Goal: Task Accomplishment & Management: Complete application form

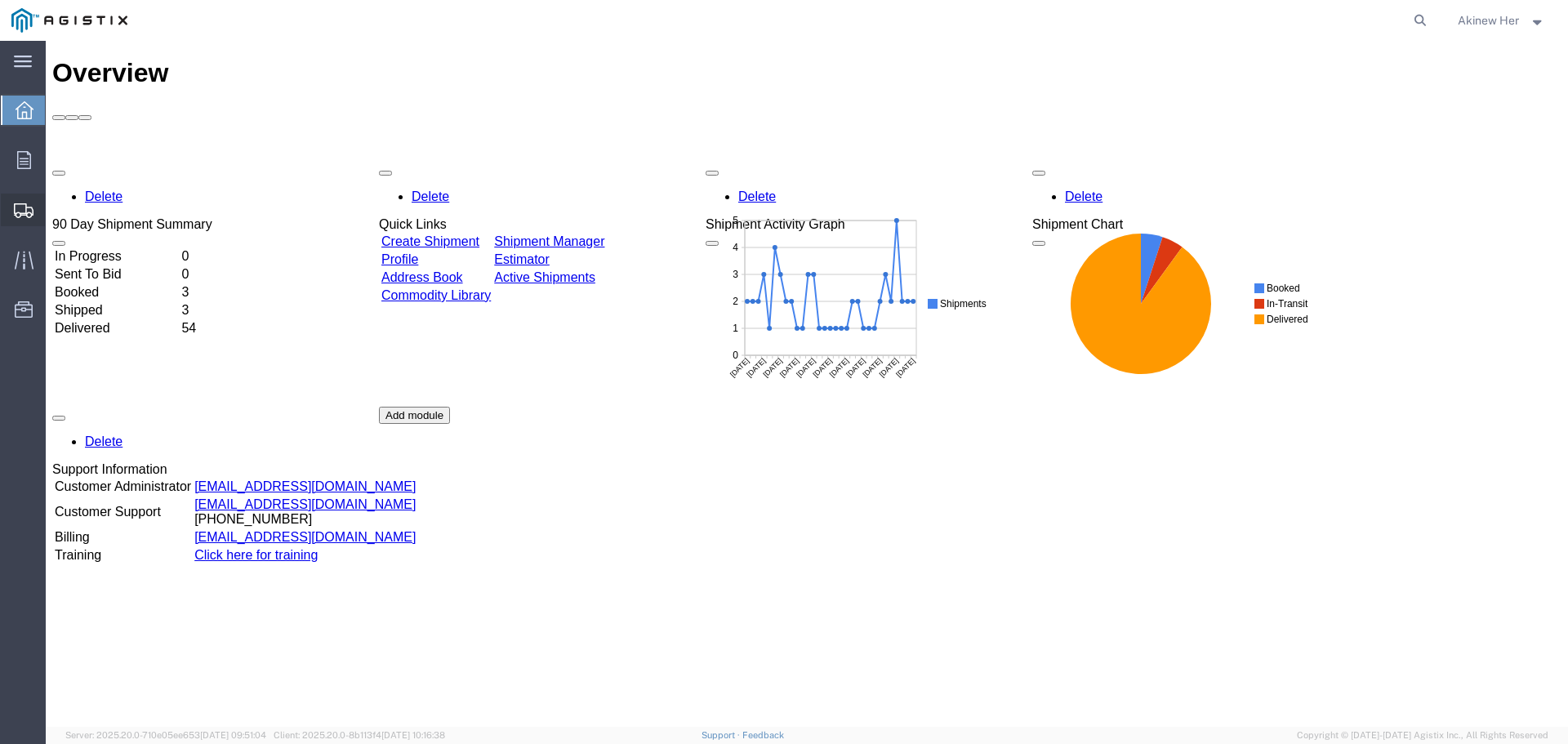
click at [0, 0] on span "Create Shipment" at bounding box center [0, 0] width 0 height 0
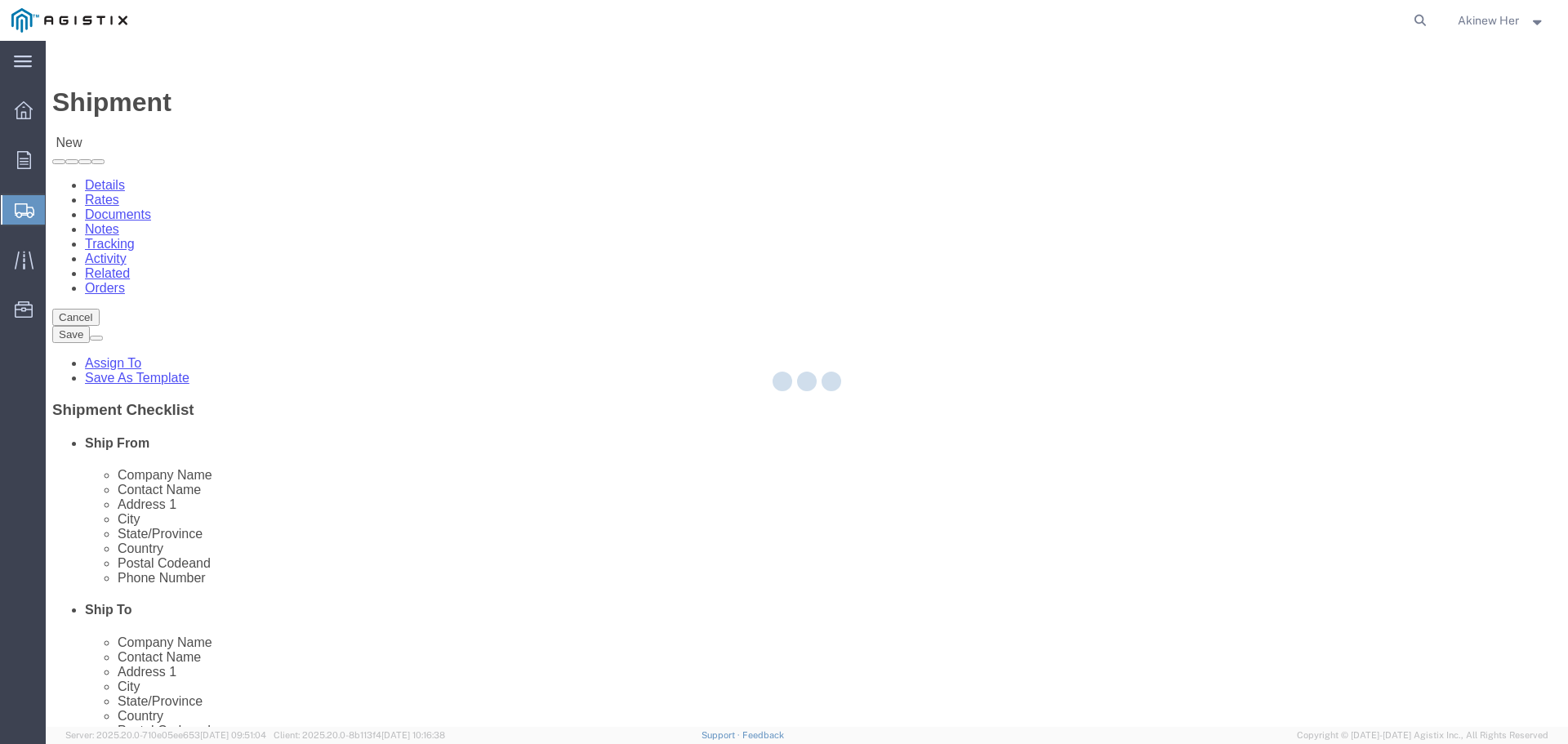
select select
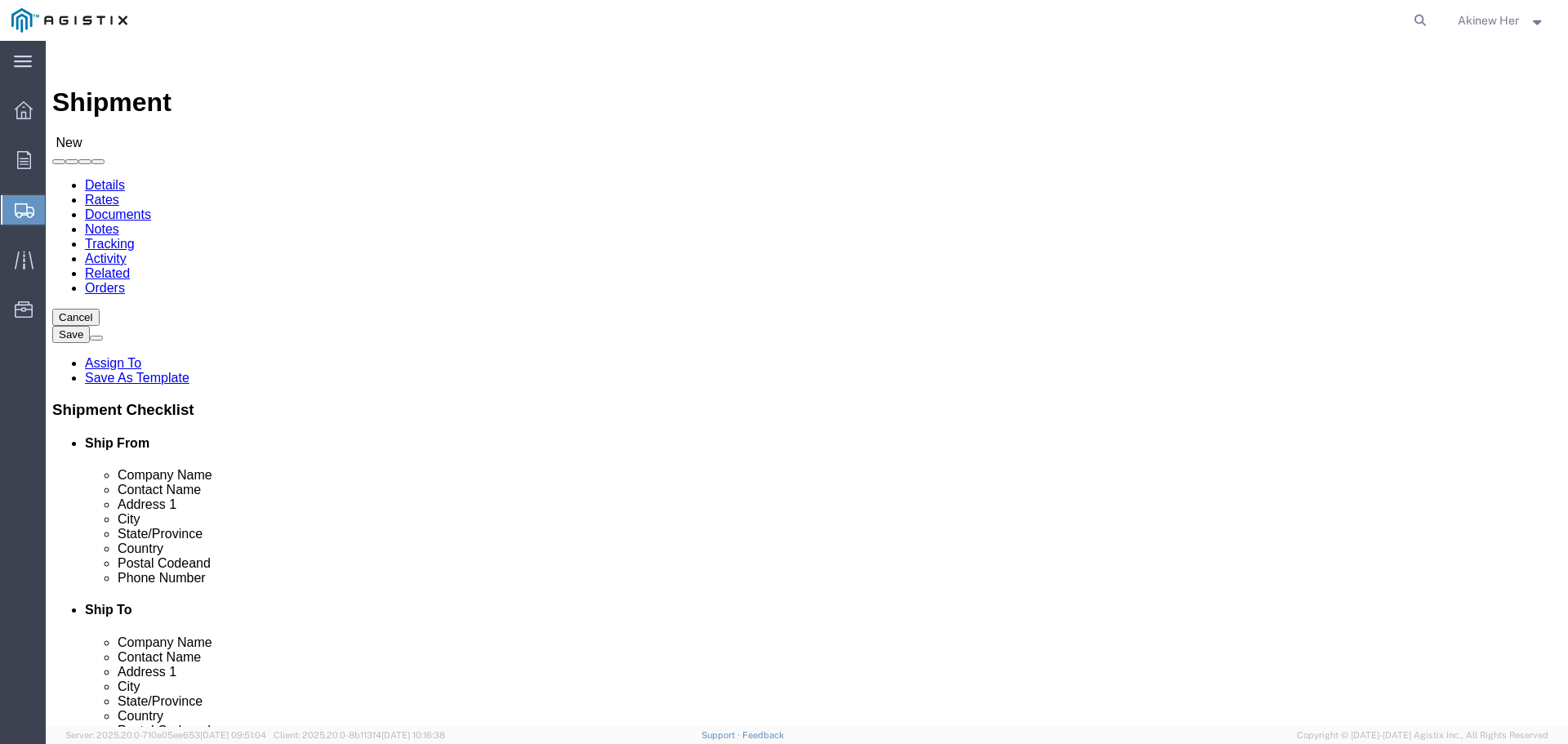
click select "Select Graybar Electric Company Inc PG&E"
select select "9596"
click select "Select Graybar Electric Company Inc PG&E"
select select
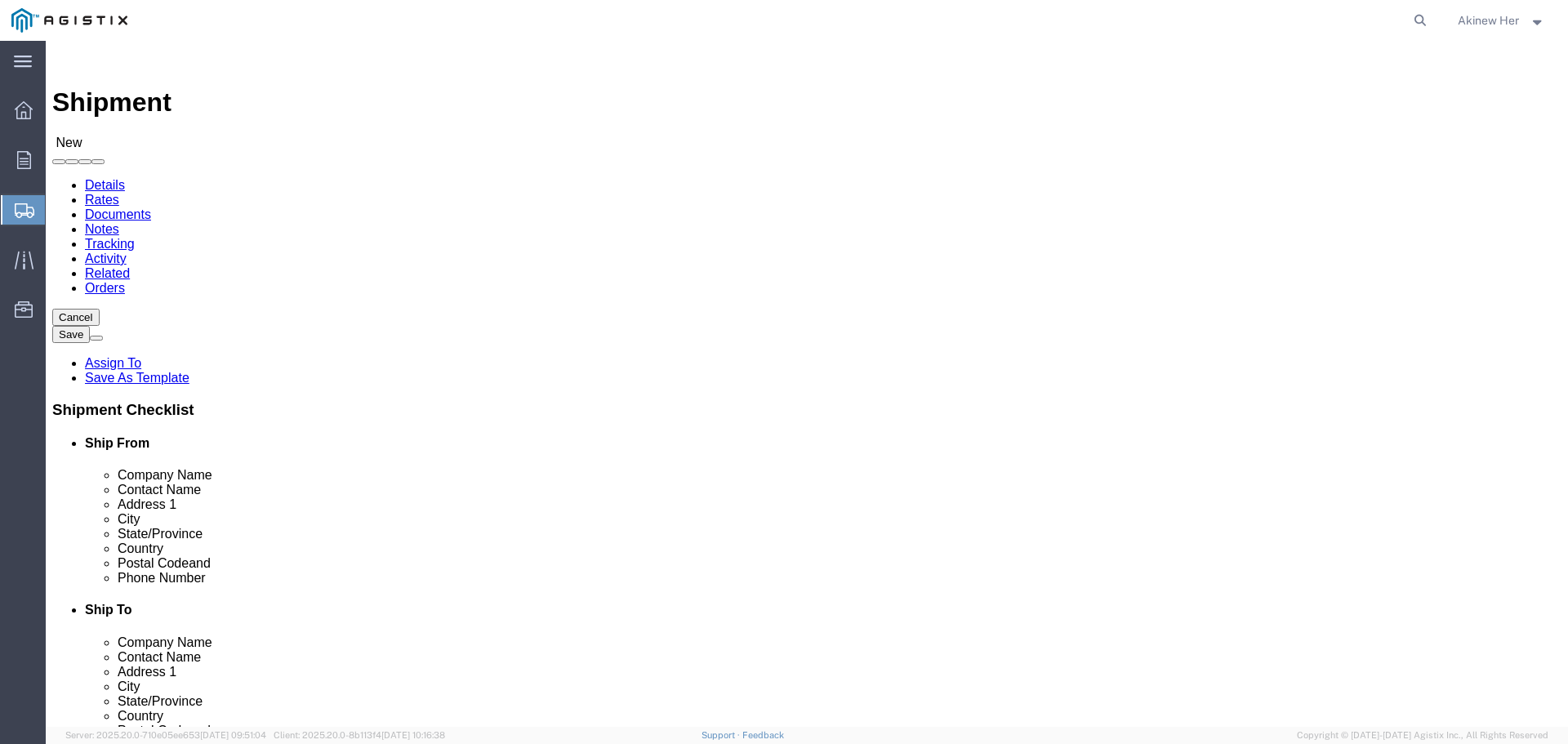
drag, startPoint x: 825, startPoint y: 239, endPoint x: 821, endPoint y: 248, distance: 9.8
select select "23082"
click select "Select All Others [GEOGRAPHIC_DATA] [GEOGRAPHIC_DATA] [GEOGRAPHIC_DATA] [GEOGRA…"
select select "MYPROFILE"
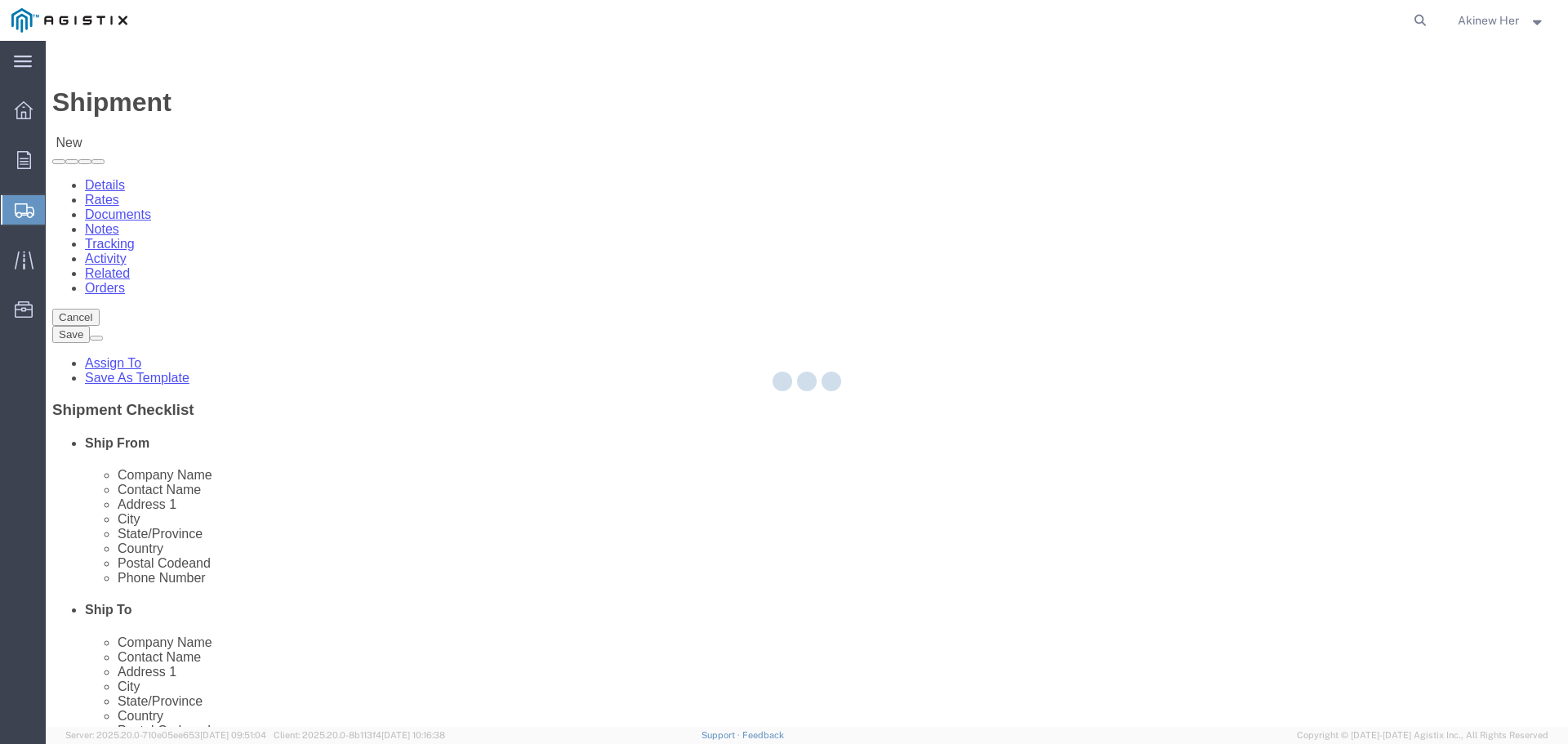
select select "CA"
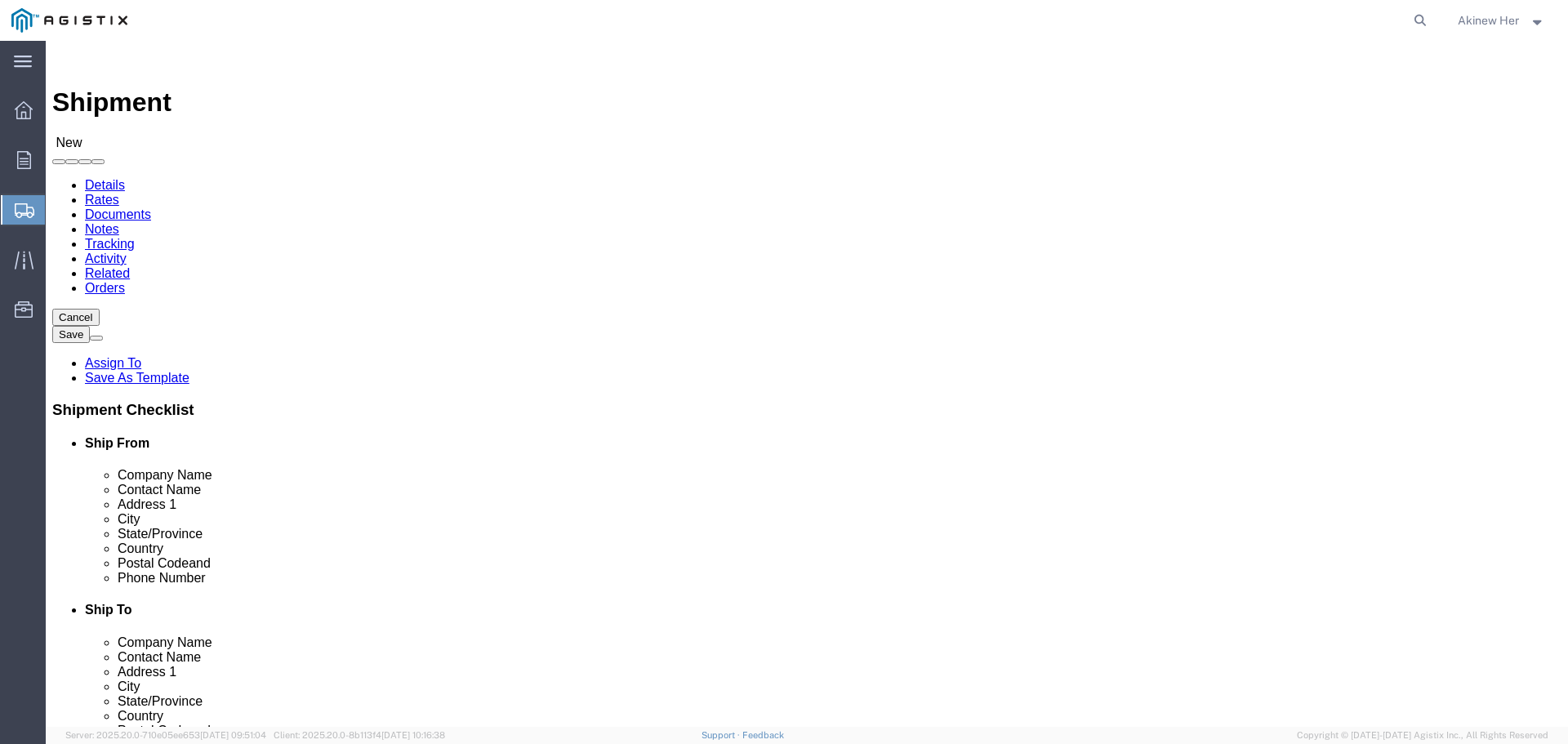
click input "text"
type input "PG&E"
type input "[PERSON_NAME]"
type input "[STREET_ADDRESS]"
type input "[GEOGRAPHIC_DATA]"
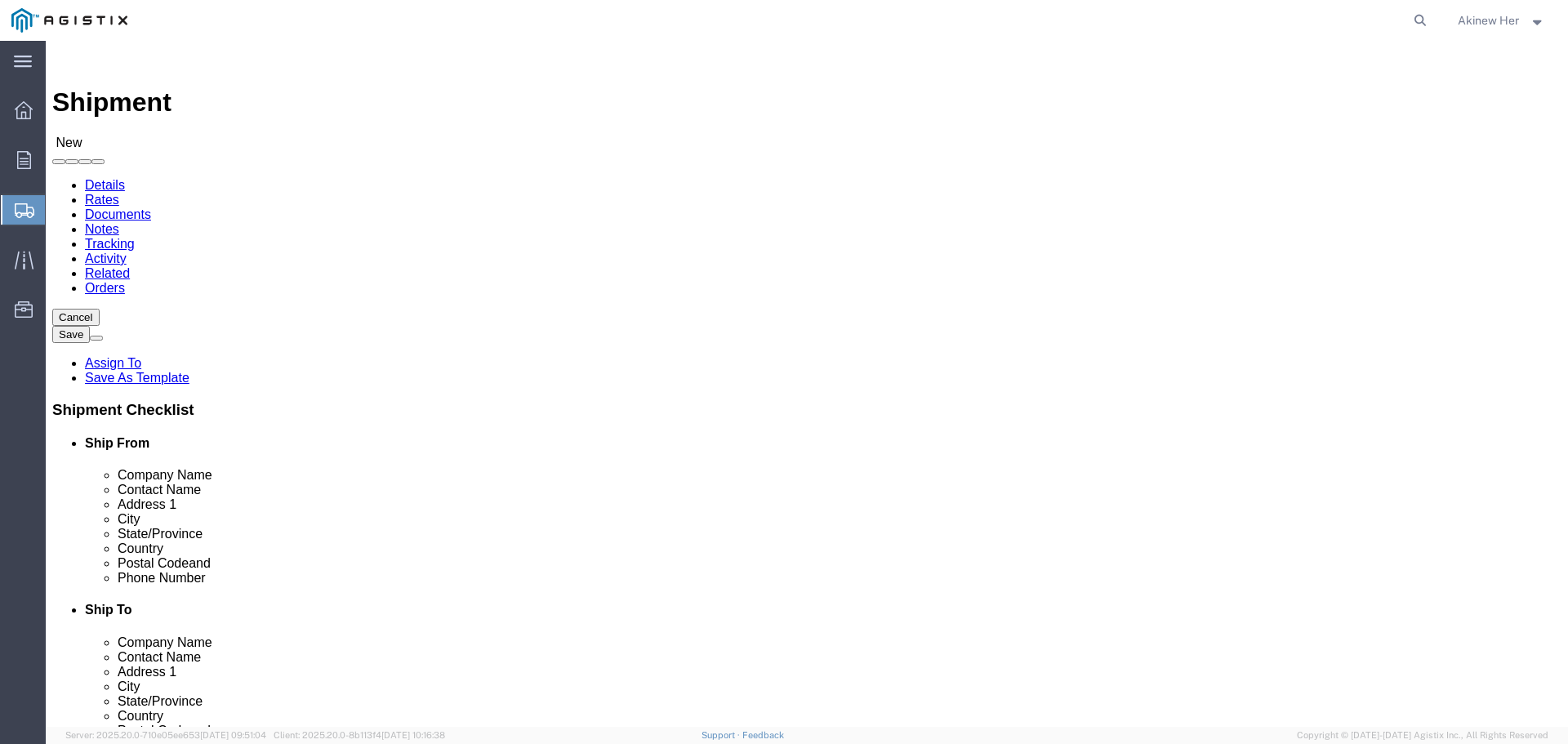
type input "C"
type input "CAL"
type input "95692"
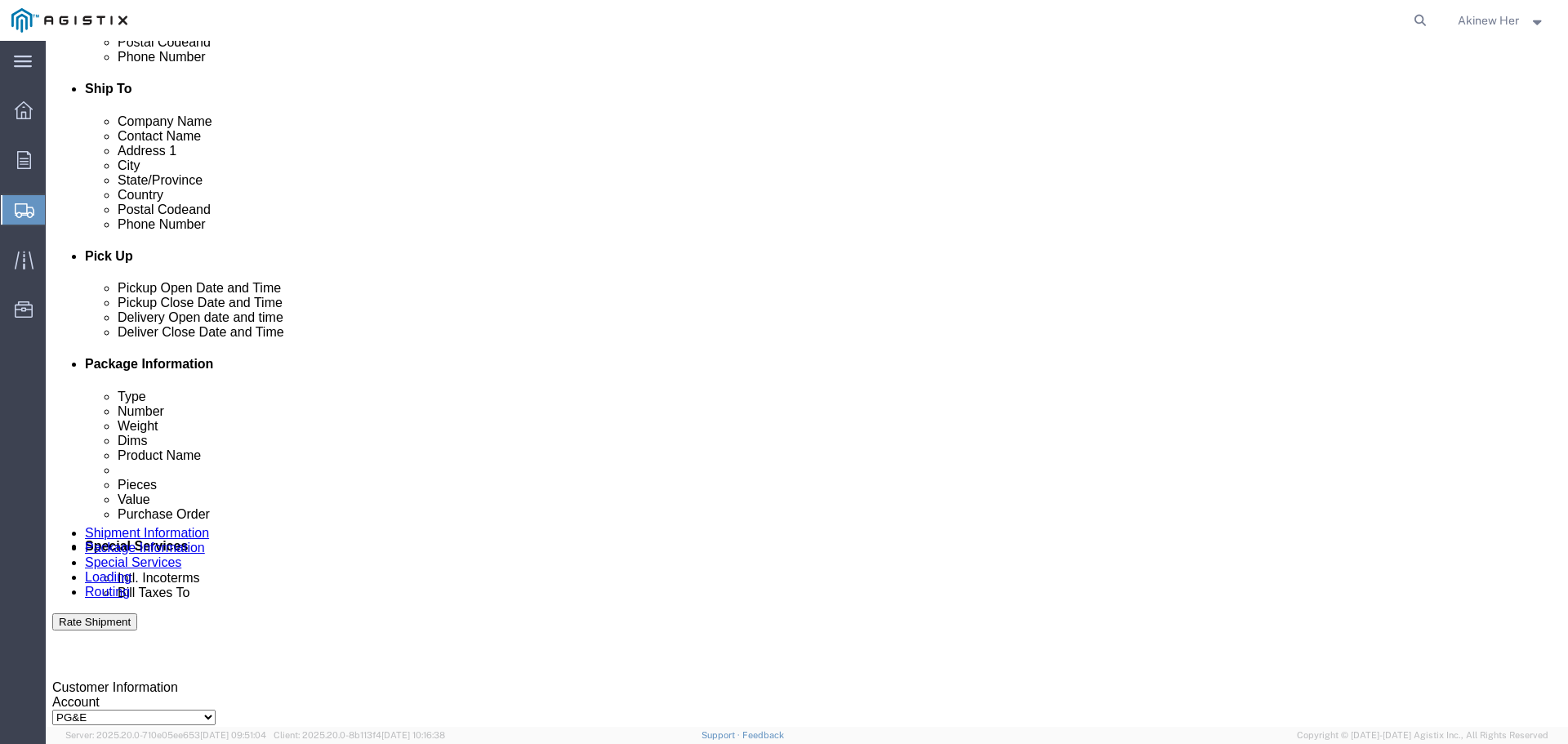
scroll to position [830, 0]
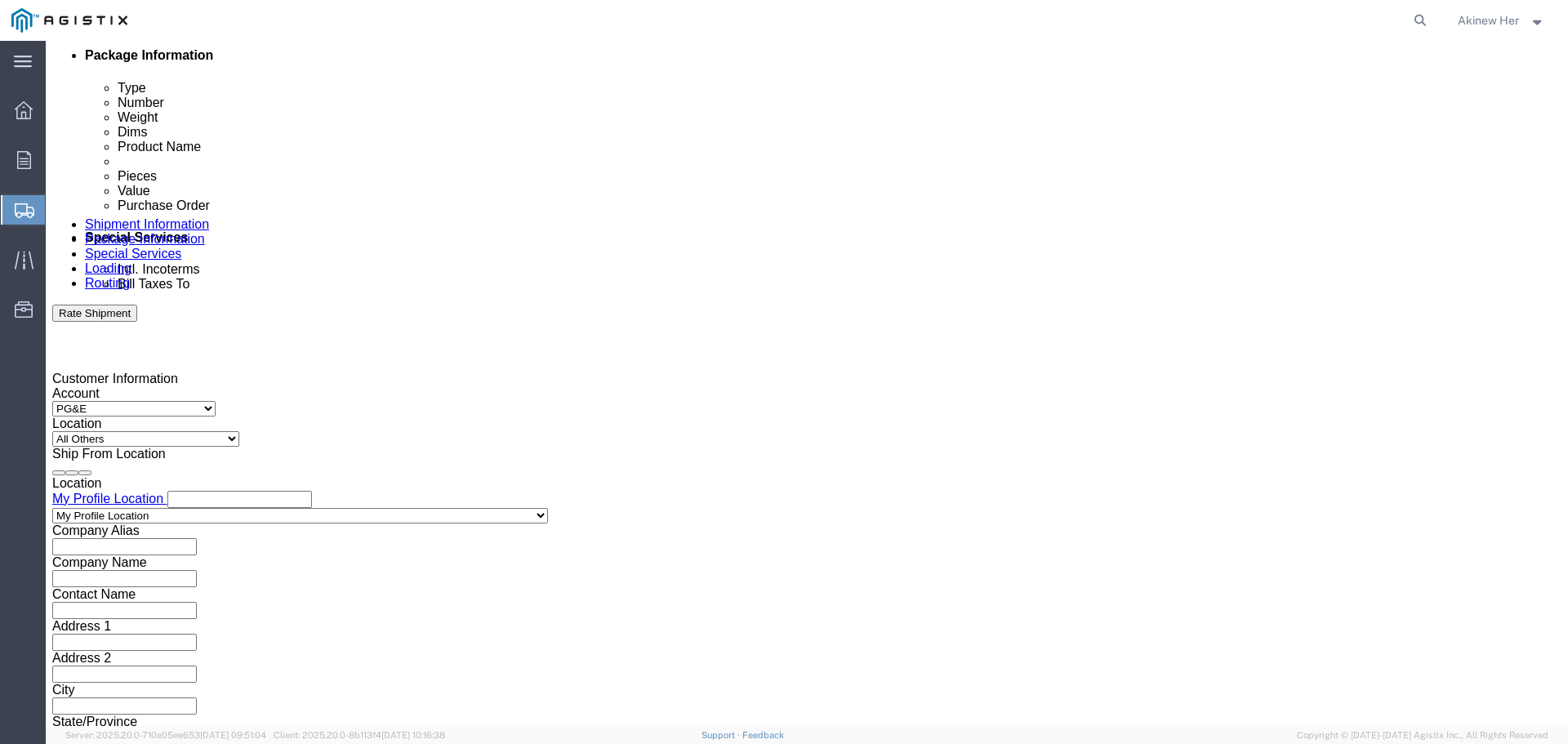
type input "18007435000"
click div "[DATE] 5:00 PM"
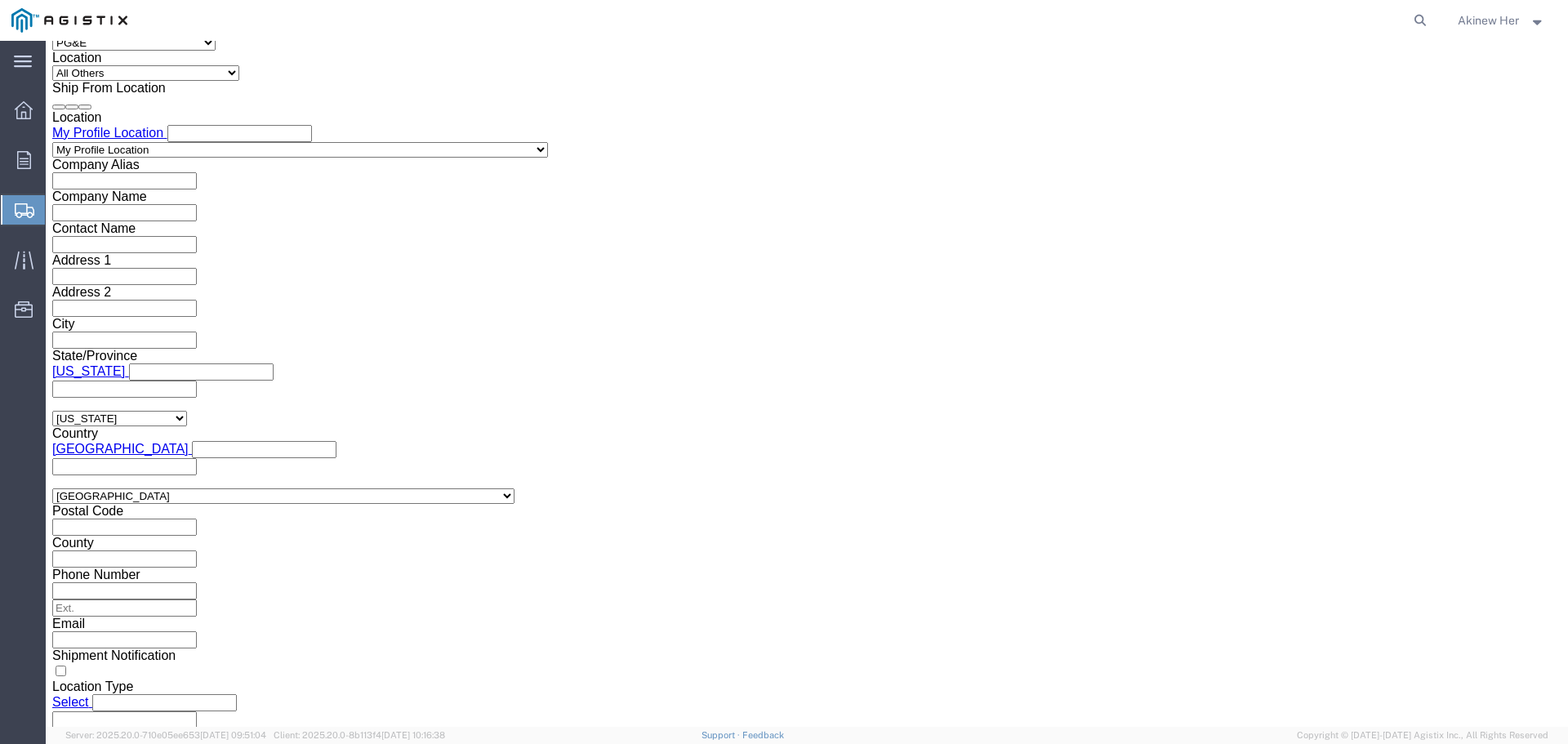
click input "5:00 PM"
type input "9:00 AM"
drag, startPoint x: 242, startPoint y: 436, endPoint x: 249, endPoint y: 432, distance: 8.1
click button "Apply"
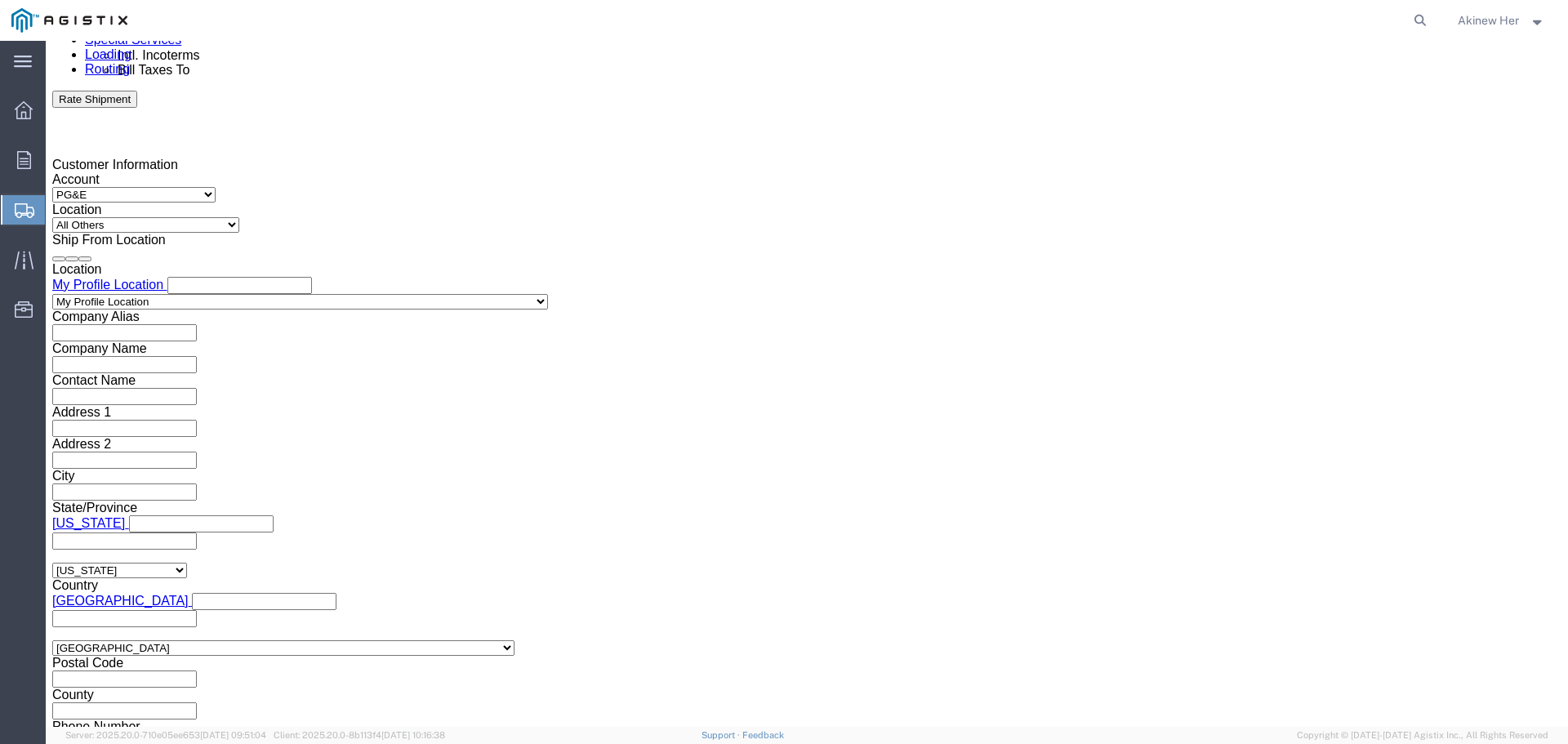
scroll to position [1033, 0]
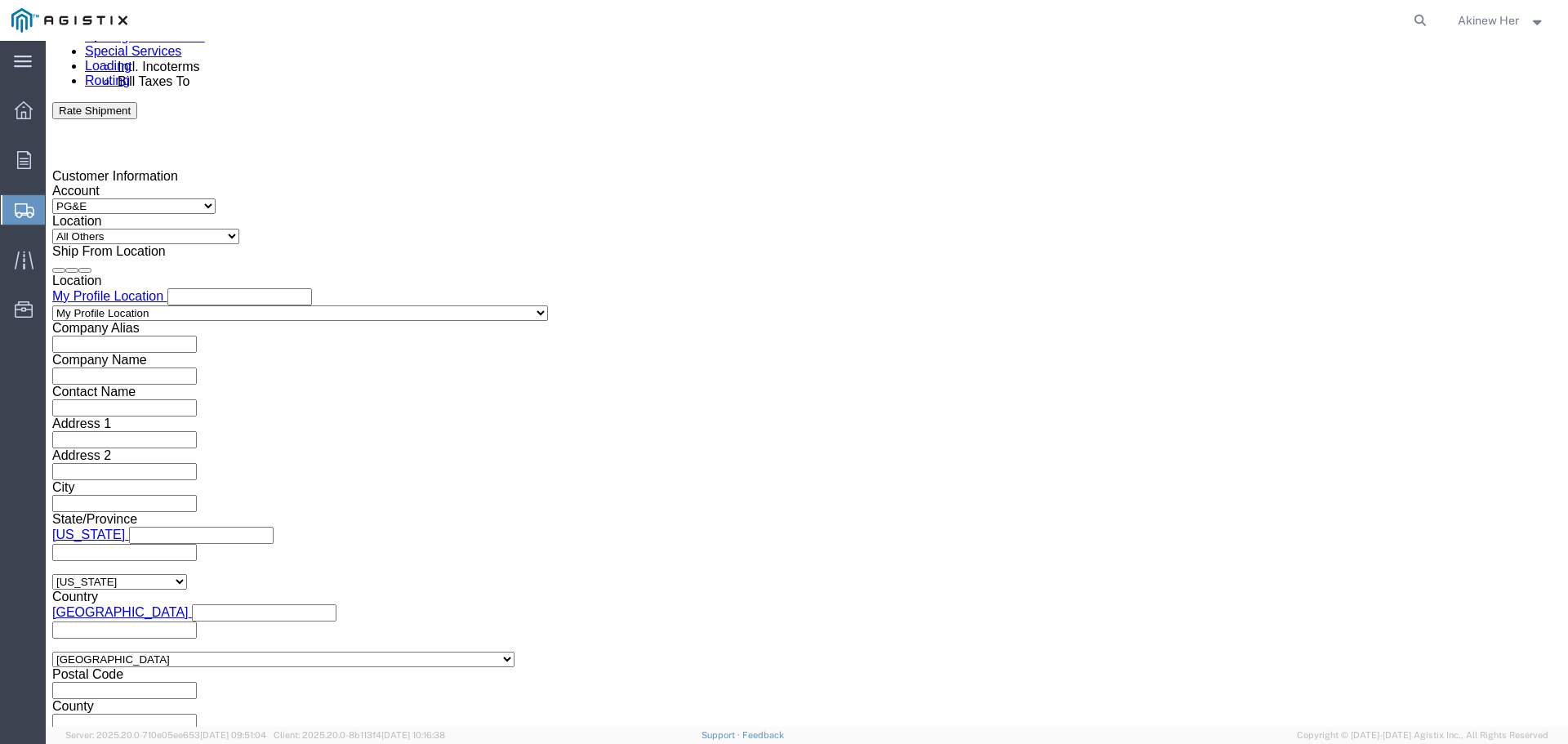
click div "[DATE] 10:00 AM"
type input "6:00 PM"
click button "Apply"
click div "[DATE] 9:00 AM"
type input "10:00 AM"
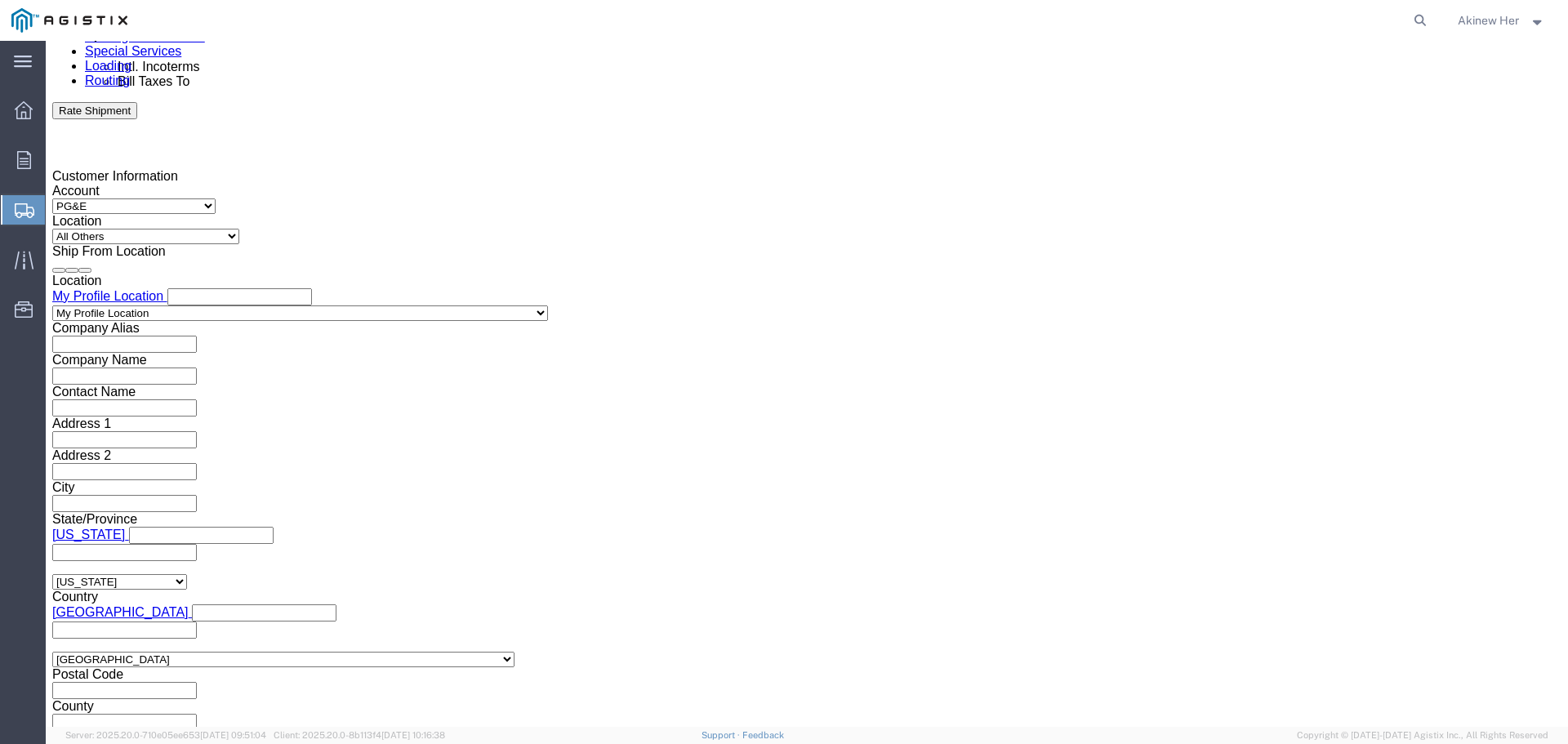
click button "Apply"
click div
click input "7:00 PM"
type input "9:00 AM"
click button "Apply"
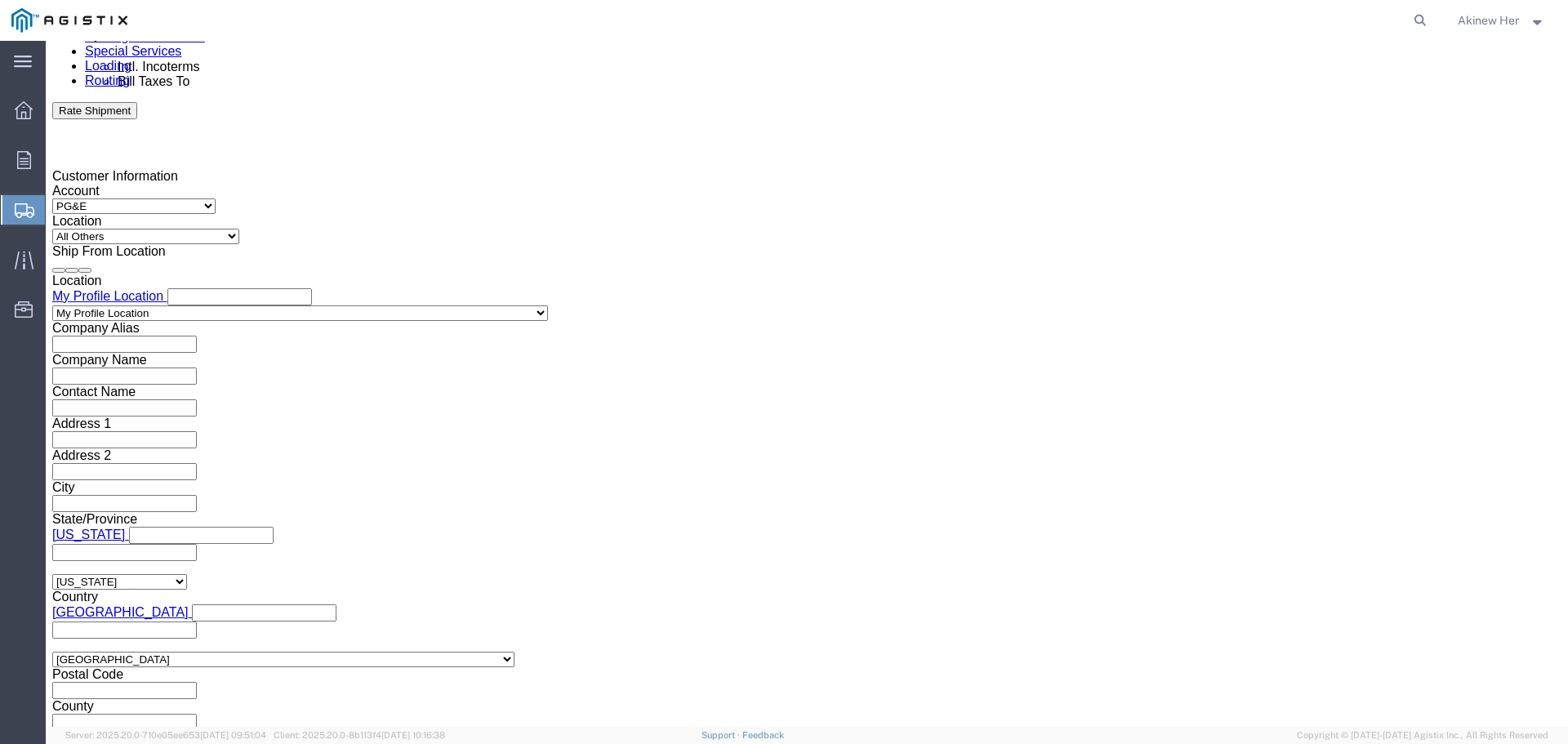
click div "Delivery Start Date Delivery Start Time Deliver Open Date and Time [DATE] 9:00 …"
click div
type input "1:00 PM"
click button "Apply"
click input "text"
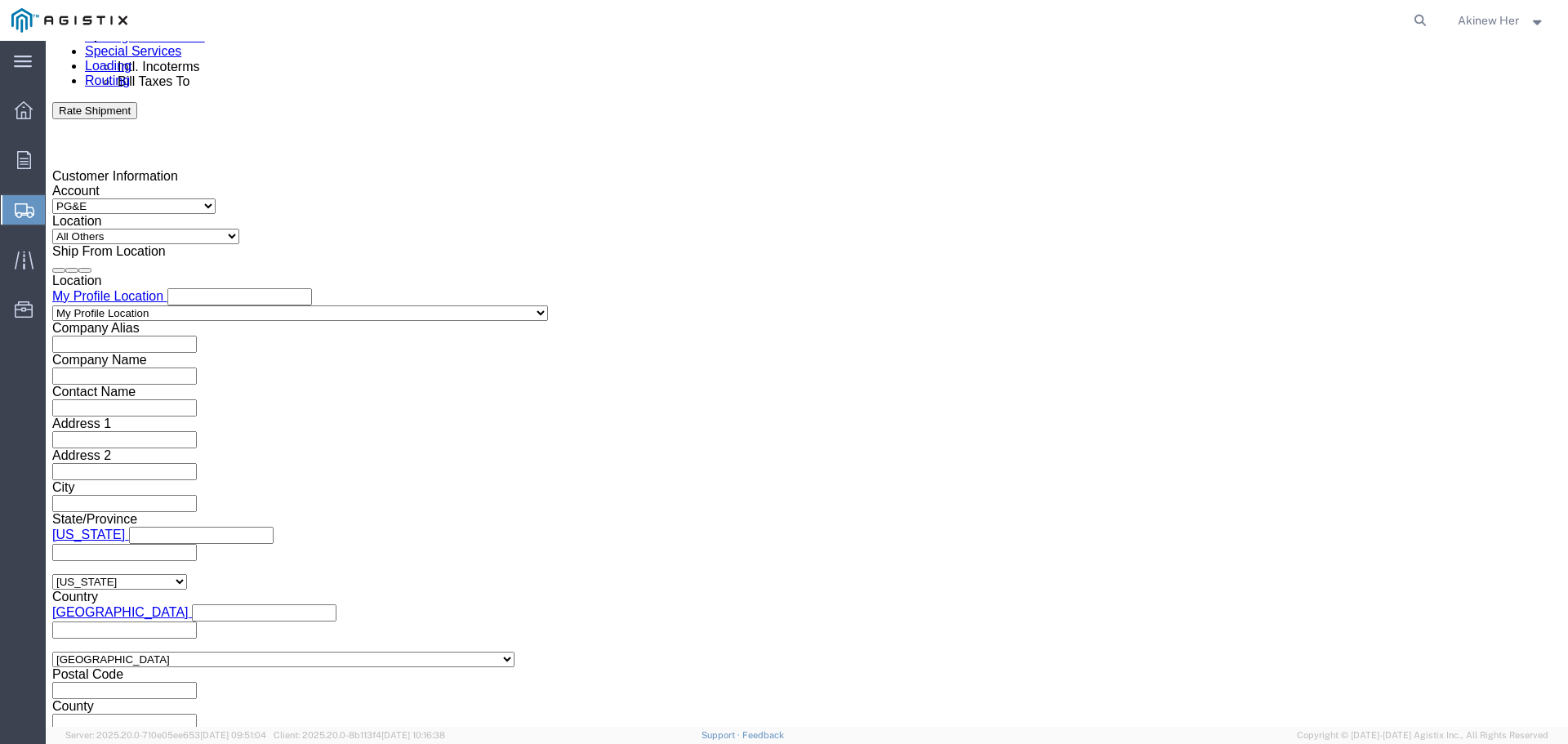
type input "2701200081"
select select "DELNUM"
type input "8001301908"
drag, startPoint x: 161, startPoint y: 637, endPoint x: 150, endPoint y: 637, distance: 11.0
click select "Select Air Less than Truckload Multi-Leg Ocean Freight Rail Small Parcel Truckl…"
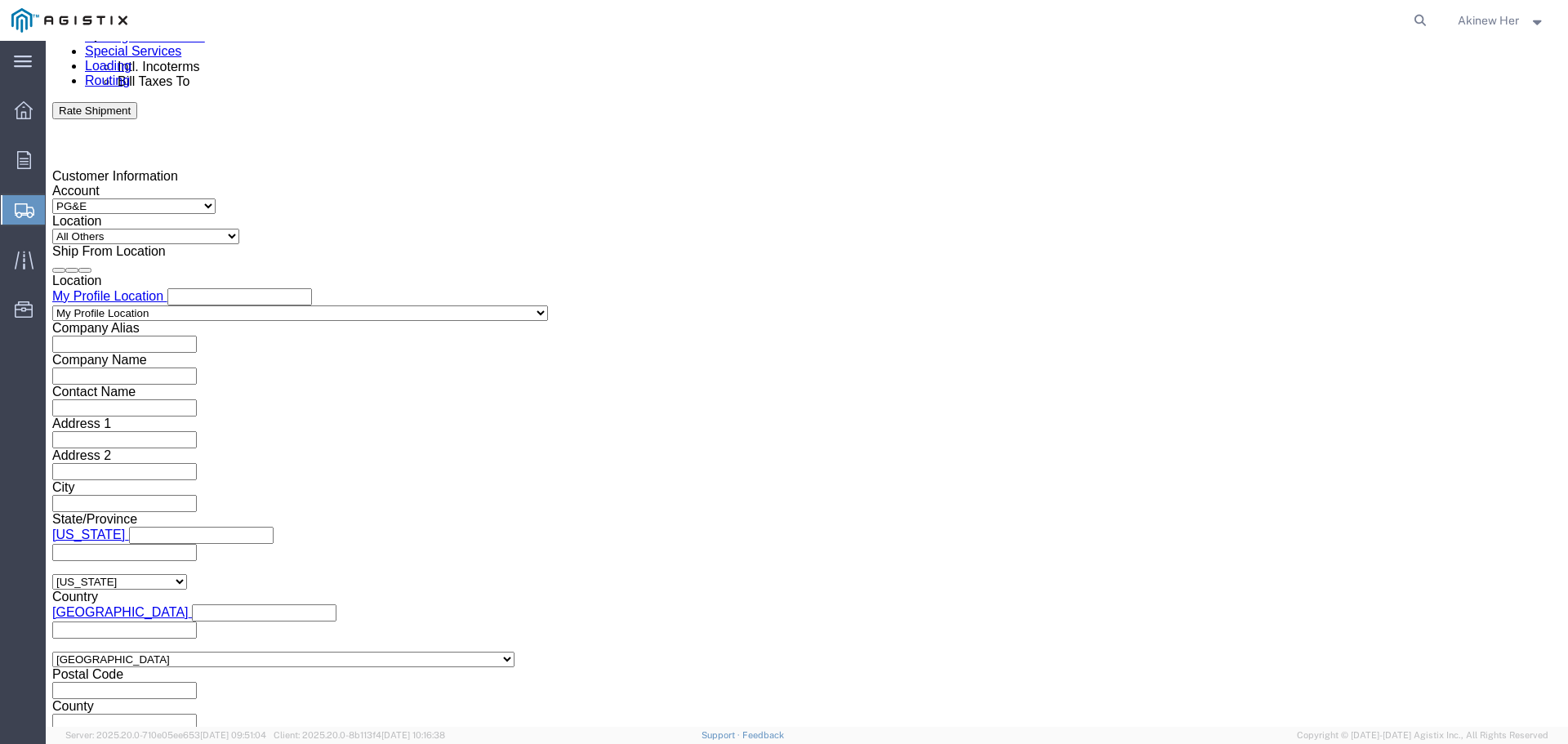
select select "LTL"
click select "Select Air Less than Truckload Multi-Leg Ocean Freight Rail Small Parcel Truckl…"
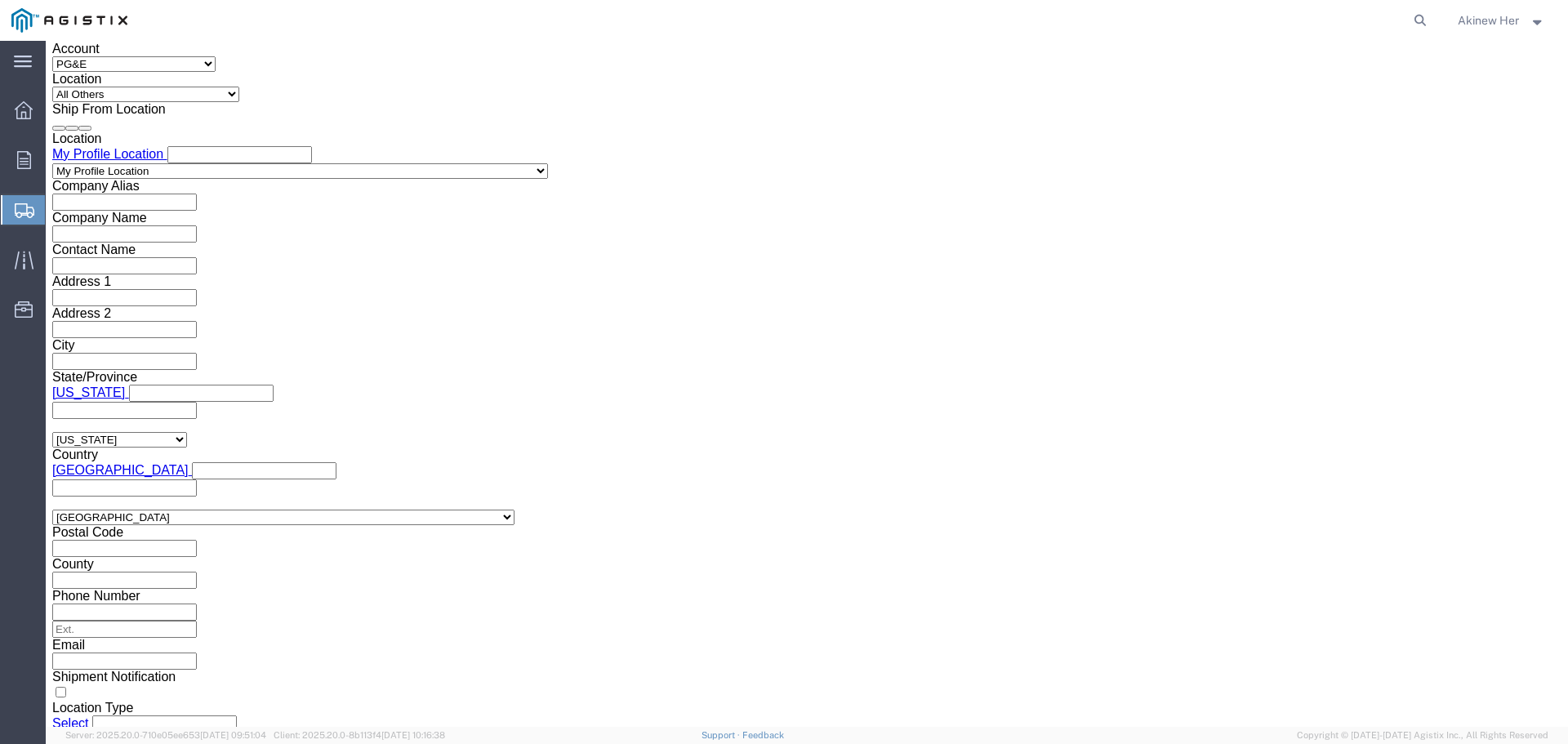
scroll to position [1196, 0]
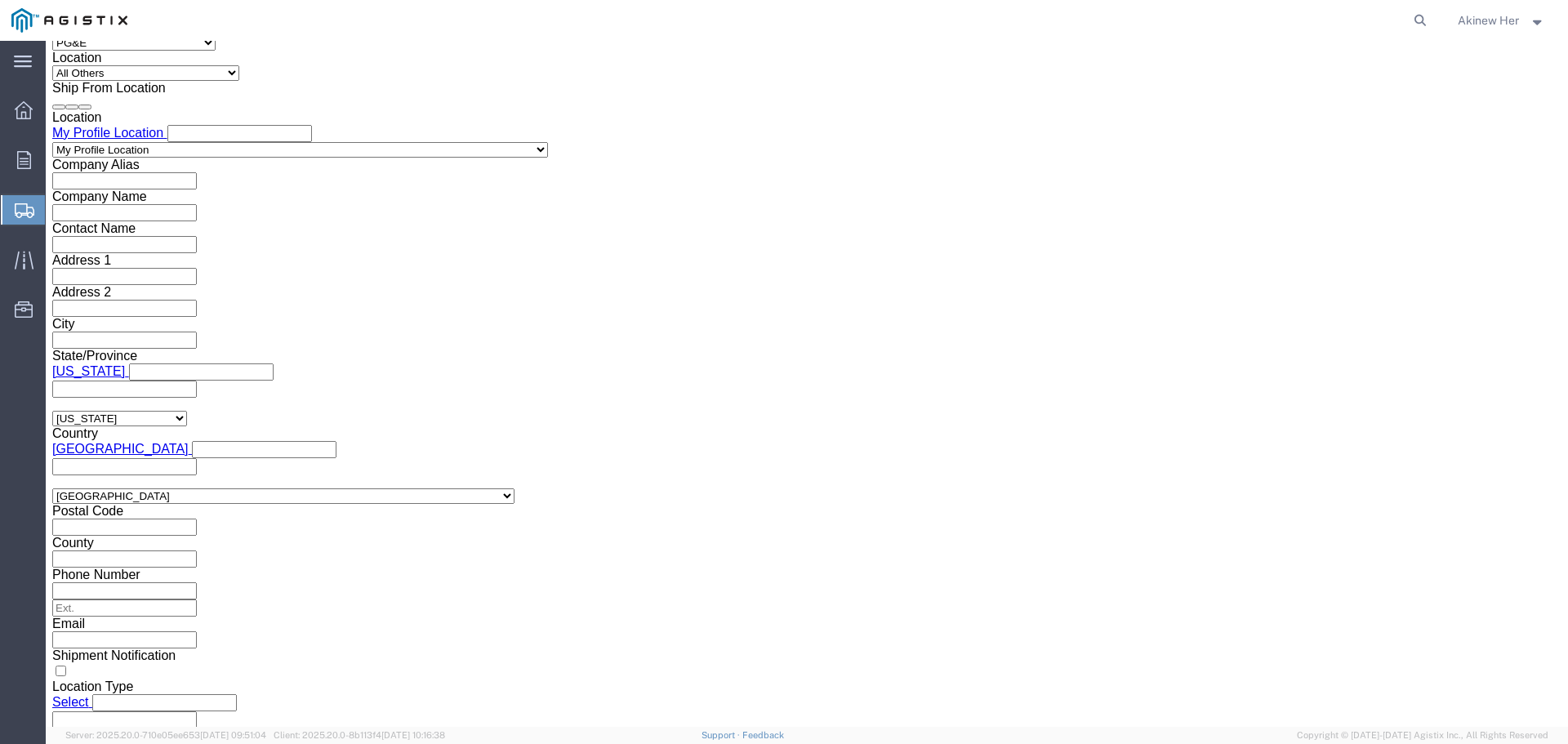
click select "Select Straight Truck"
select select "STTR"
click select "Select Straight Truck"
click button "Continue"
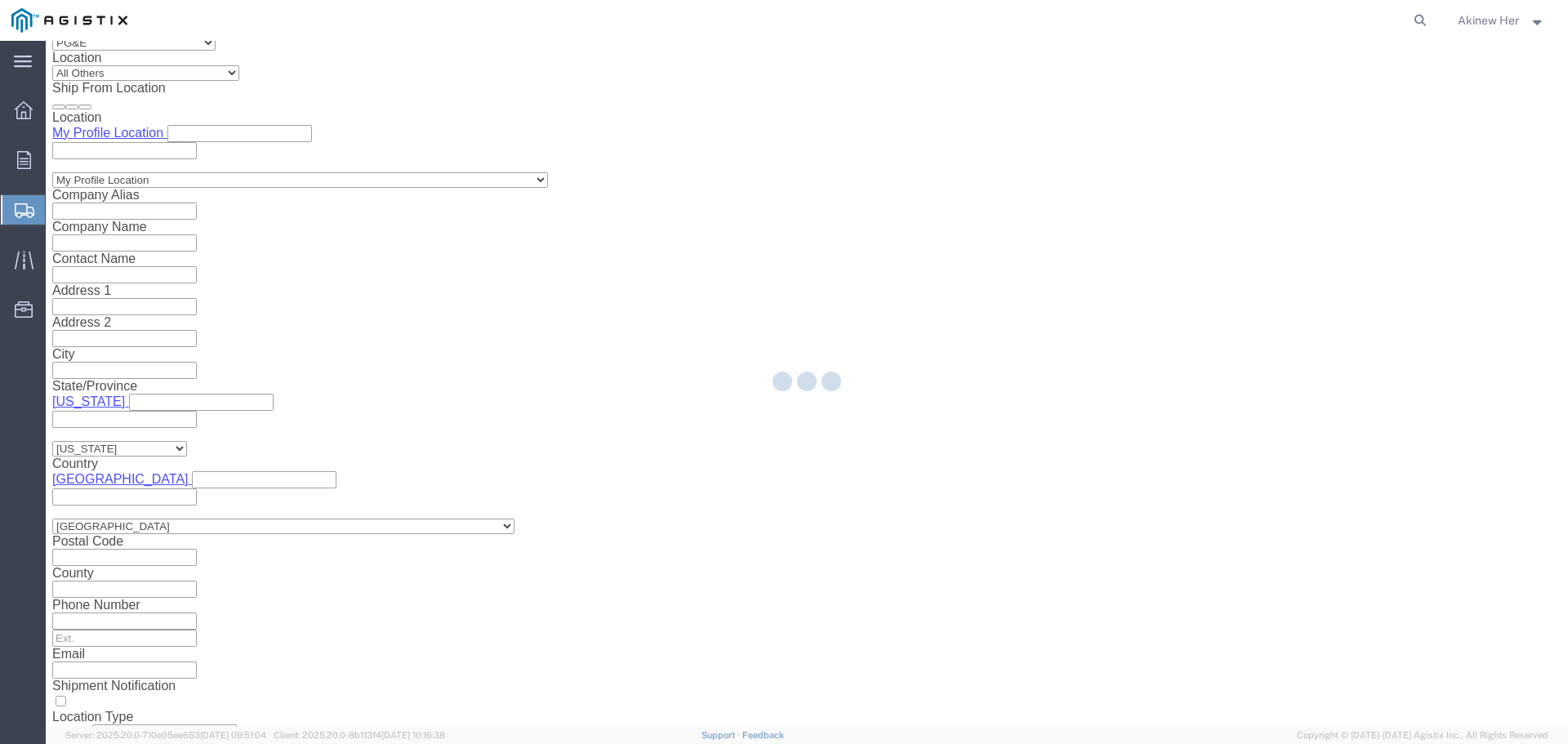
select select "21150"
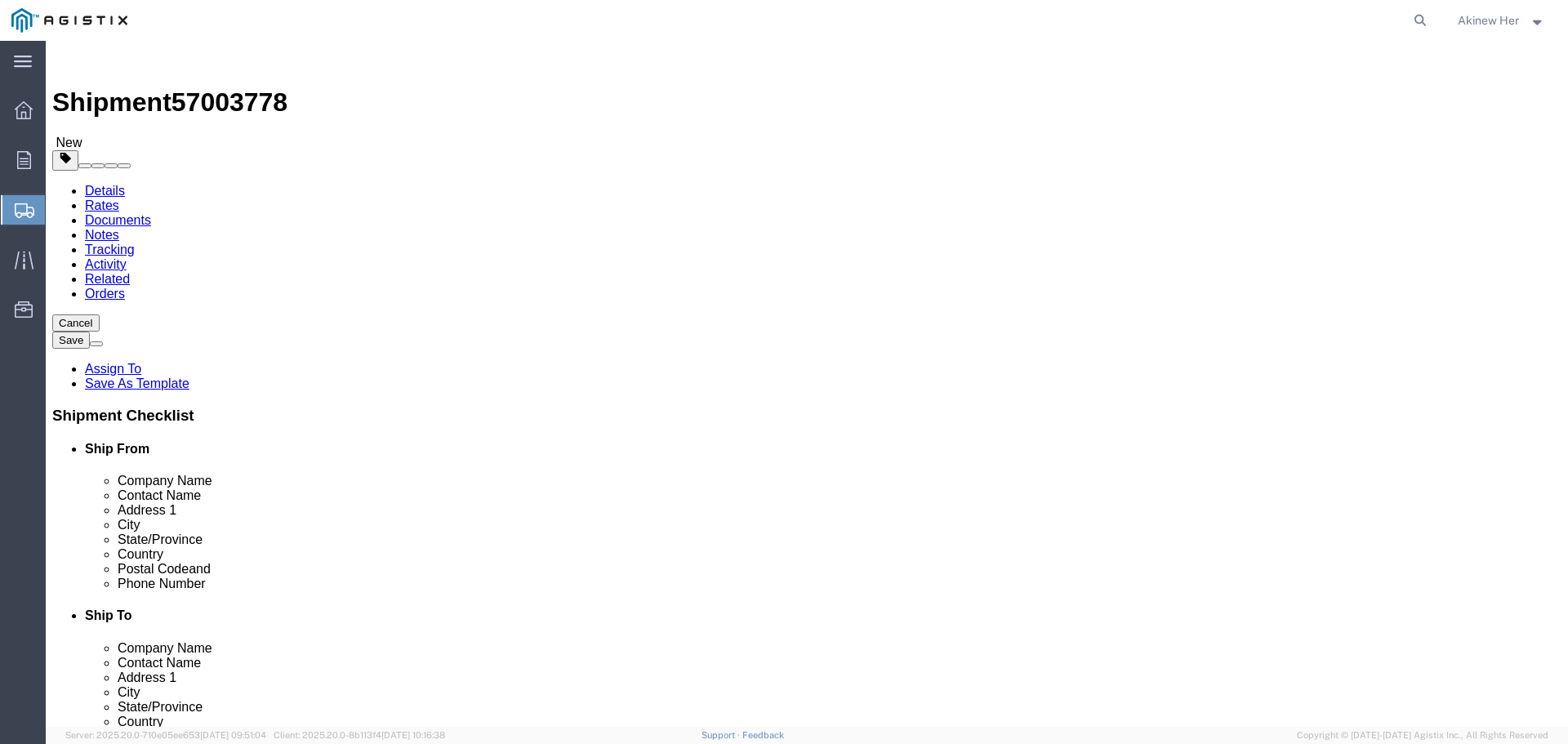
click select "Select Bulk Bundle(s) Cardboard Box(es) Carton(s) Crate(s) Drum(s) (Fiberboard)…"
select select "CRTN"
click select "Select Bulk Bundle(s) Cardboard Box(es) Carton(s) Crate(s) Drum(s) (Fiberboard)…"
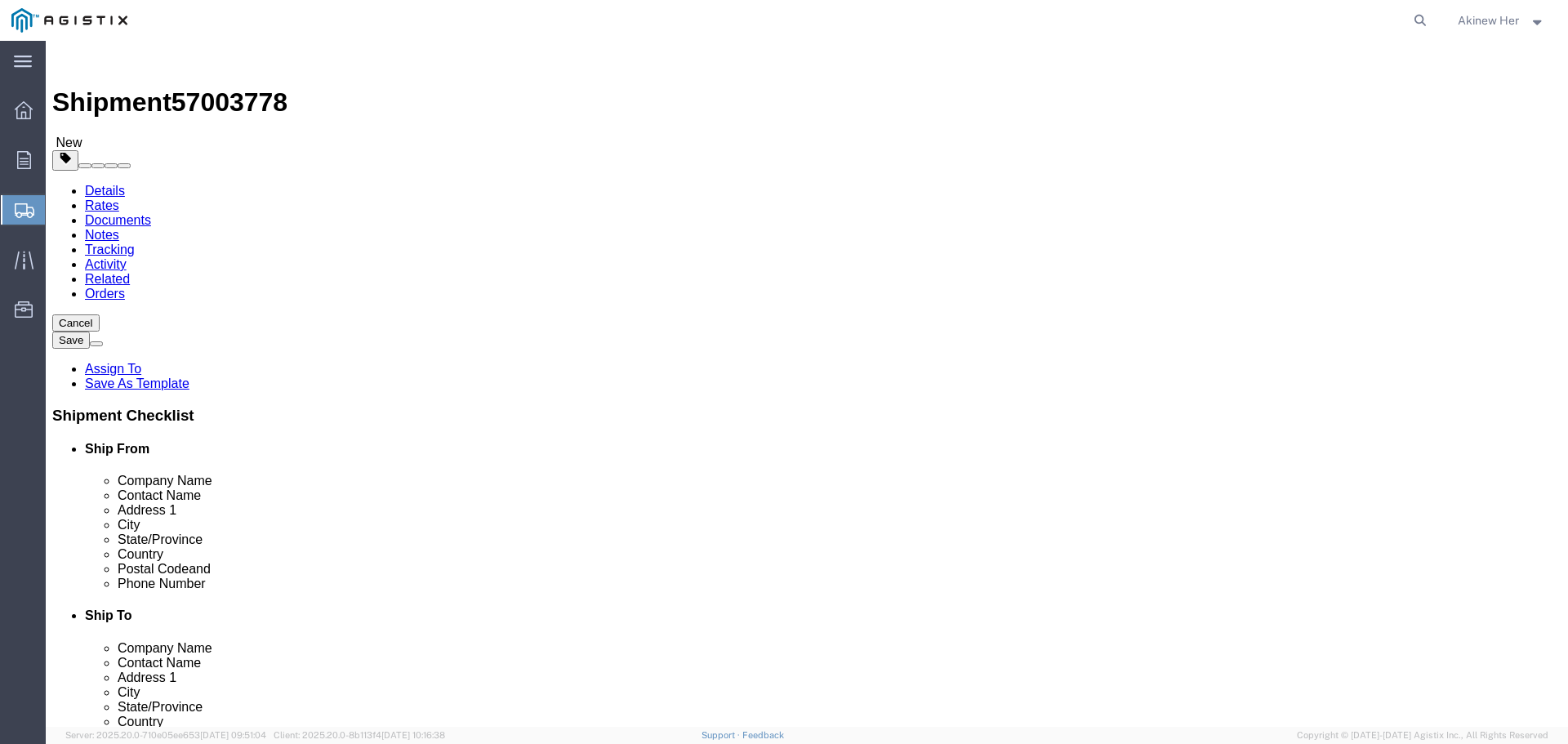
click input "text"
type input "120"
type input "13"
type input "2"
type input "25"
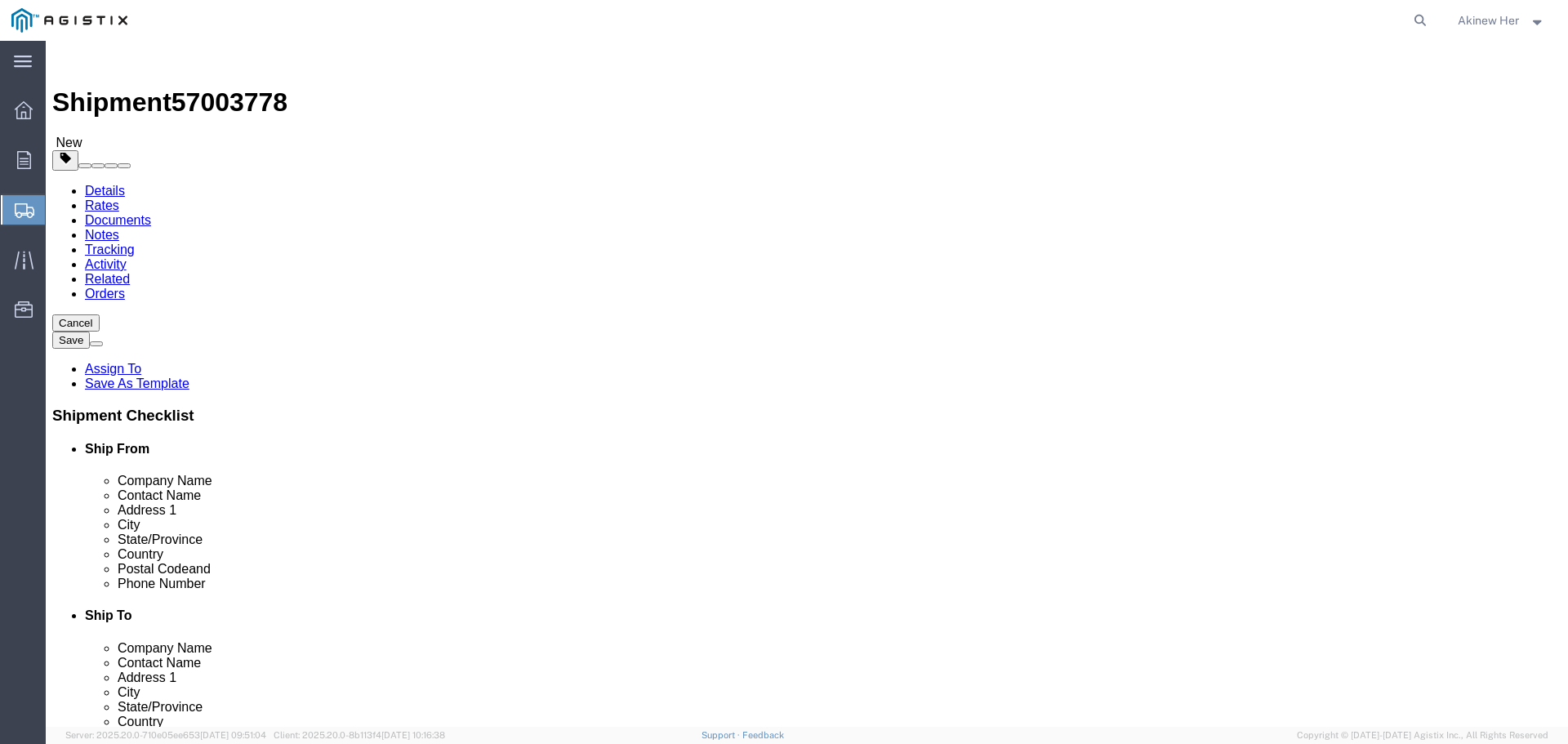
click link "Add Content"
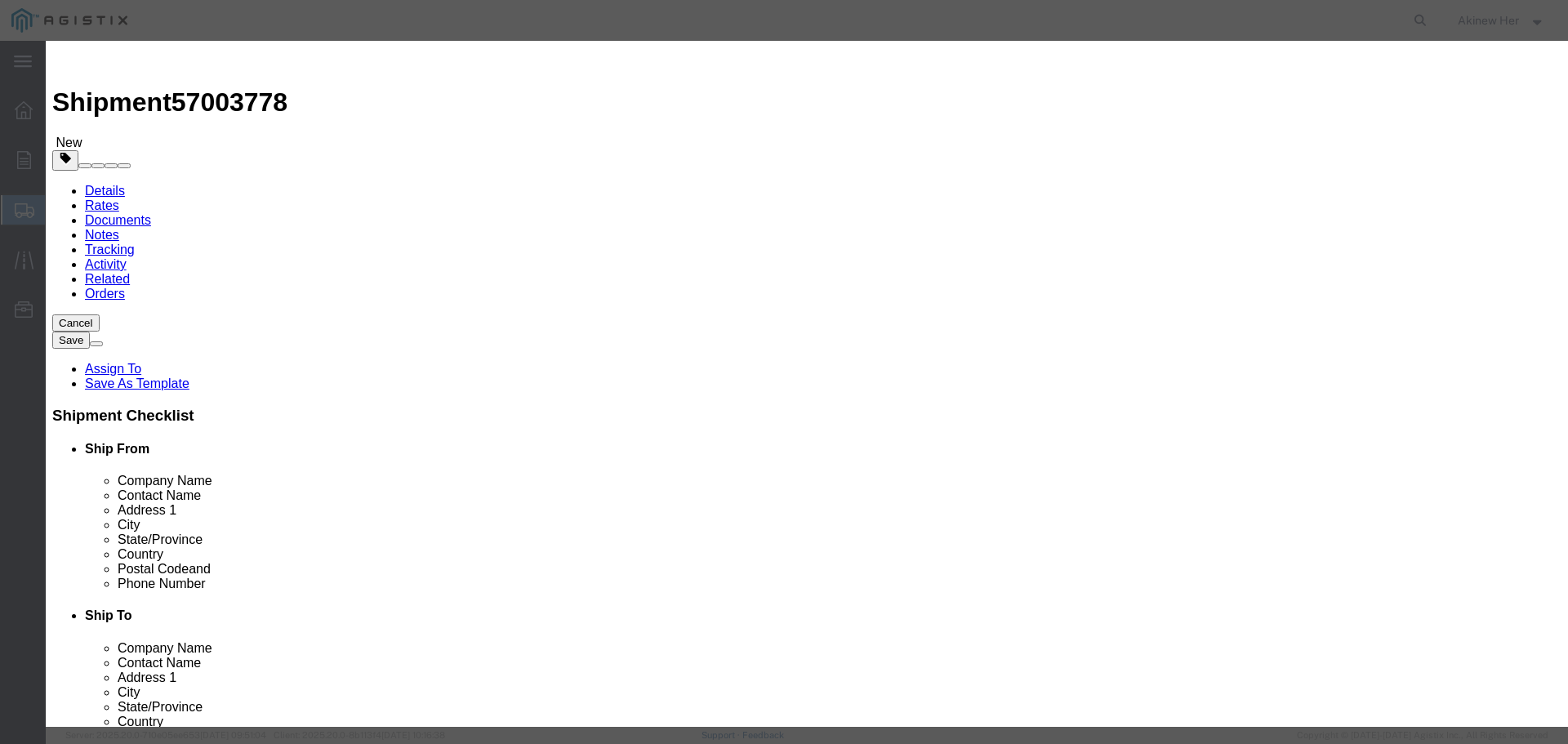
click input "text"
paste input "11275-012"
type input "11275-012"
type input "1"
type input "159.27"
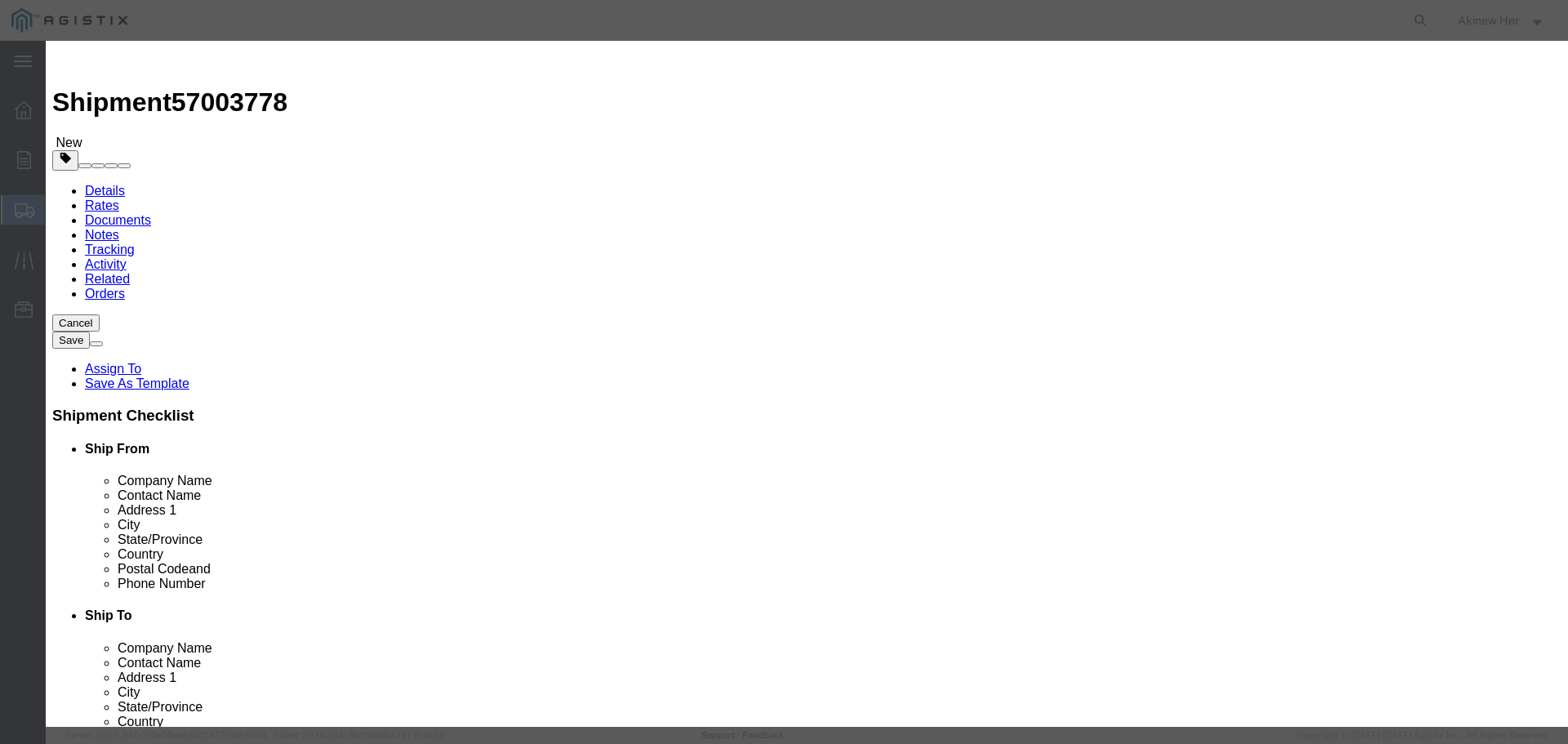
select select "USD"
select select "70"
click button "Save & Close"
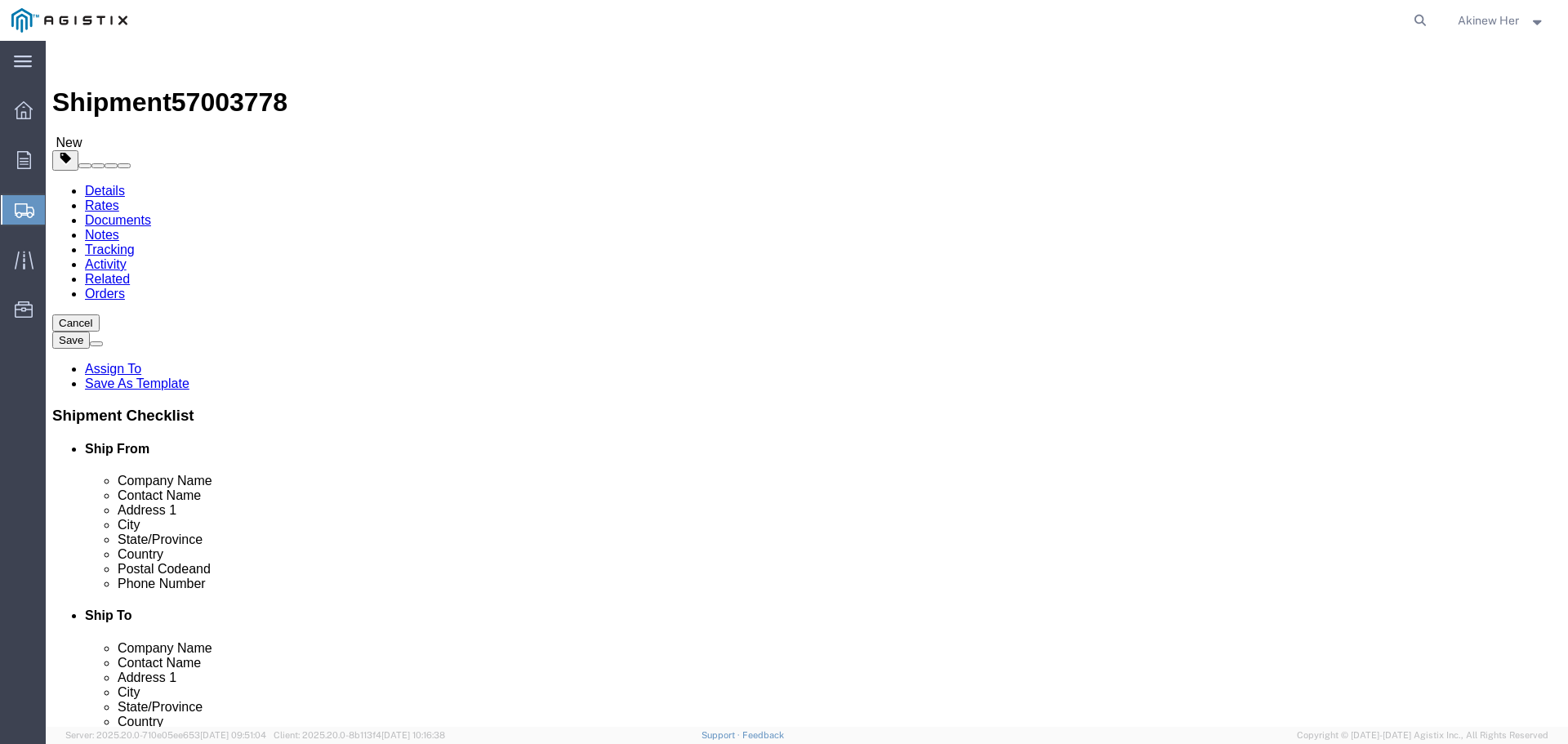
click link "Add Package"
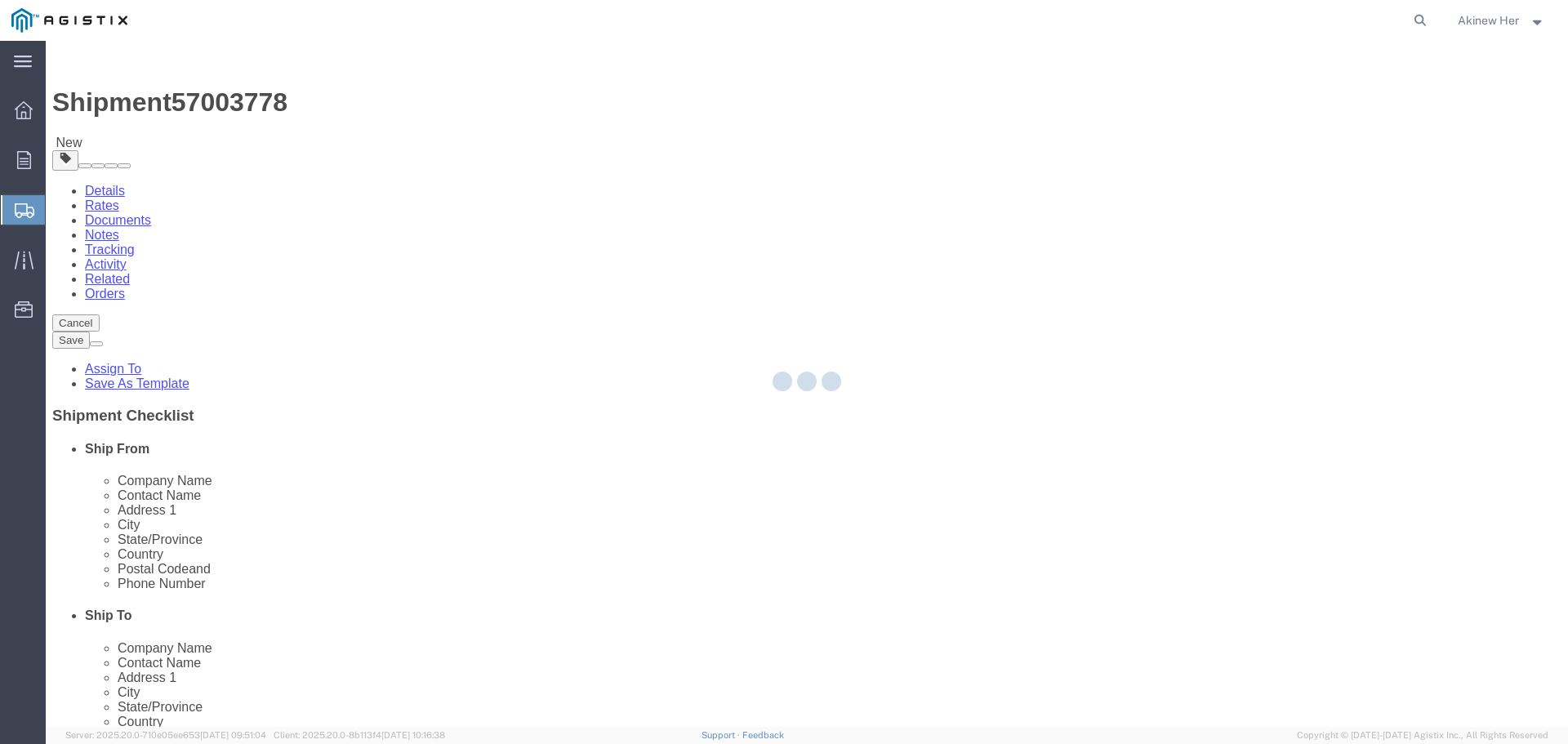
select select "CRTN"
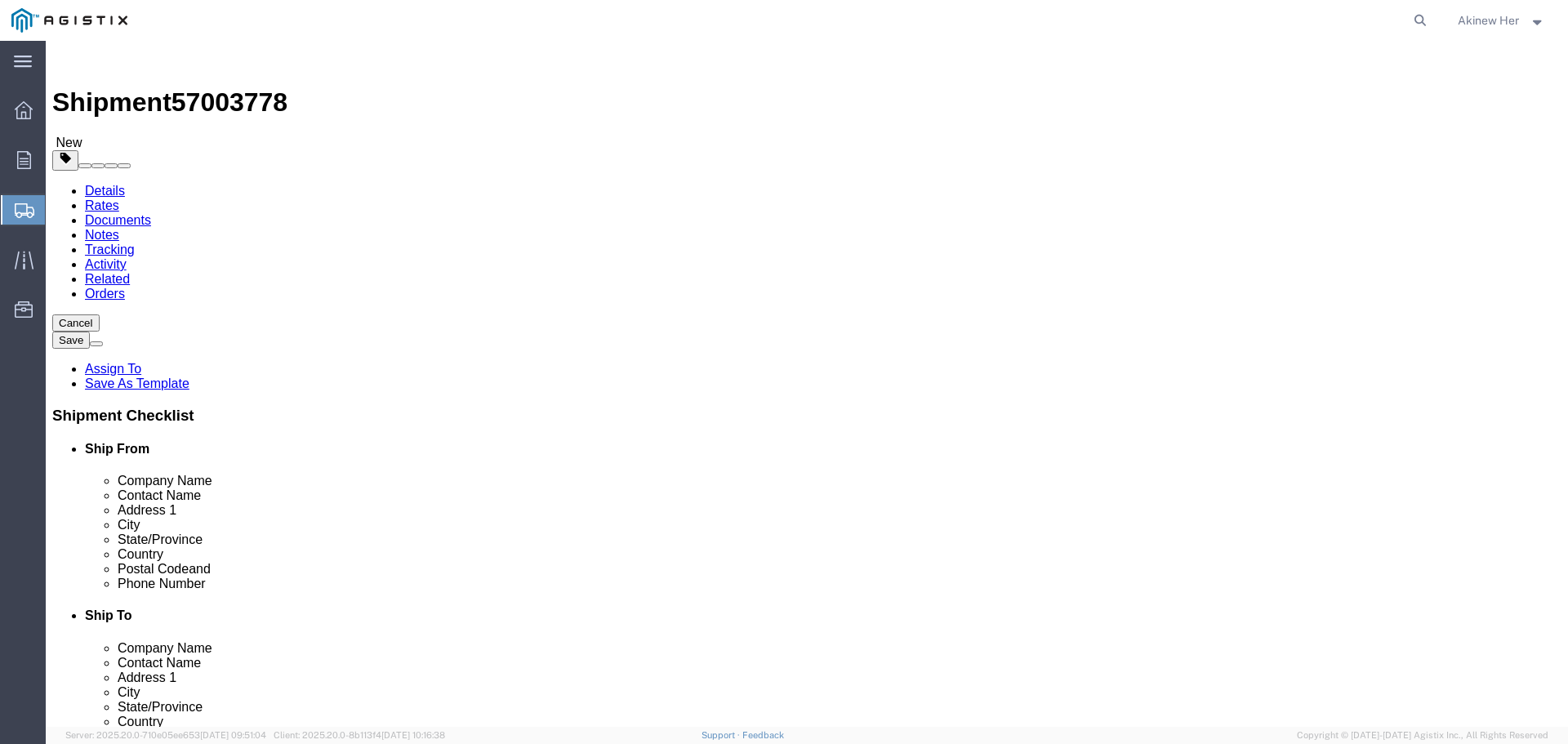
click select "Select Bulk Bundle(s) Cardboard Box(es) Carton(s) Crate(s) Drum(s) (Fiberboard)…"
select select "NKCR"
click select "Select Bulk Bundle(s) Cardboard Box(es) Carton(s) Crate(s) Drum(s) (Fiberboard)…"
click input "text"
type input "253"
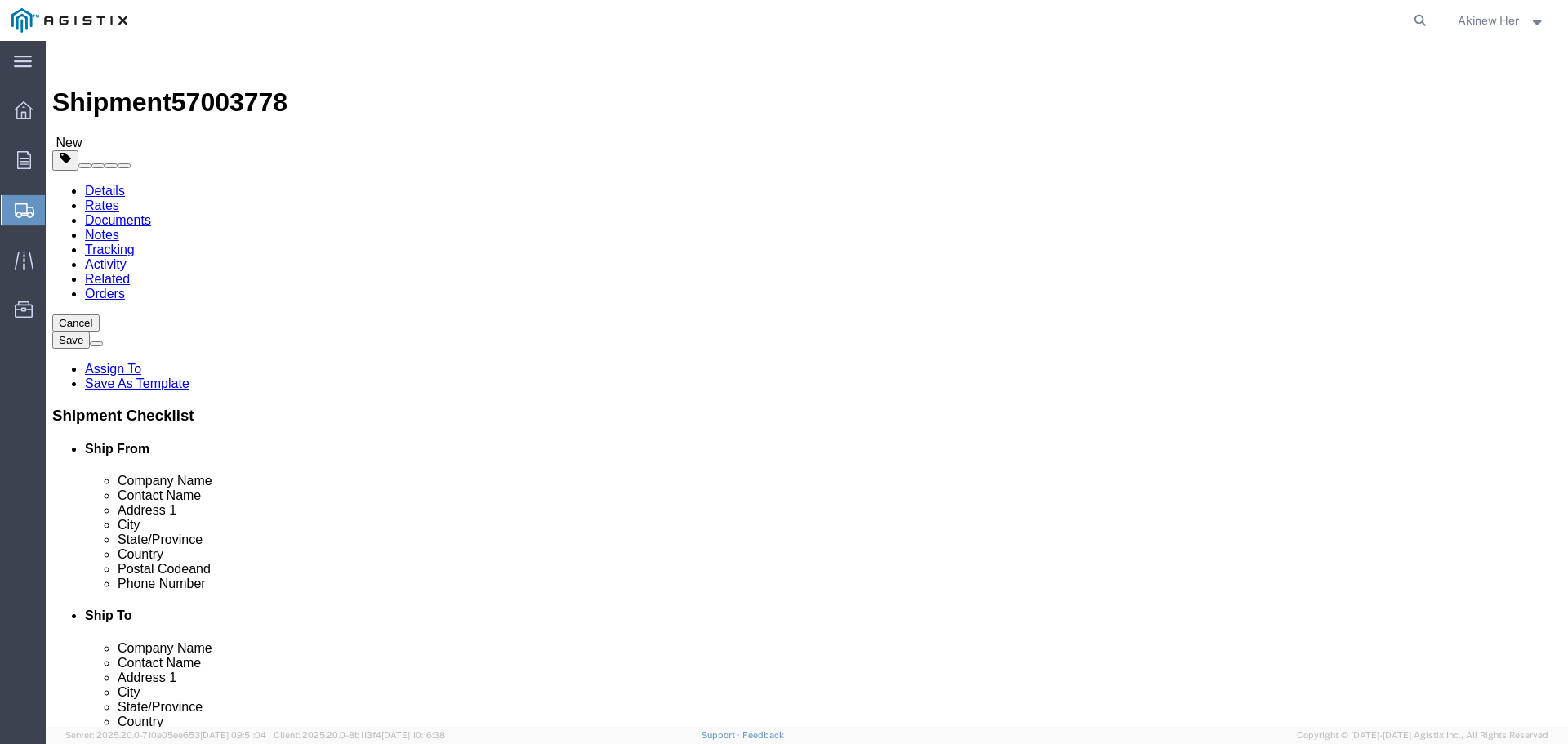
type input "3"
type input "5"
type input "100"
click link "Add Content"
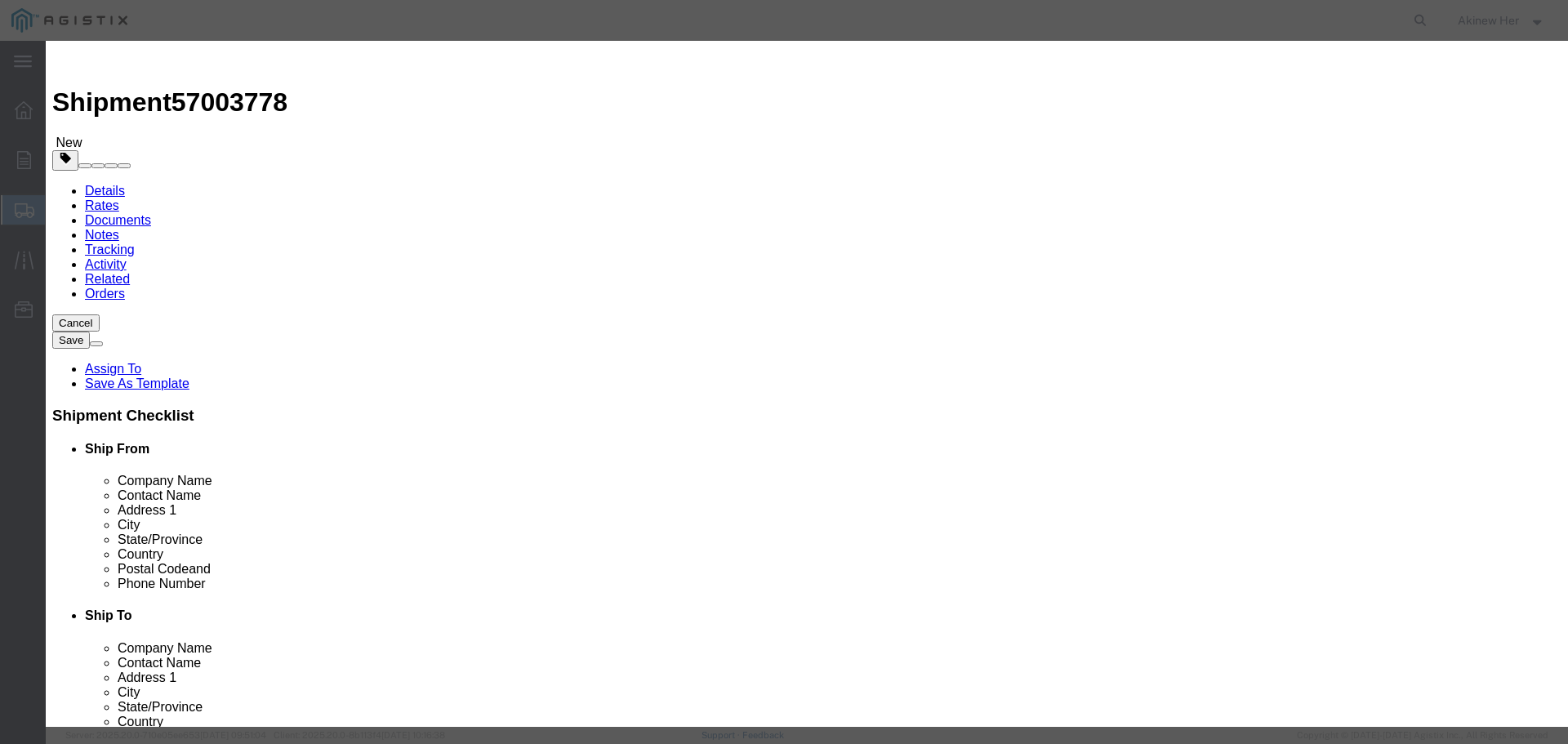
click input "text"
paste input "P2252-80"
type input "P2252-80"
type input "1"
type input "549.11"
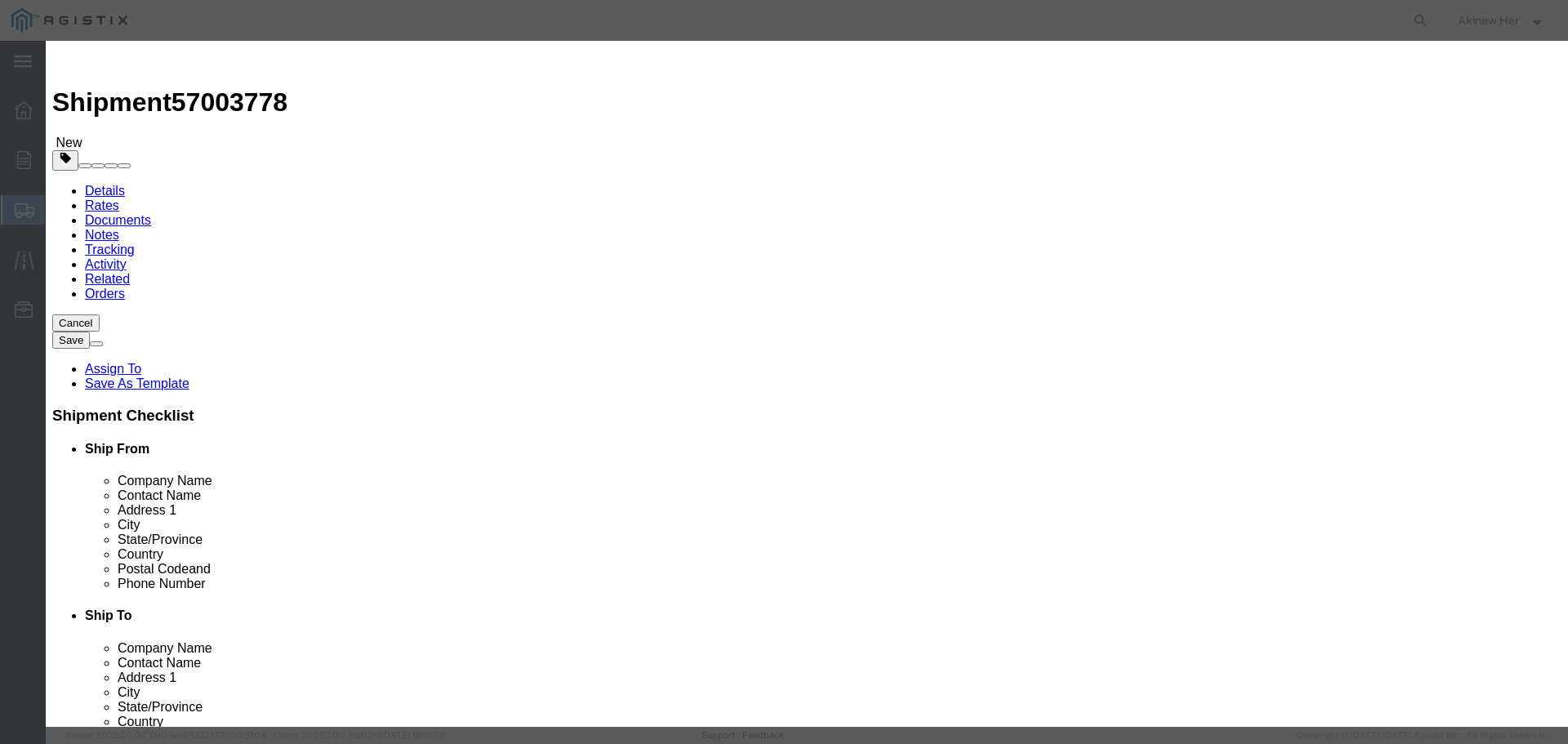
select select "USD"
select select "70"
click button "Save & Close"
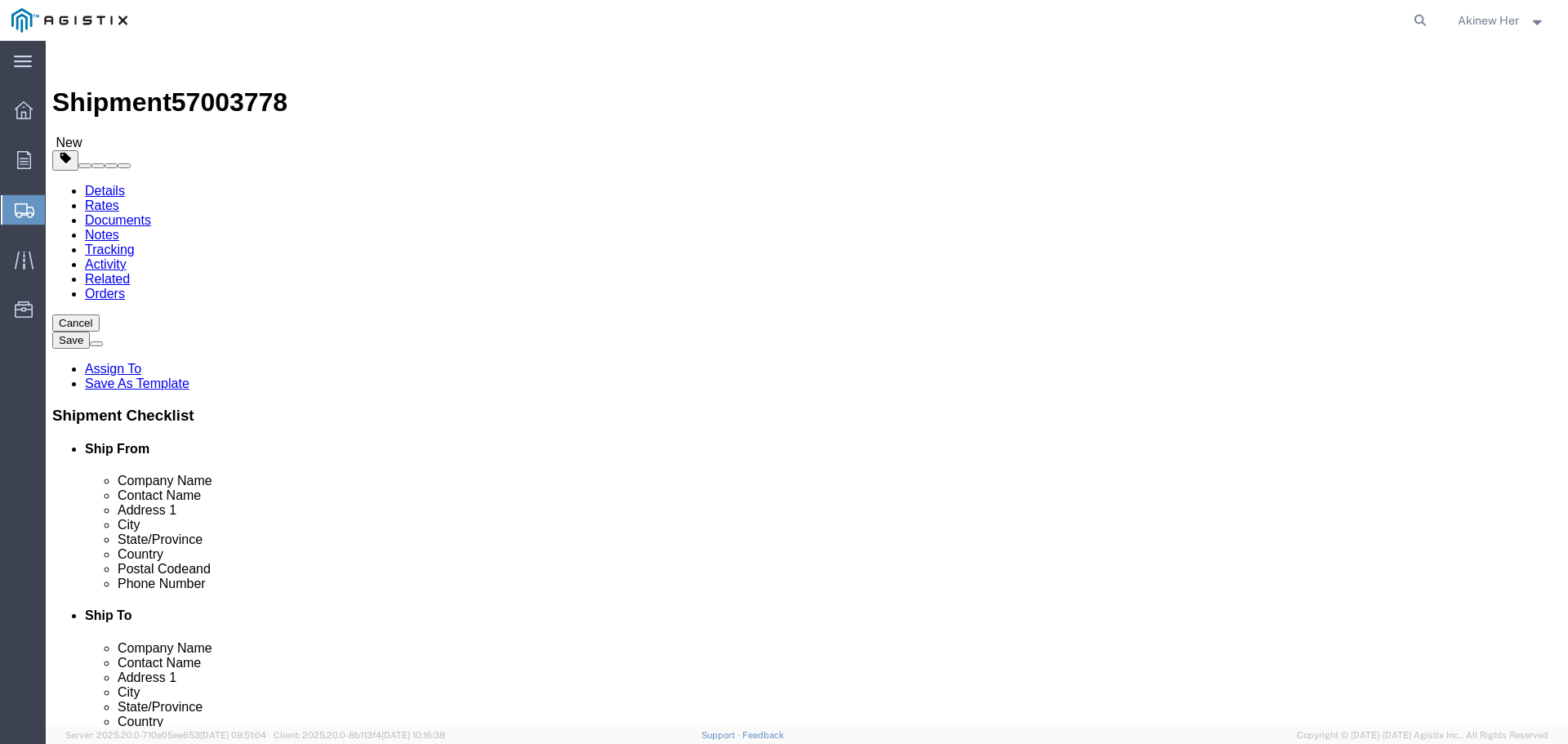
click link "Add Package"
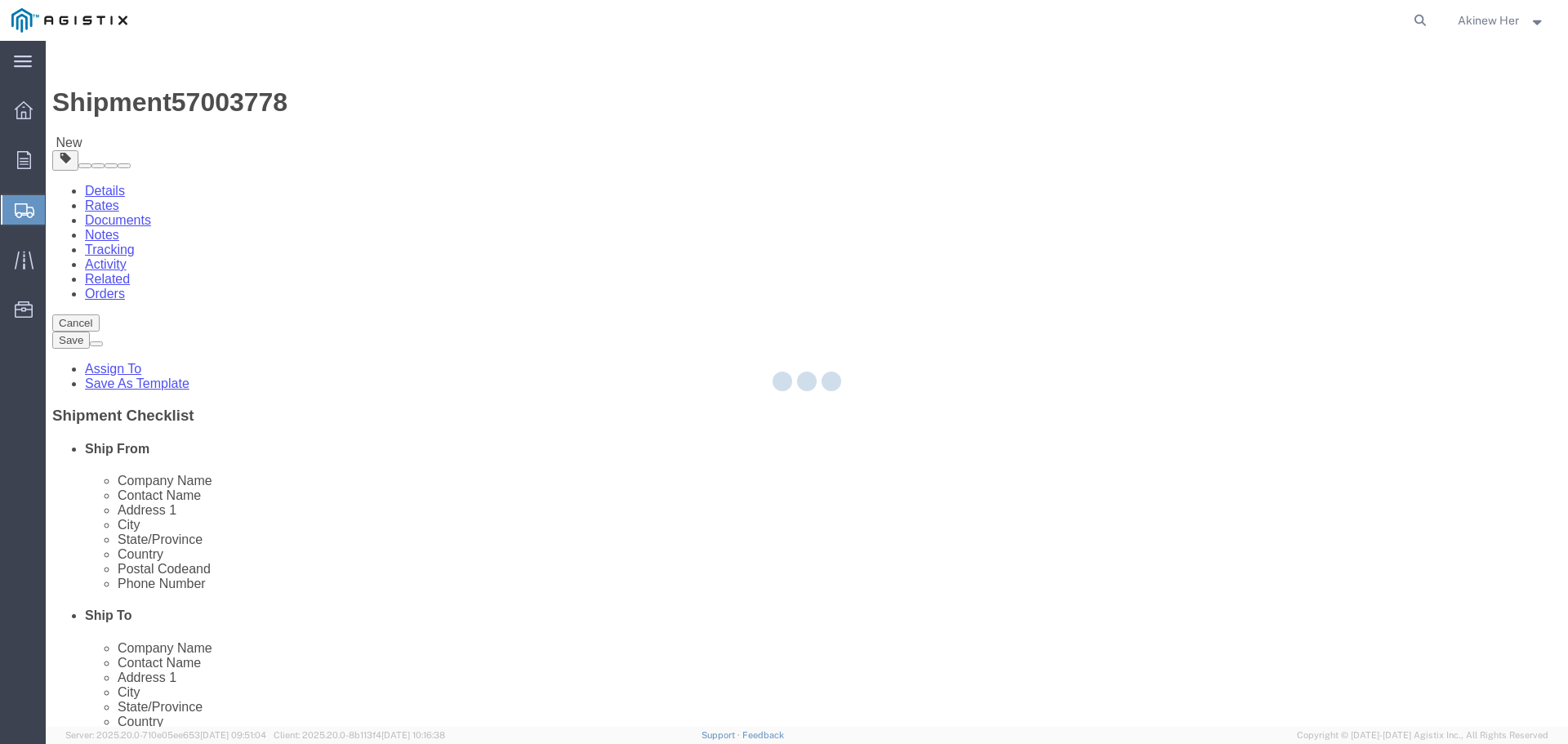
select select "CRTN"
select select "NKCR"
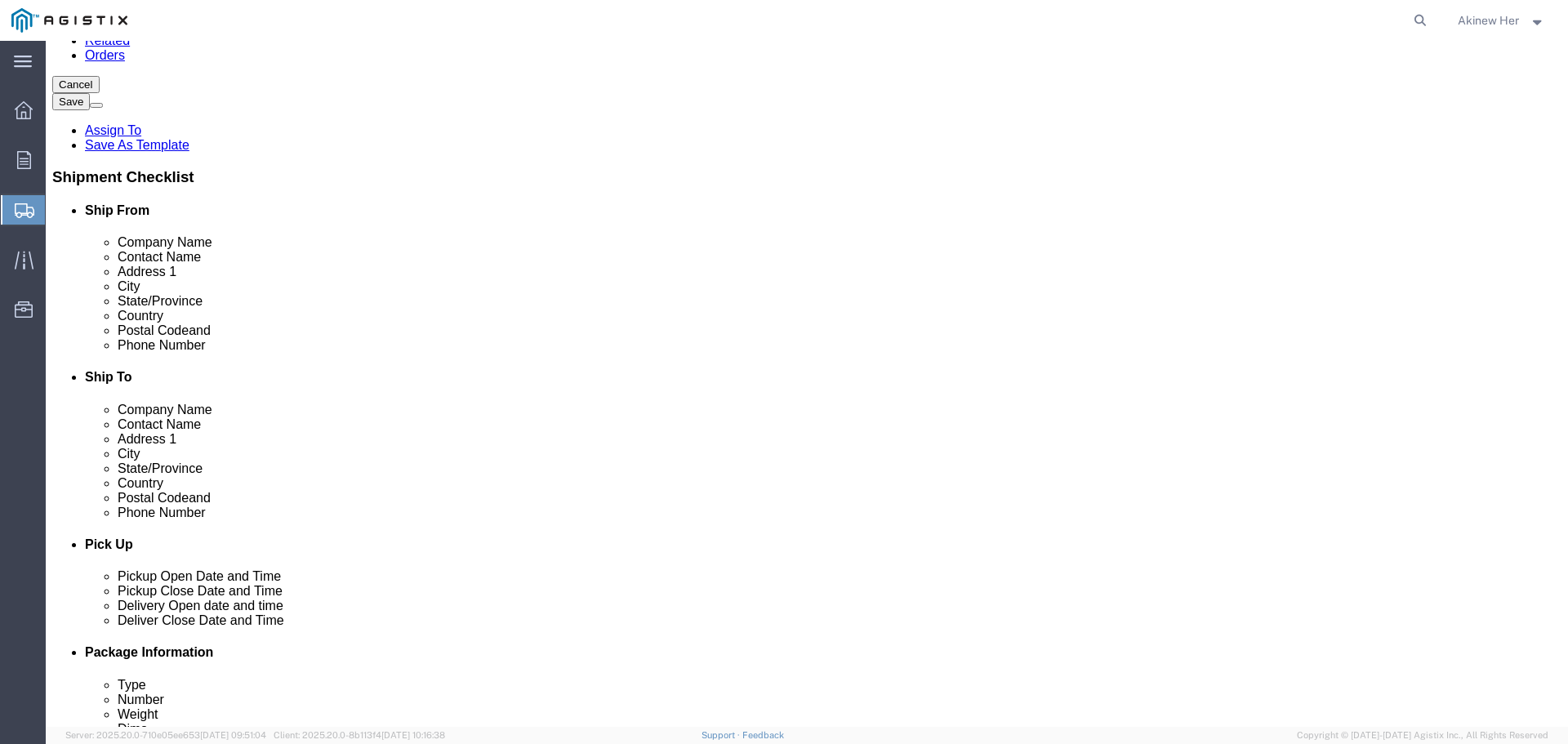
scroll to position [245, 0]
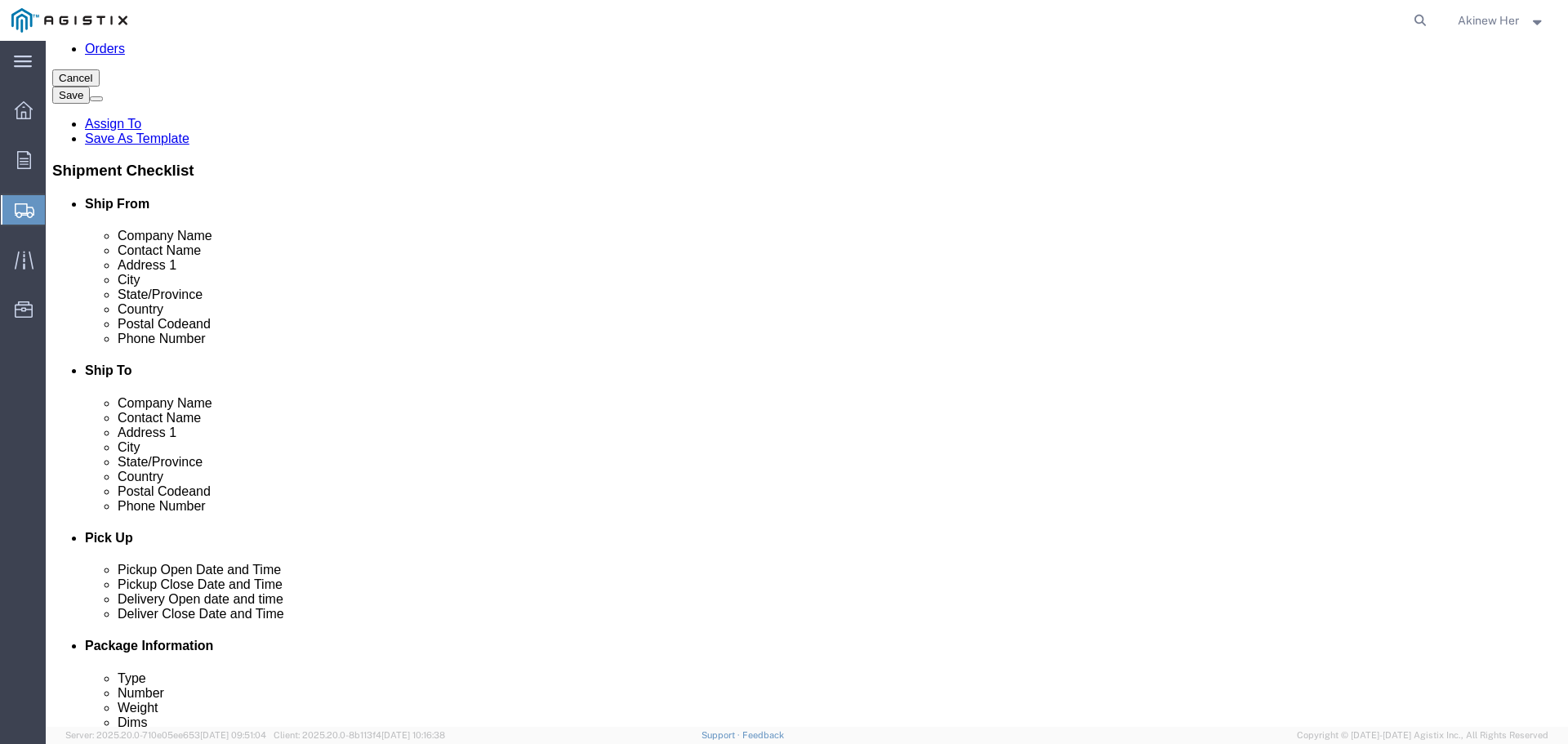
click select "Select Bulk Bundle(s) Cardboard Box(es) Carton(s) Crate(s) Drum(s) (Fiberboard)…"
select select "PSNS"
click select "Select Bulk Bundle(s) Cardboard Box(es) Carton(s) Crate(s) Drum(s) (Fiberboard)…"
click input "text"
type input "62"
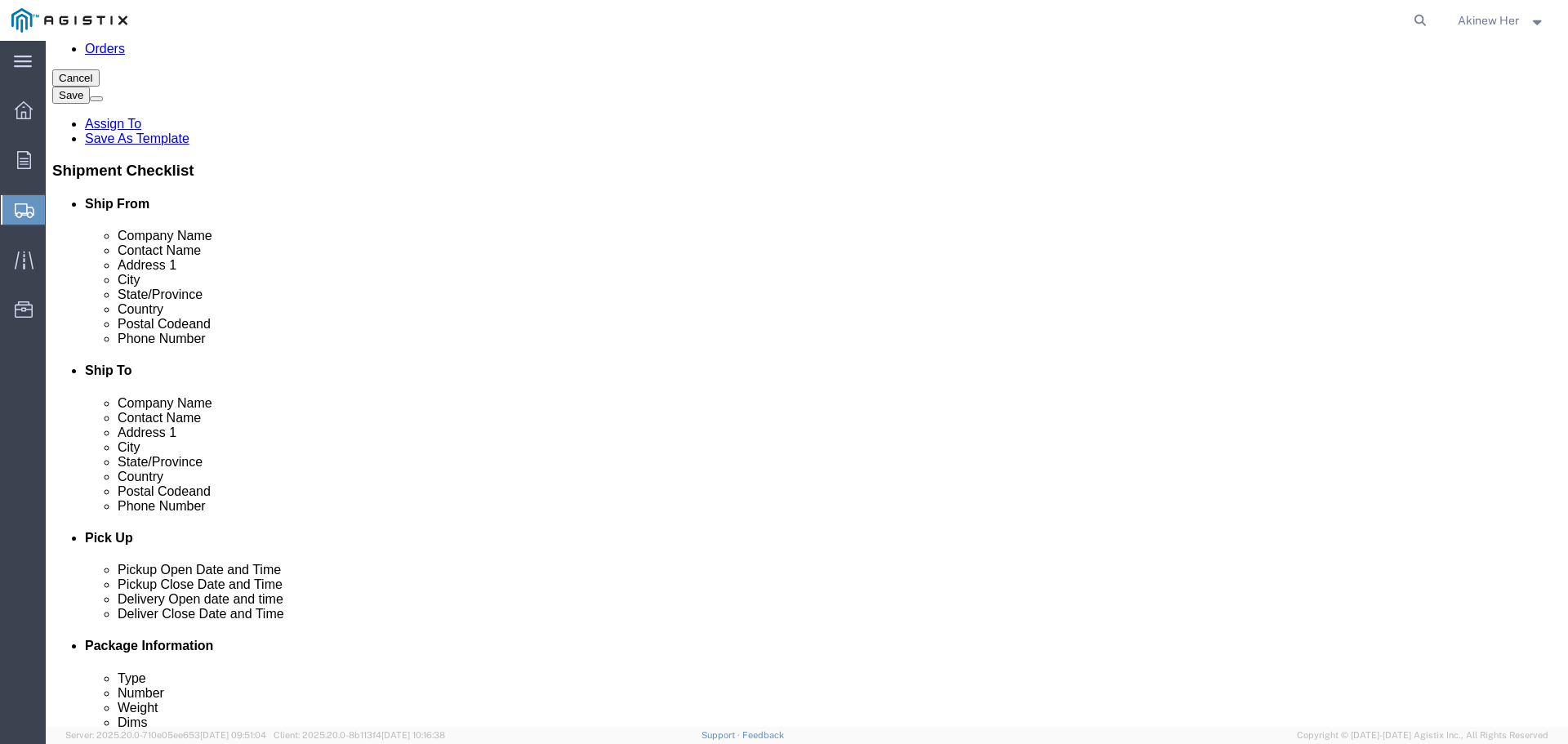
type input "46"
type input "32"
type input "343"
click link "Add Content"
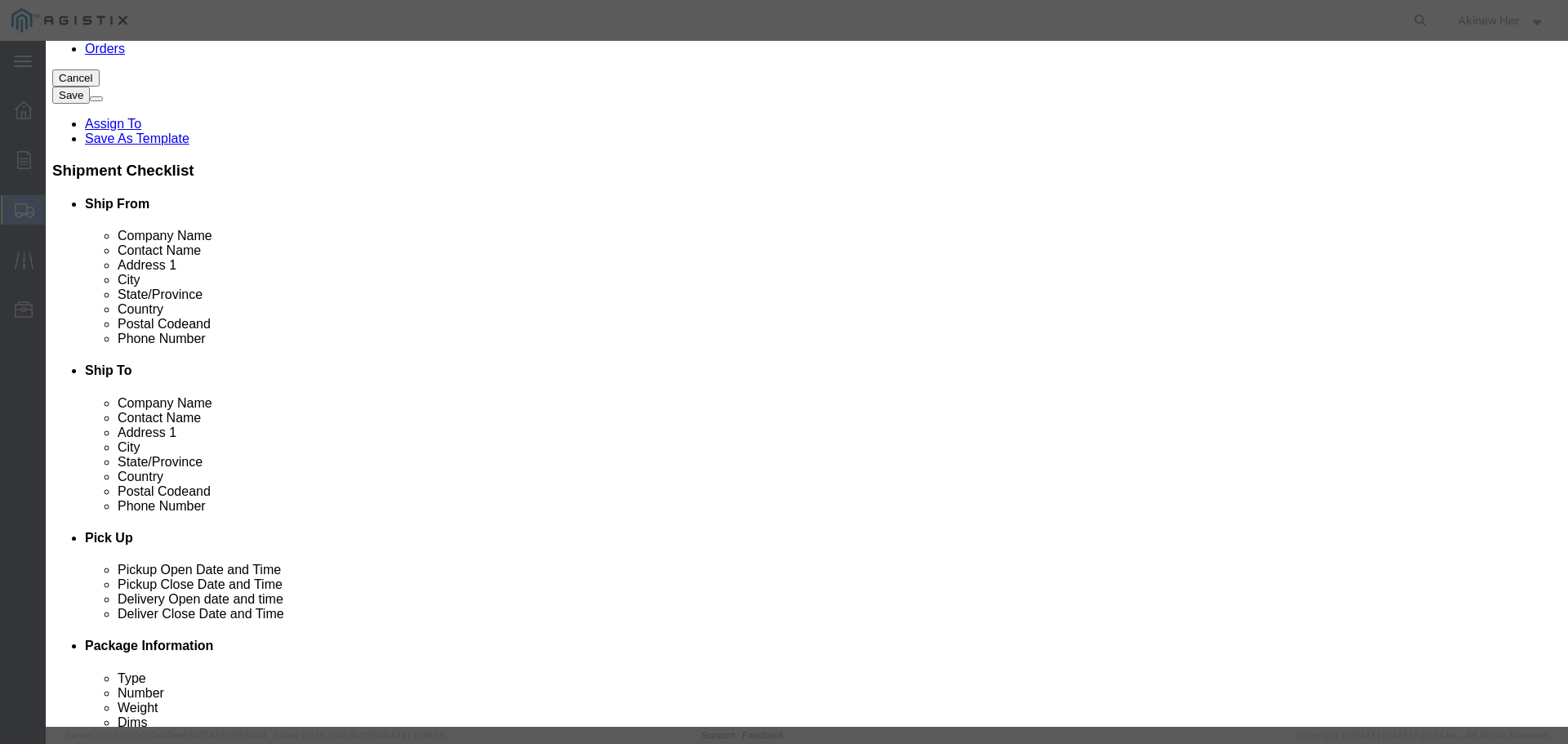
click div "Commodity library"
click input "text"
paste input "R5-UP"
type input "R5-UP"
type input "2"
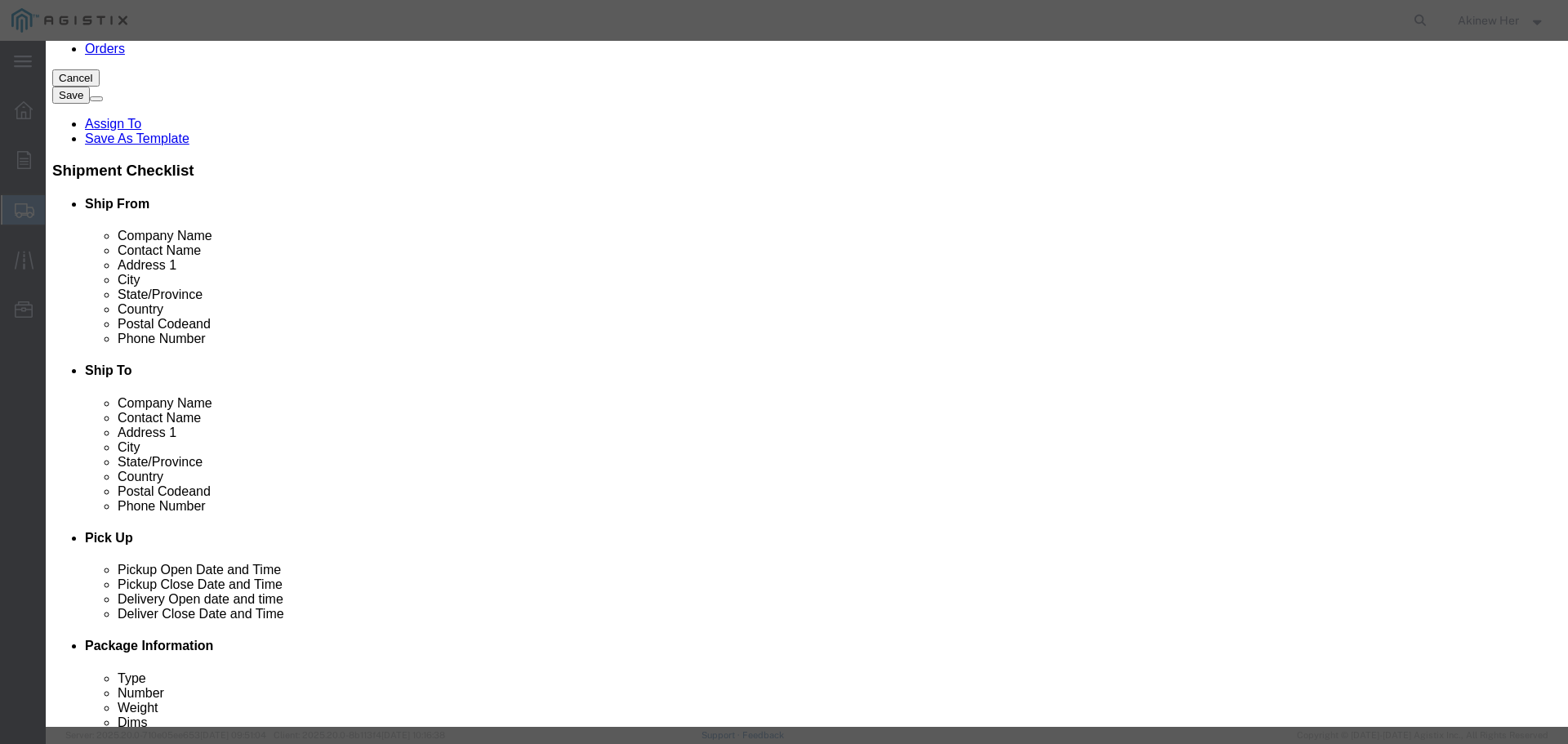
type input "1533.34"
select select "USD"
select select "70"
click button "Save & Add Another"
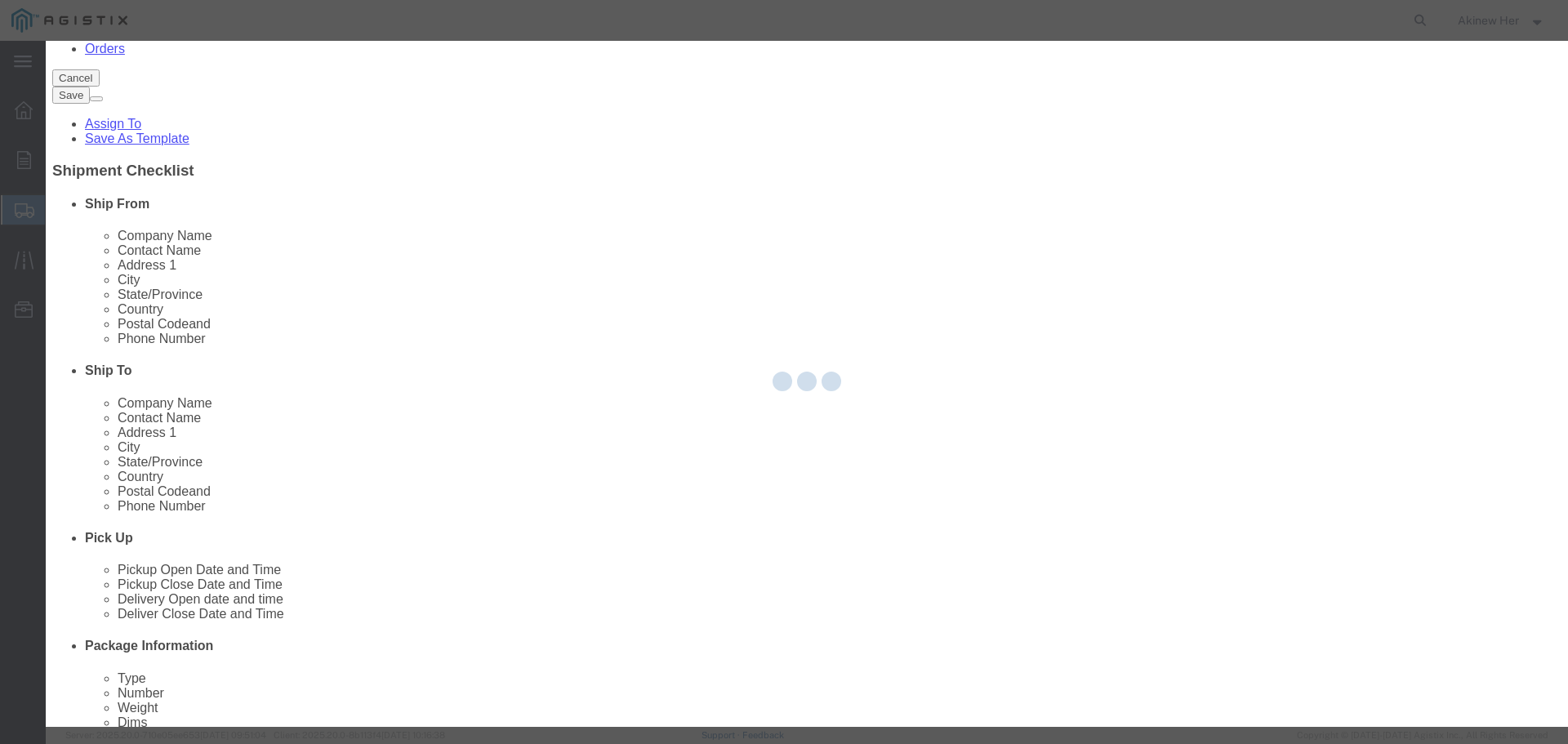
select select "EA"
select select
select select "USD"
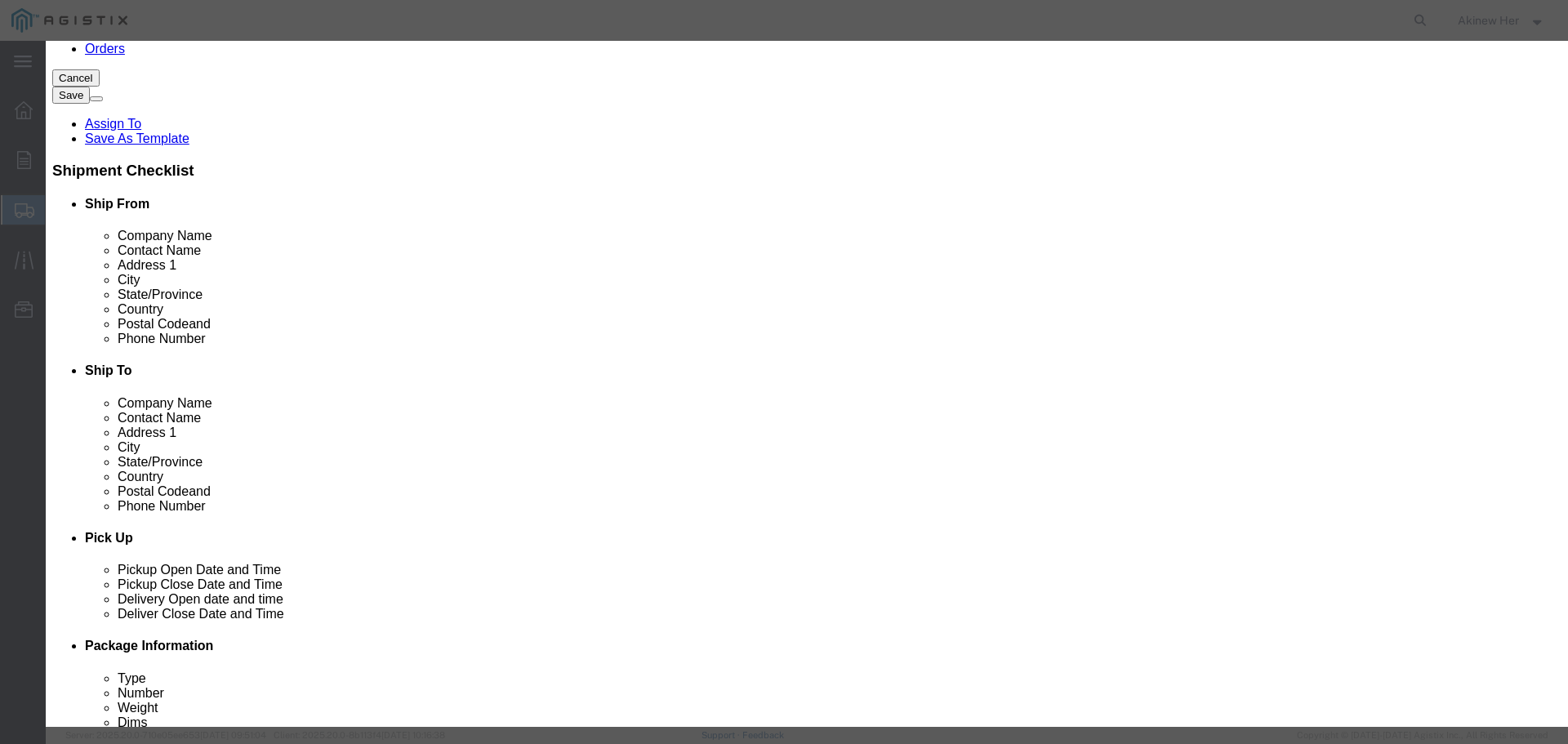
click input "text"
paste input "SR782-K"
type input "SR782-K"
type input "5"
type input "308.85"
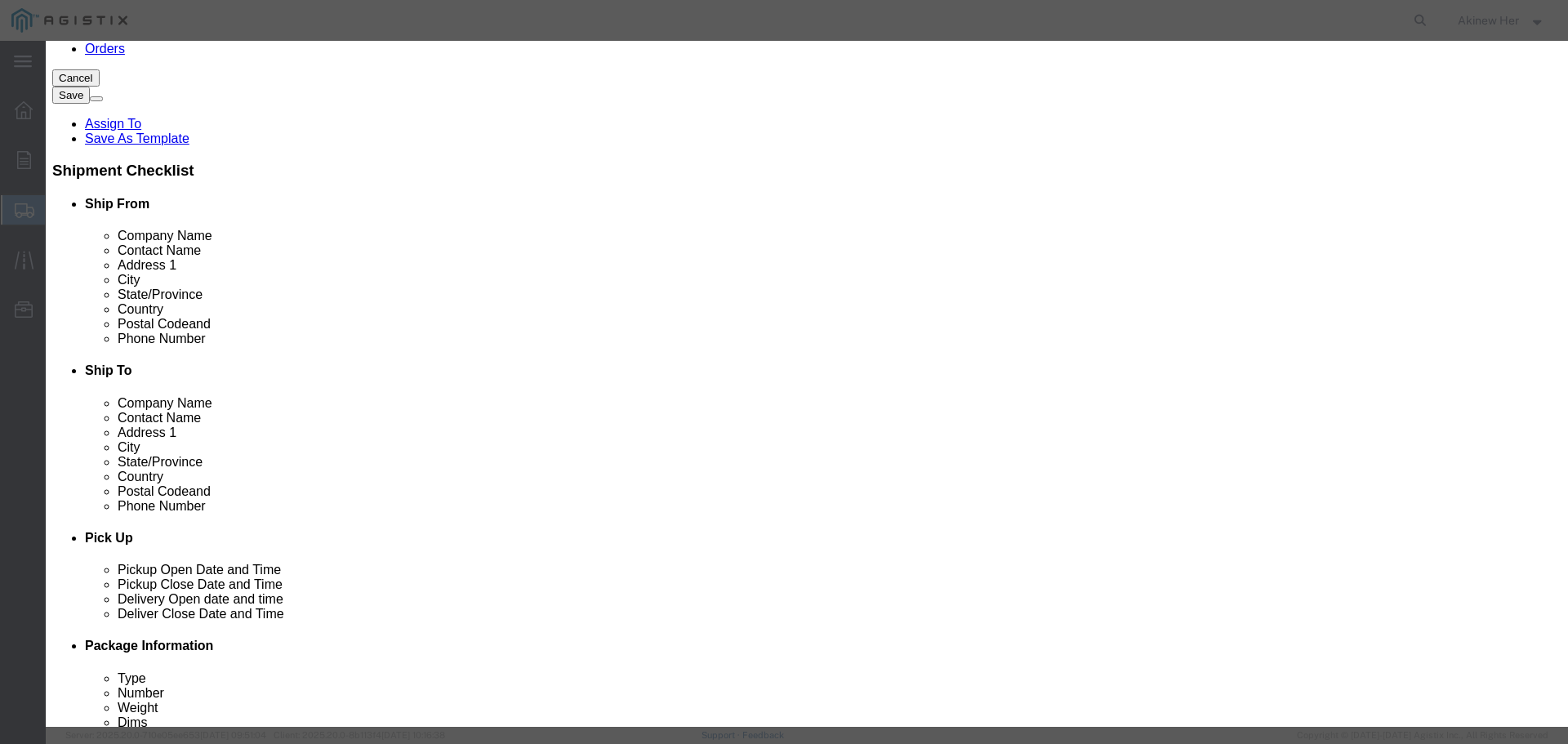
select select "70"
click button "Save & Add Another"
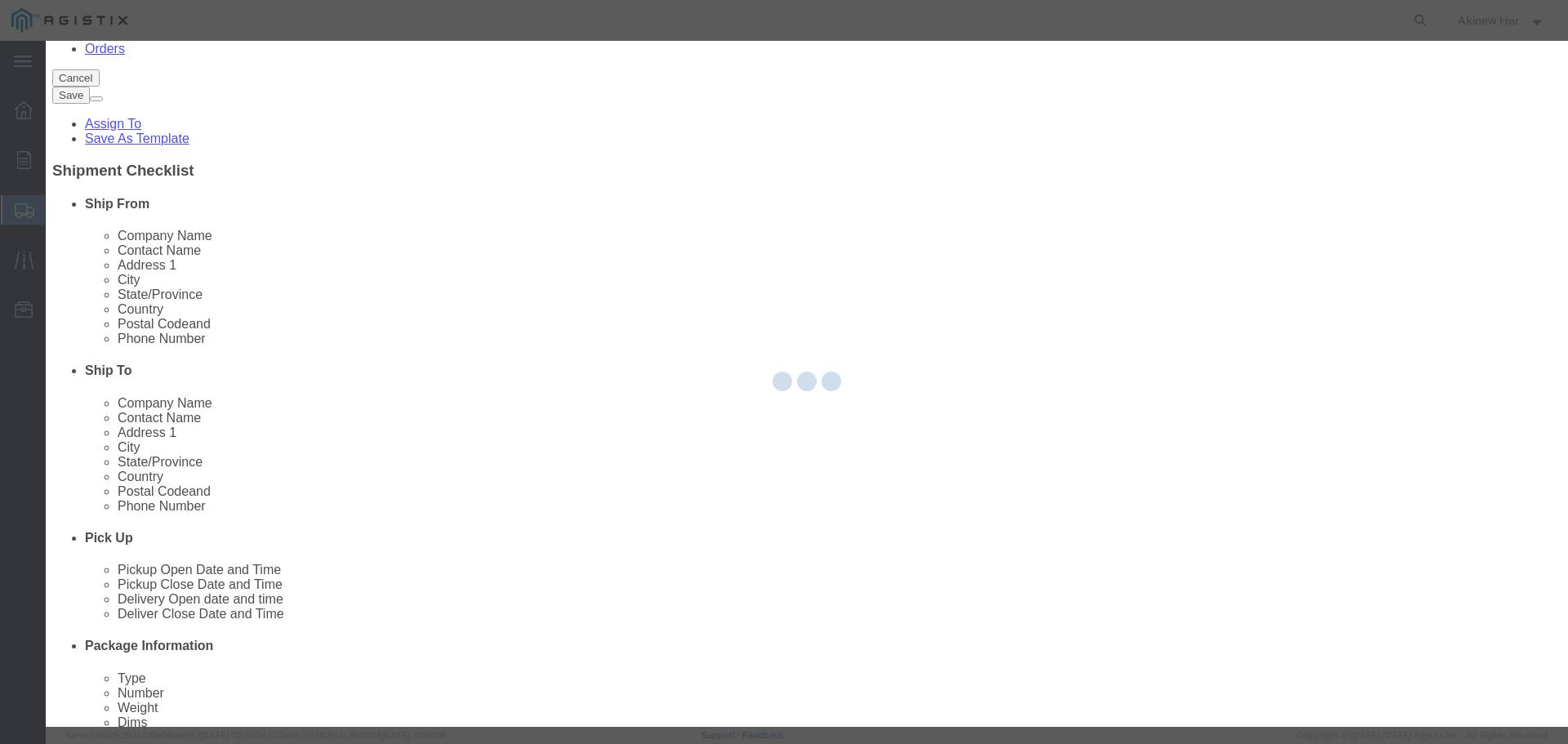
select select "EA"
select select
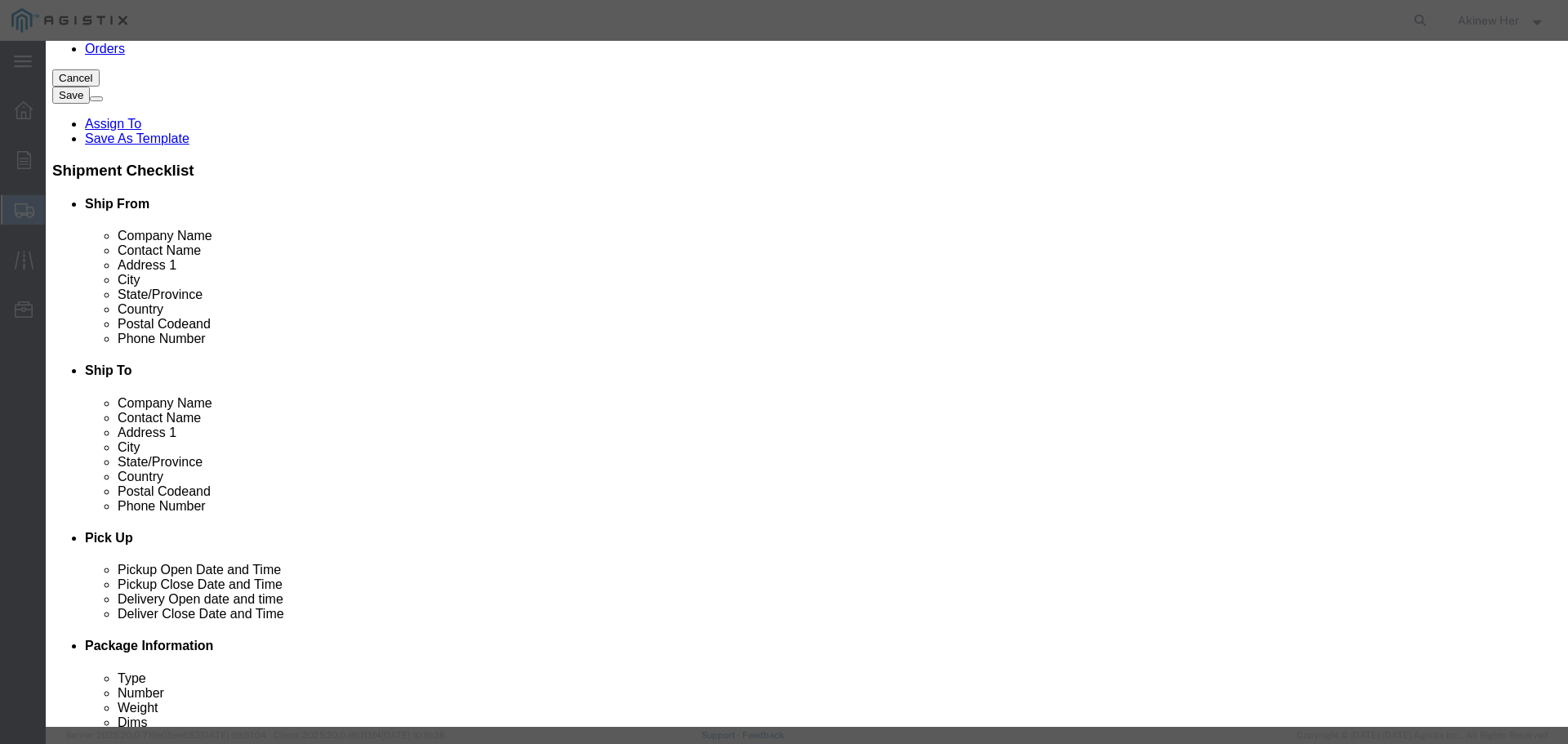
click input "text"
paste input "BA784"
type input "BA784"
type input "1"
type input "43.61"
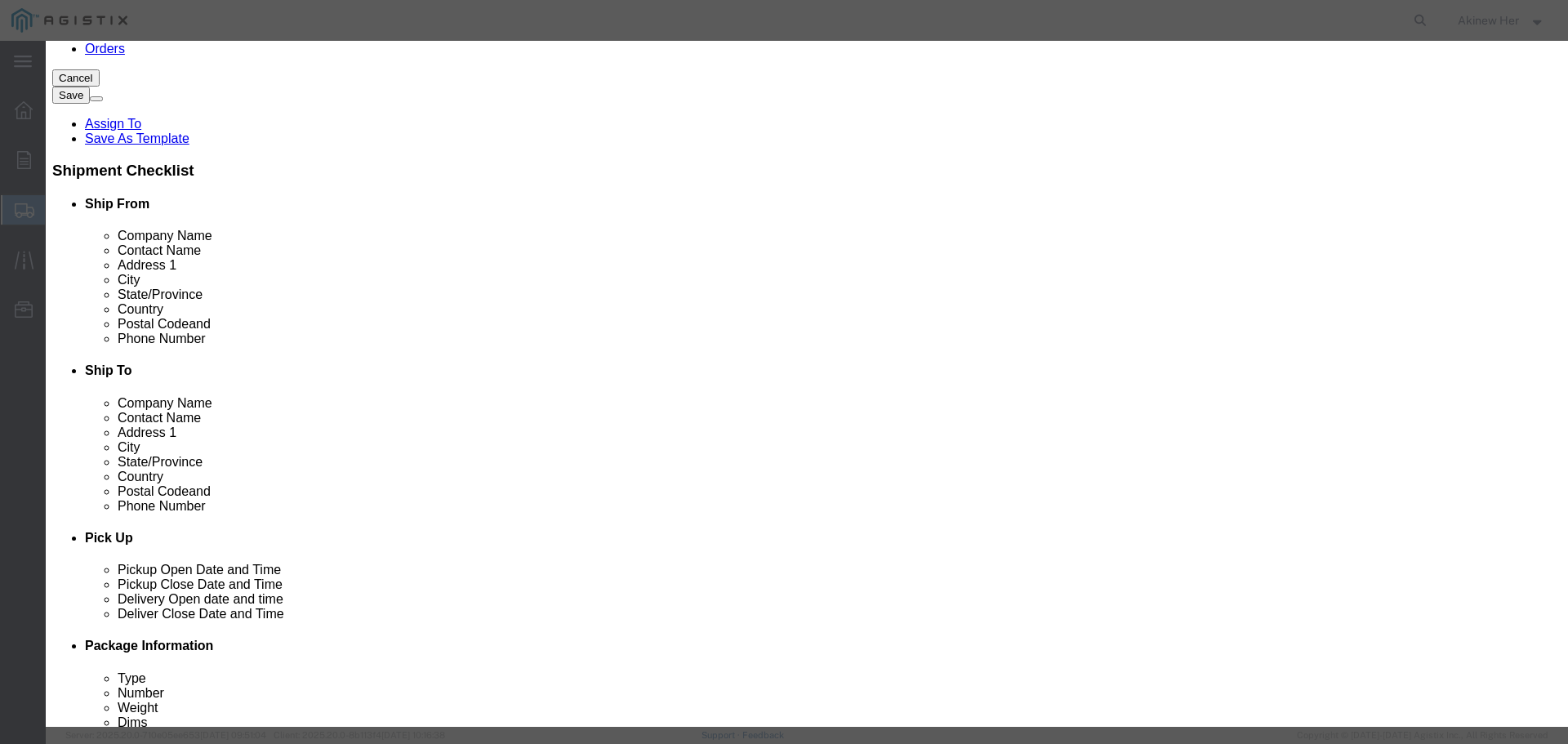
select select "70"
click button "Save & Add Another"
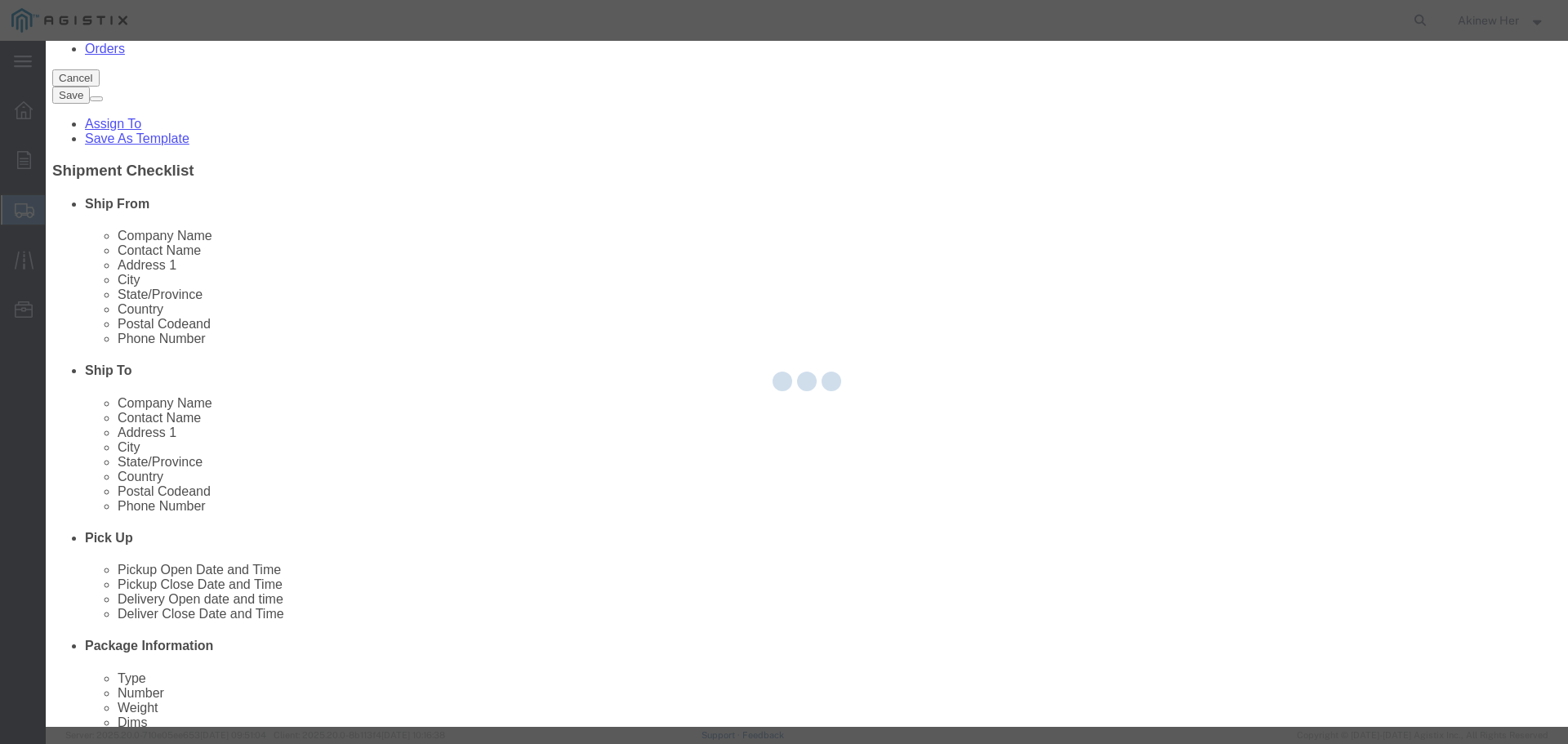
select select "EA"
select select
select select "USD"
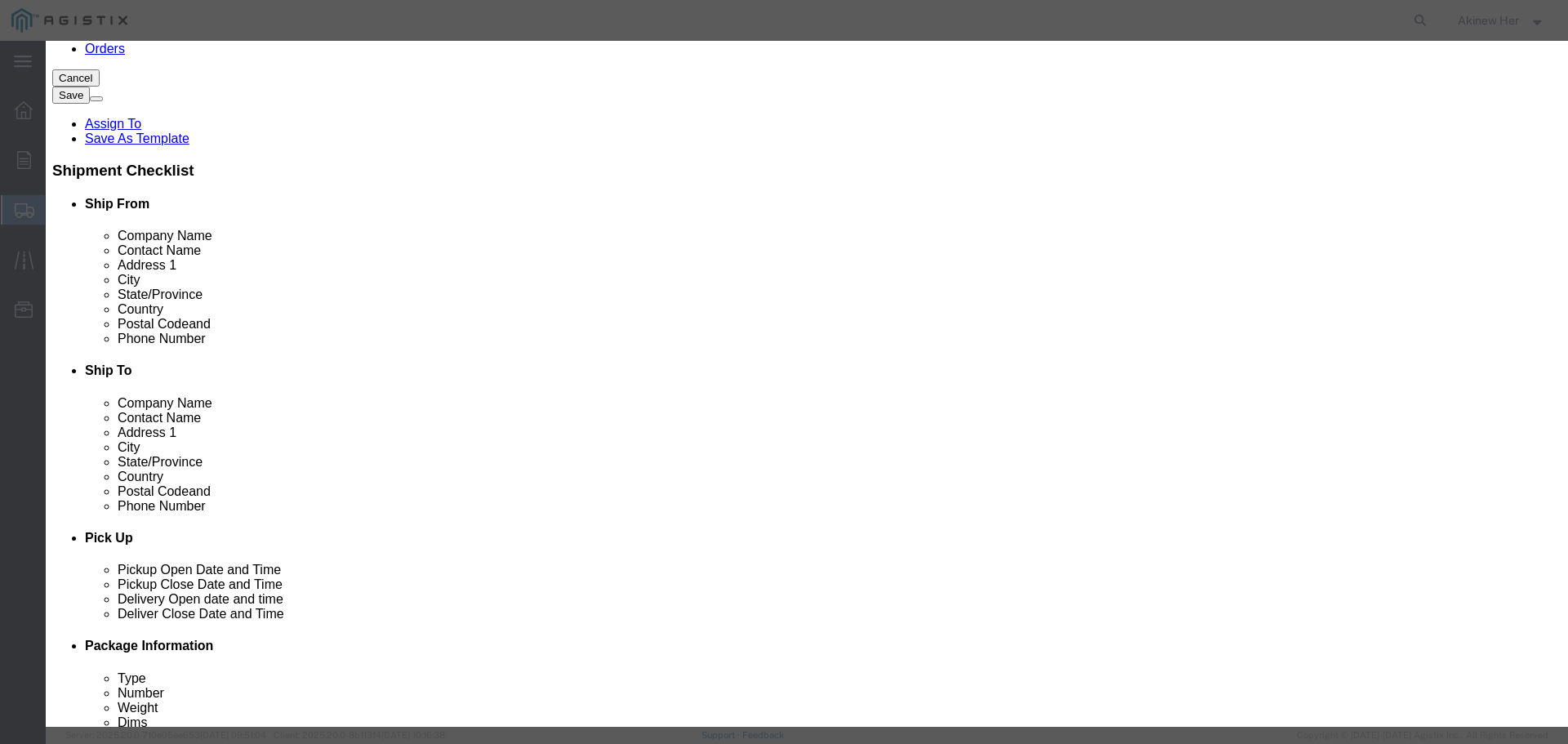
click input "text"
paste input "ANDF4NR-HC"
type input "ANDF4NR-HC"
type input "5"
type input "236.8"
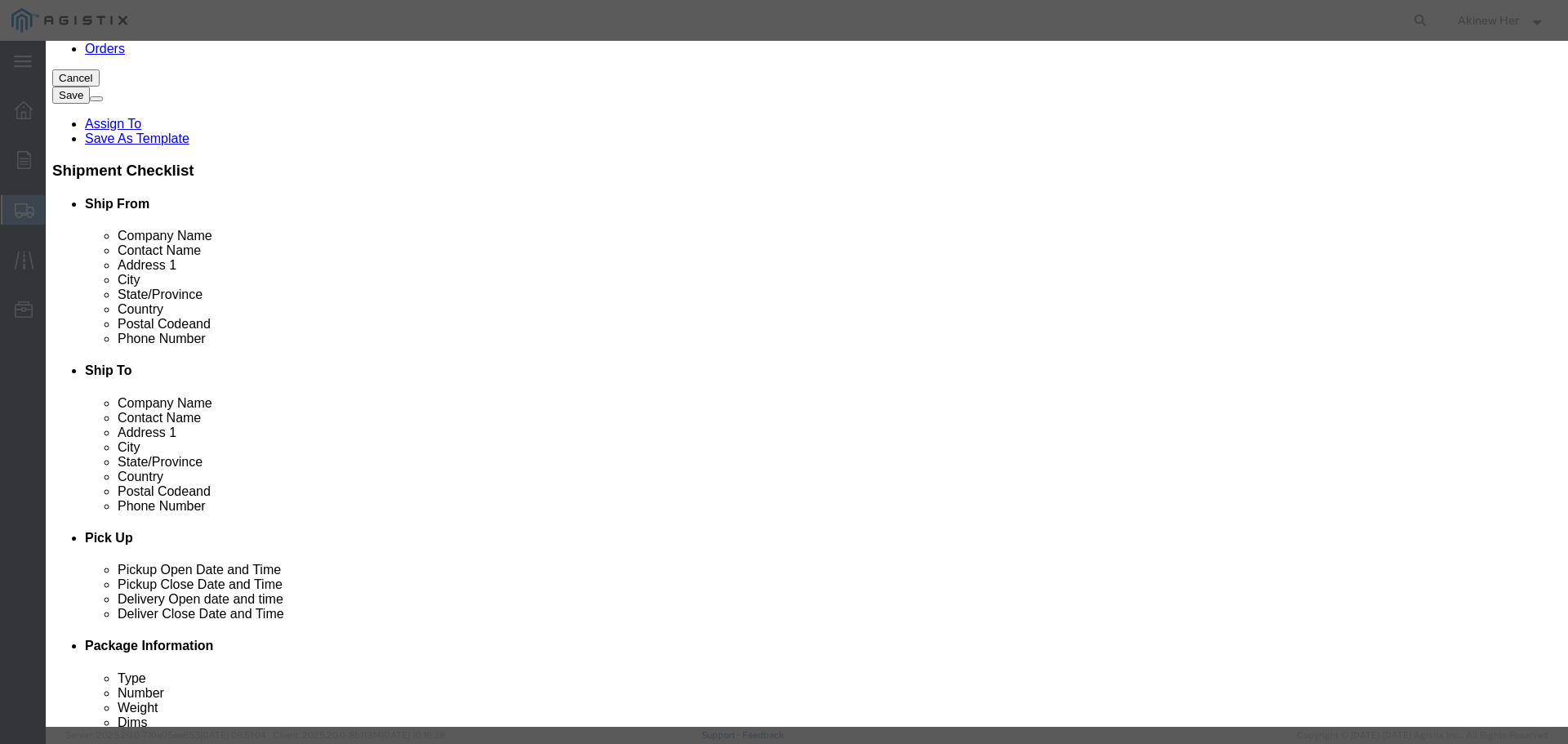
select select "70"
drag, startPoint x: 411, startPoint y: 557, endPoint x: 397, endPoint y: 548, distance: 16.6
click button "Save & Add Another"
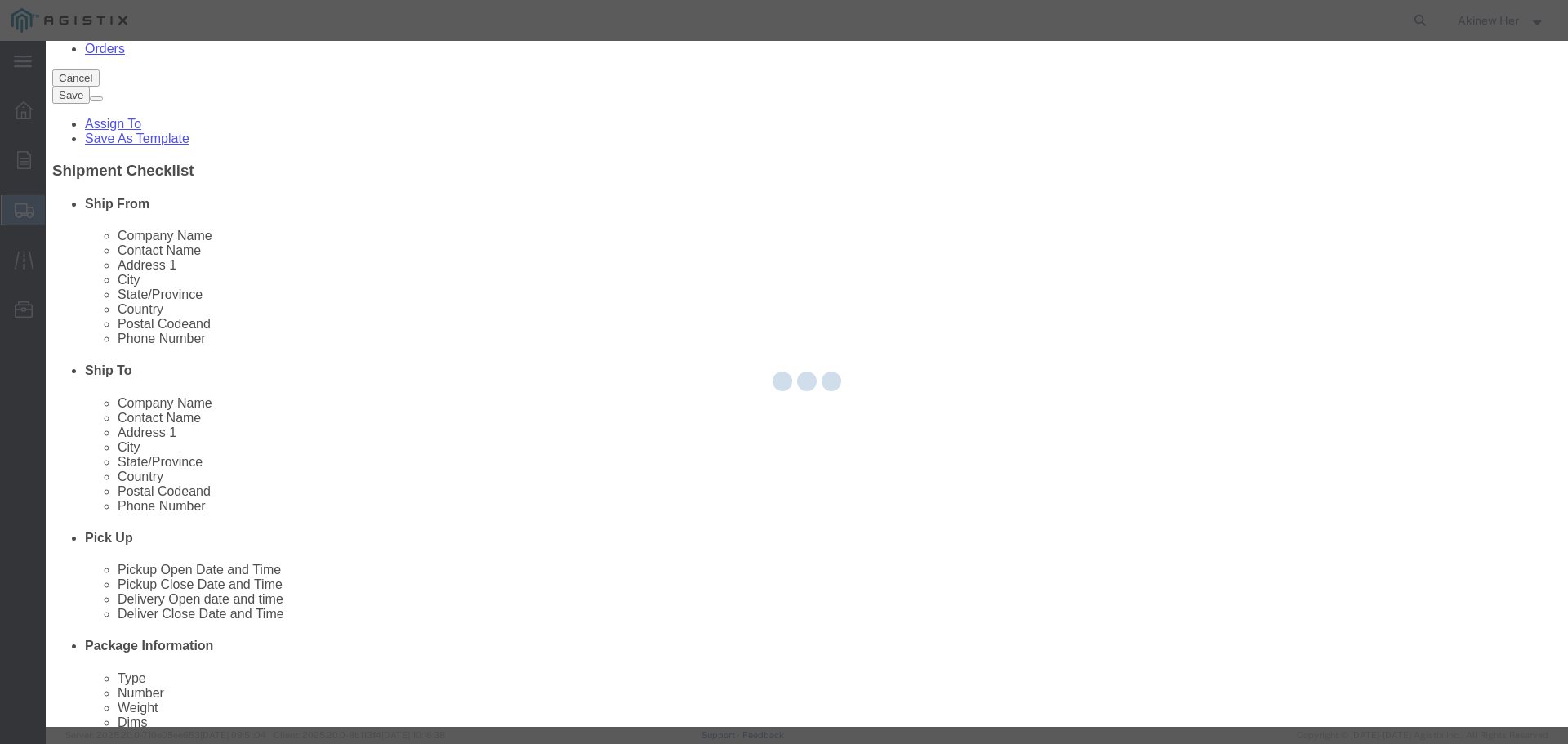
select select "EA"
select select
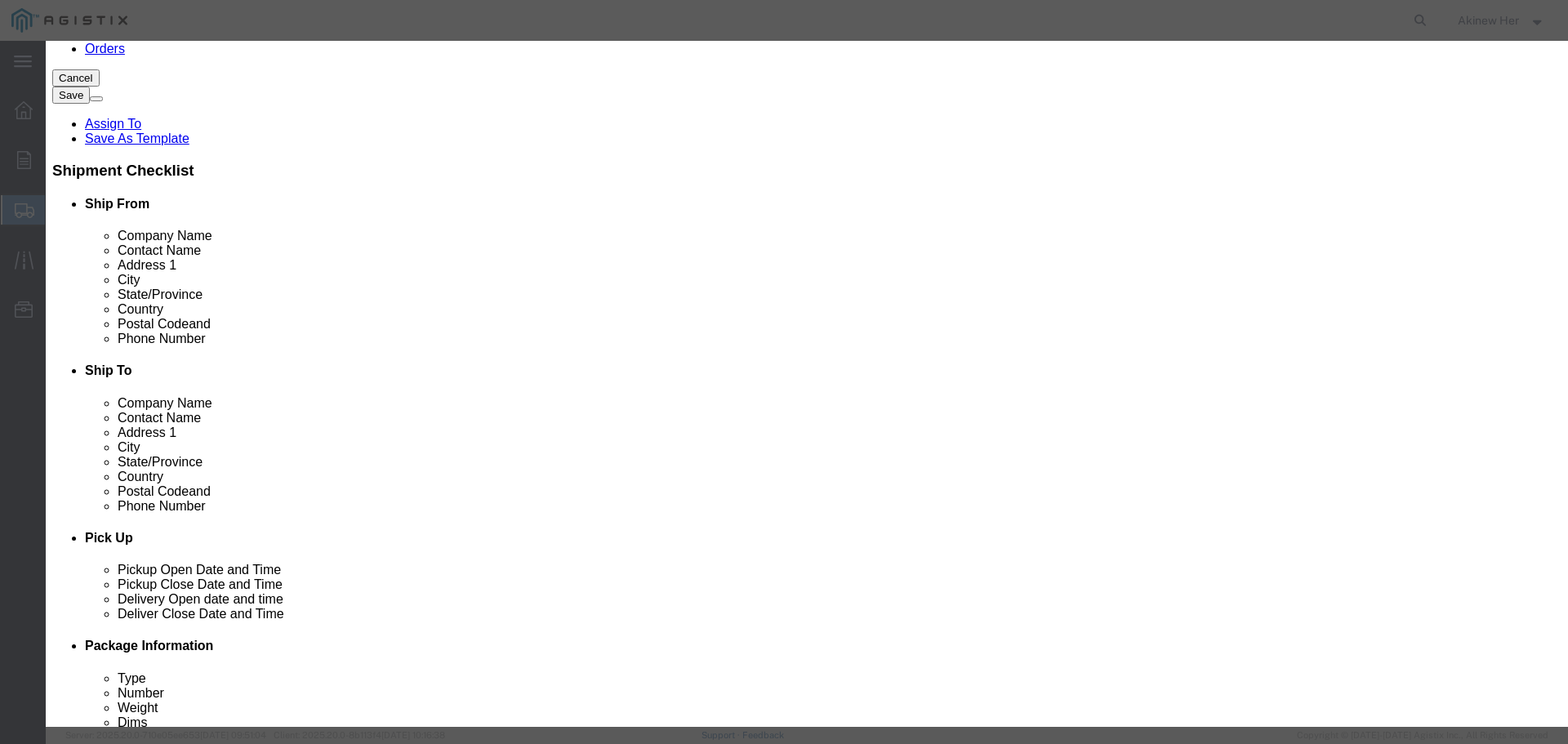
click input "text"
paste input "ANDF4PNMV2-HC"
type input "ANDF4PNMV2-HC"
type input "8"
type input "191.84"
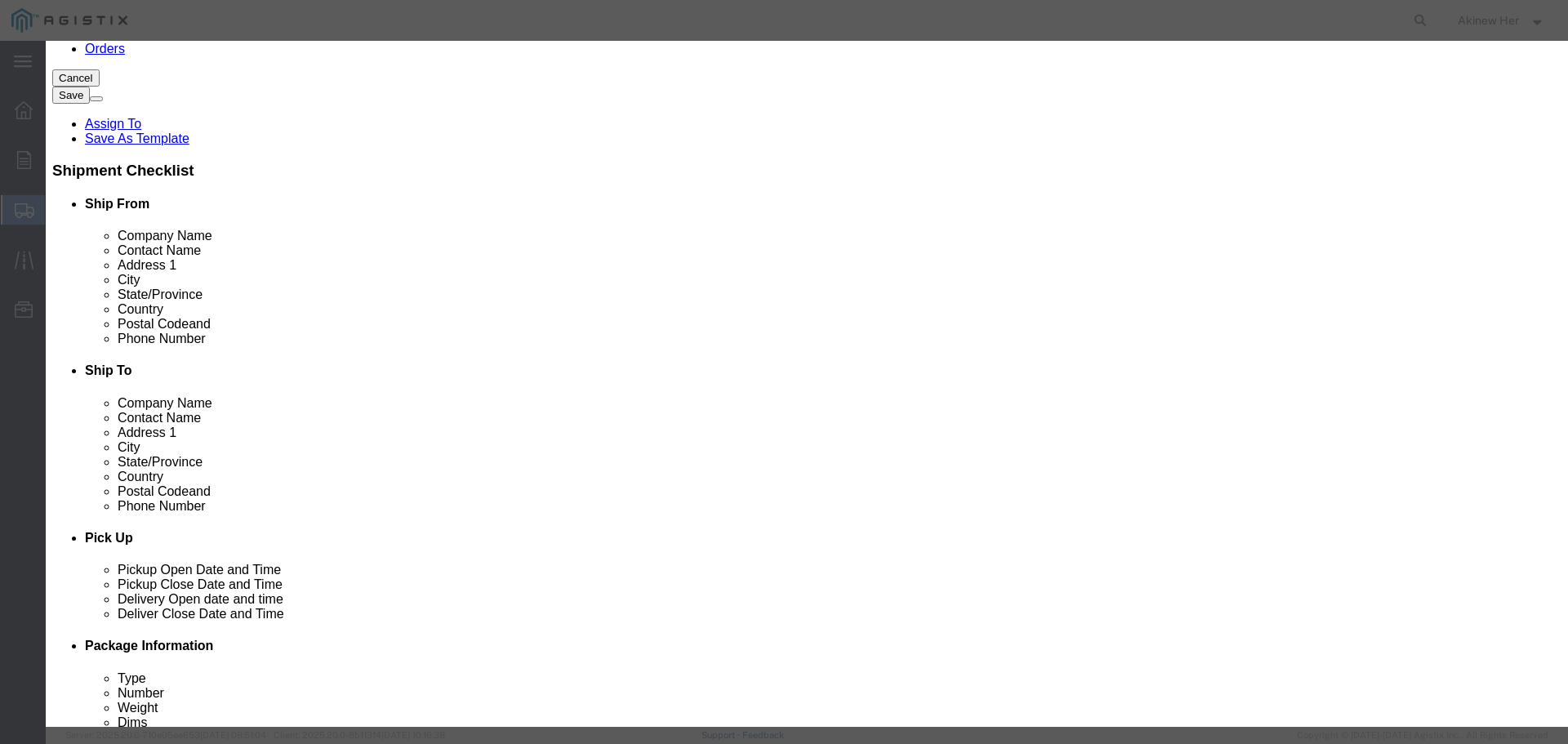
select select "70"
click button "Save & Add Another"
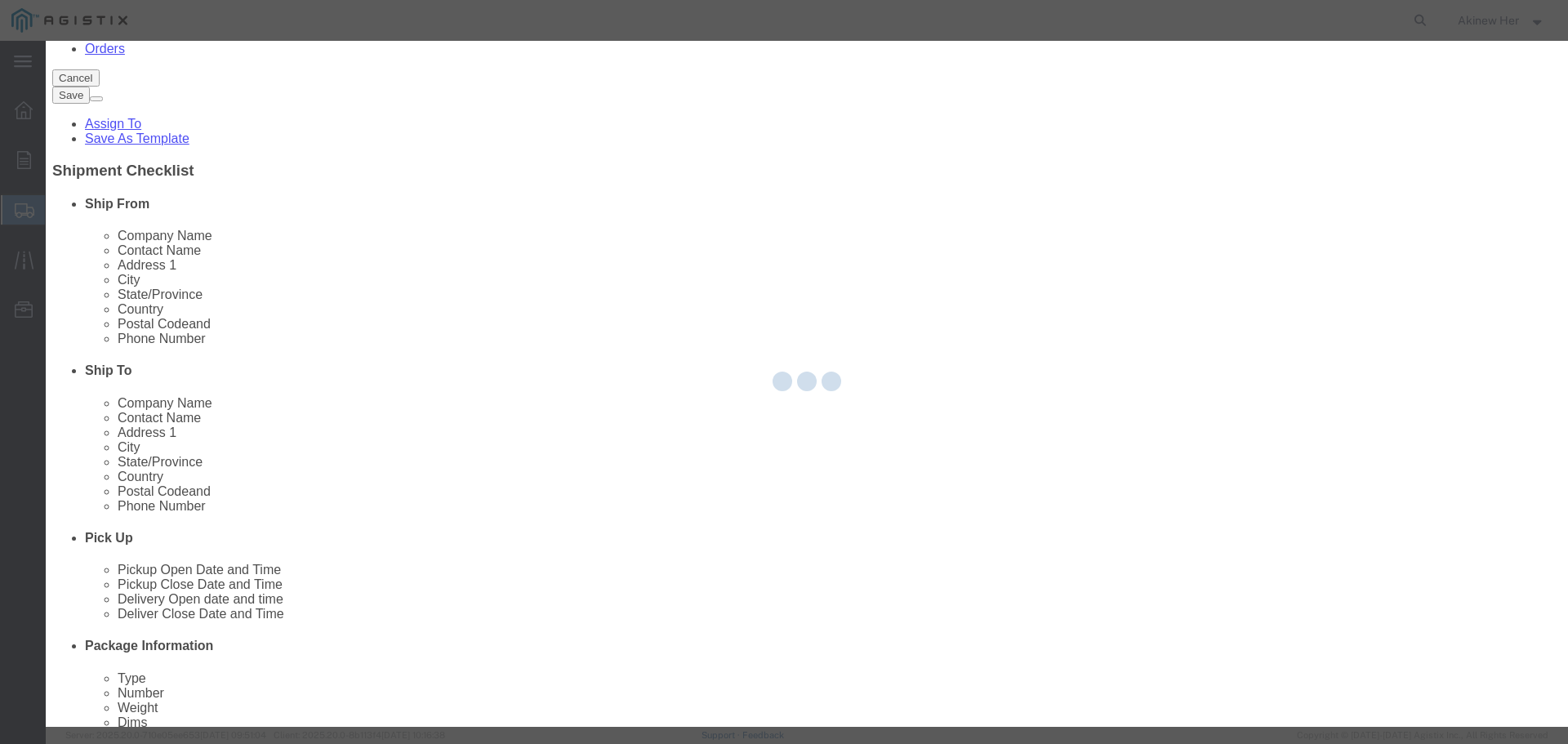
select select "EA"
select select
select select "USD"
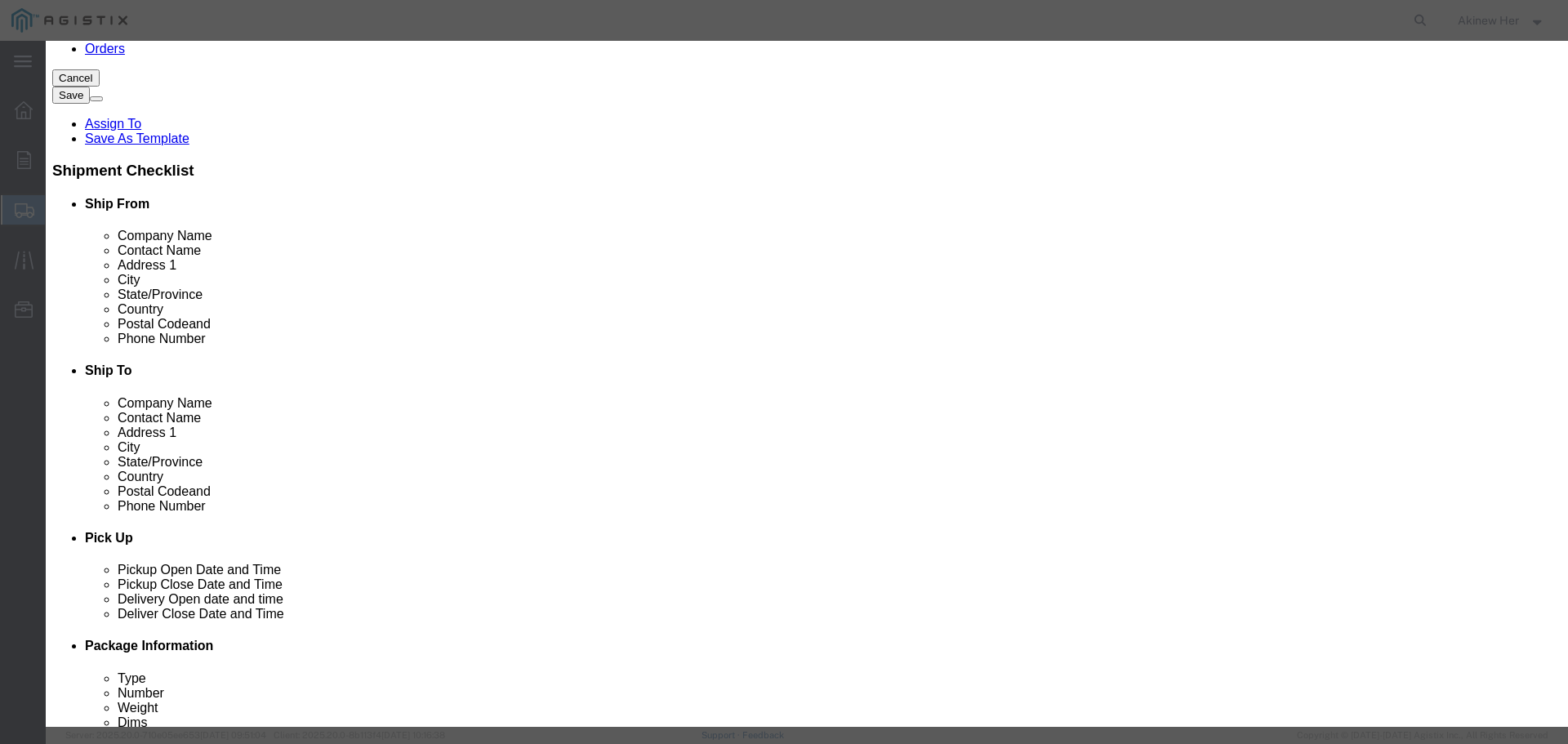
click input "text"
paste input "10642-001"
type input "10642-001"
type input "2"
type input "17.44"
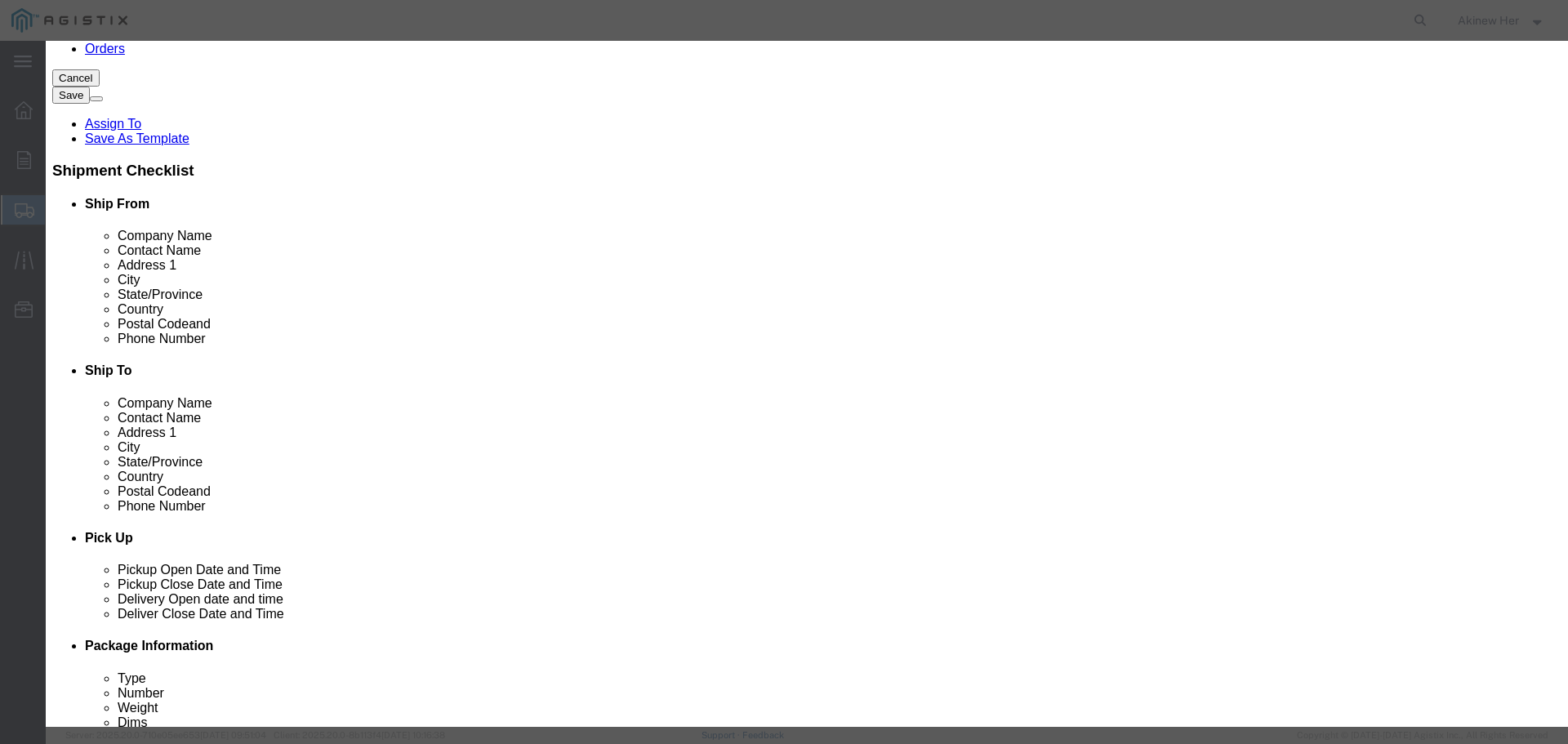
select select "70"
click button "Save & Add Another"
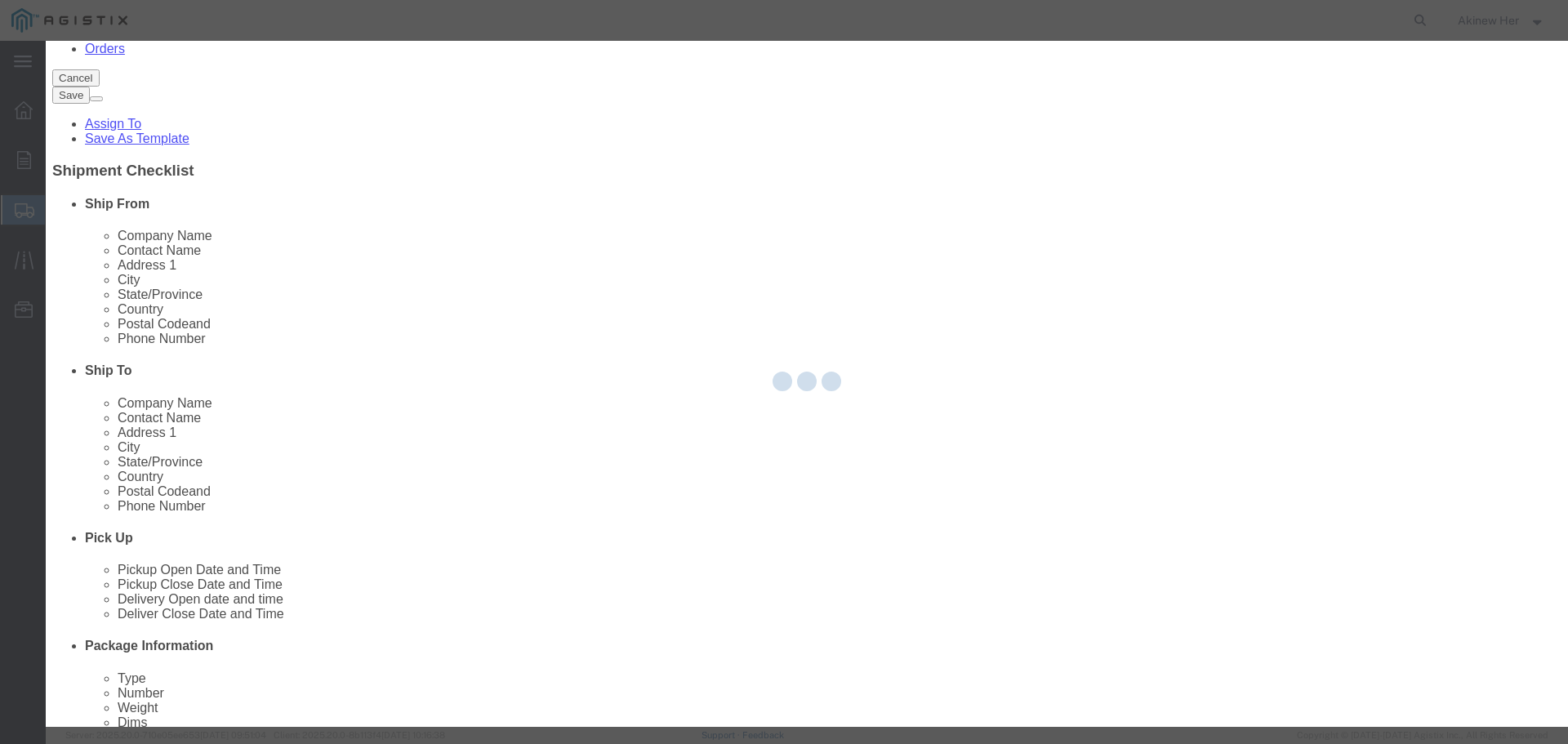
select select "EA"
select select
select select "USD"
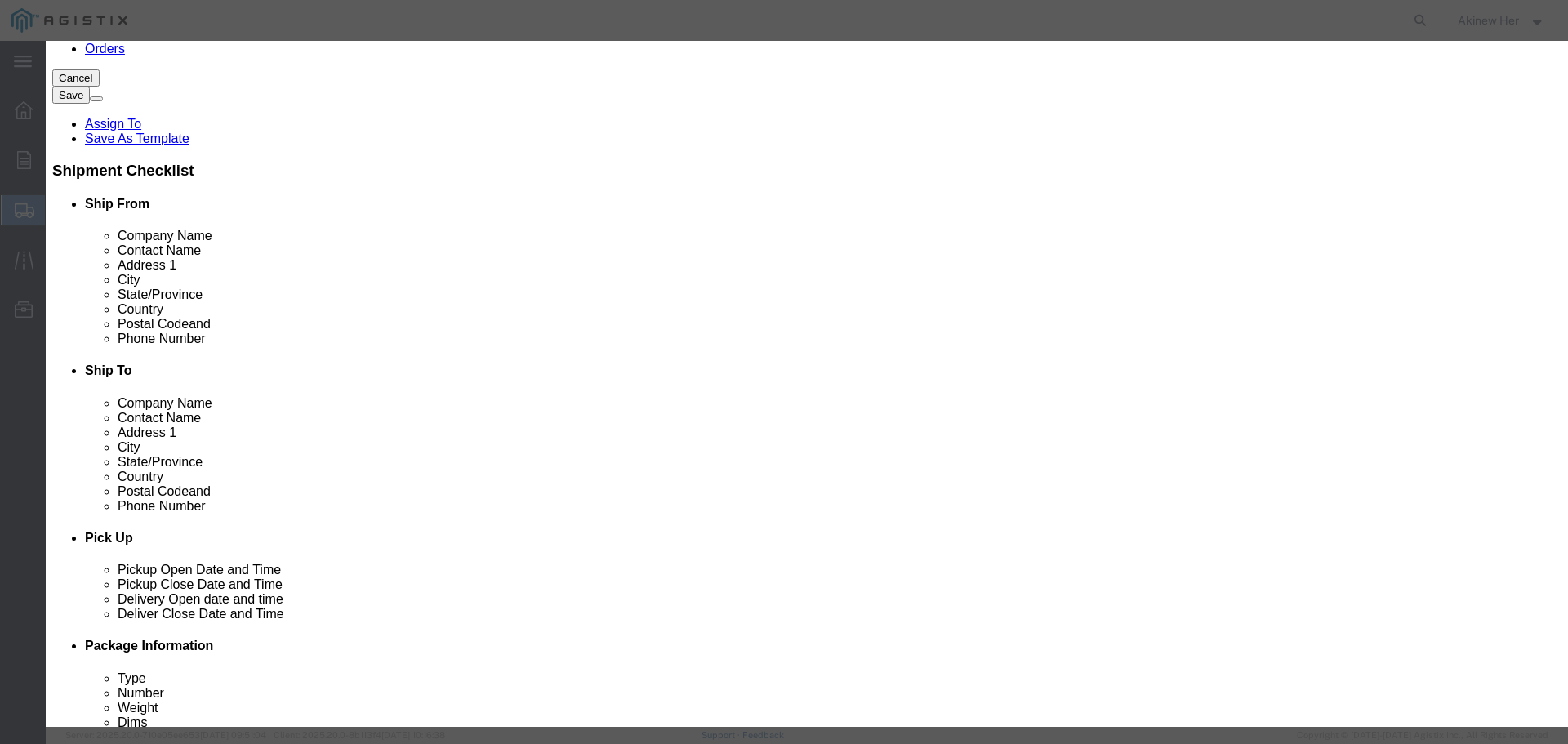
click input "text"
paste input "11298-001"
type input "11298-001"
click input "11298-001"
type input "1"
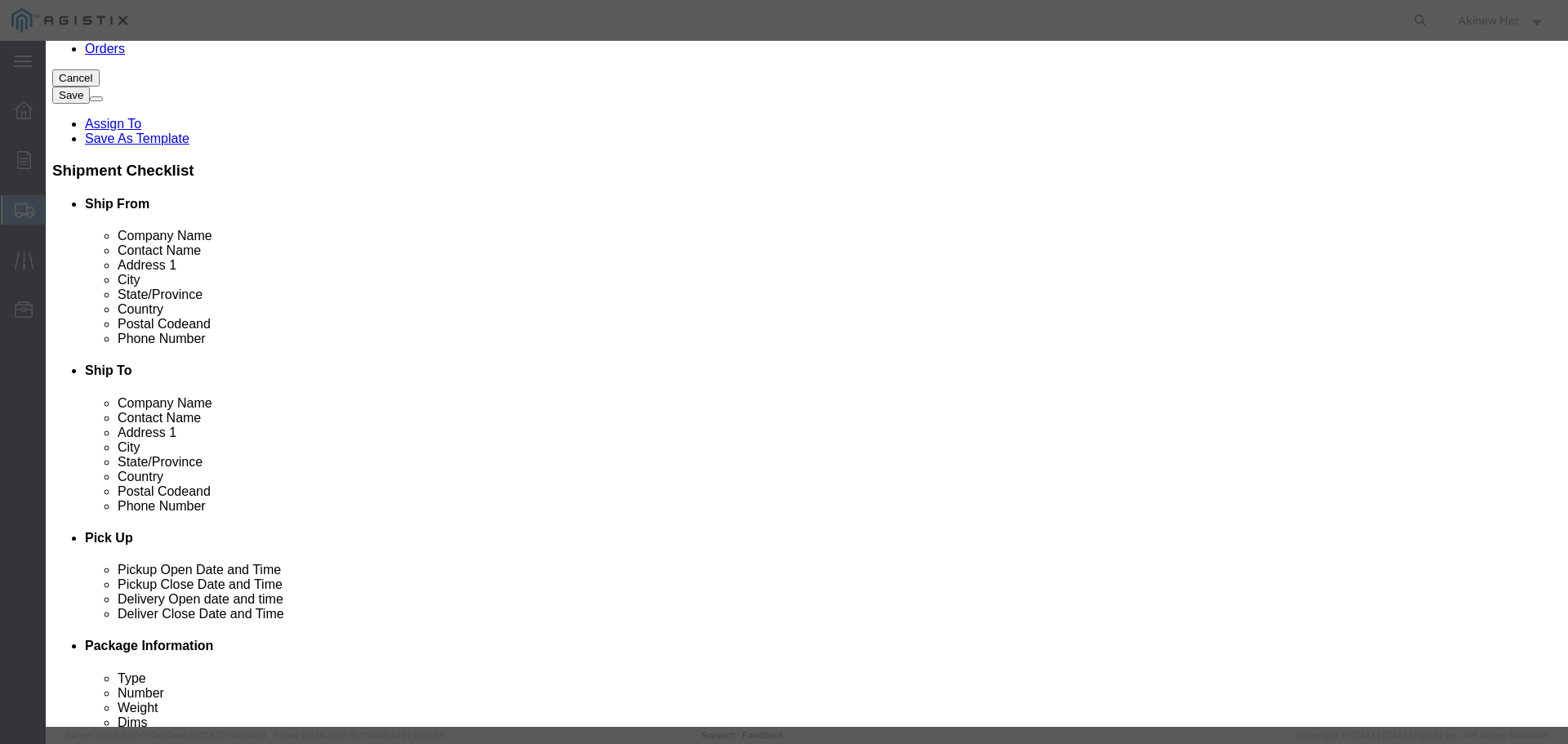
type input "16.8"
select select "70"
click button "Save & Add Another"
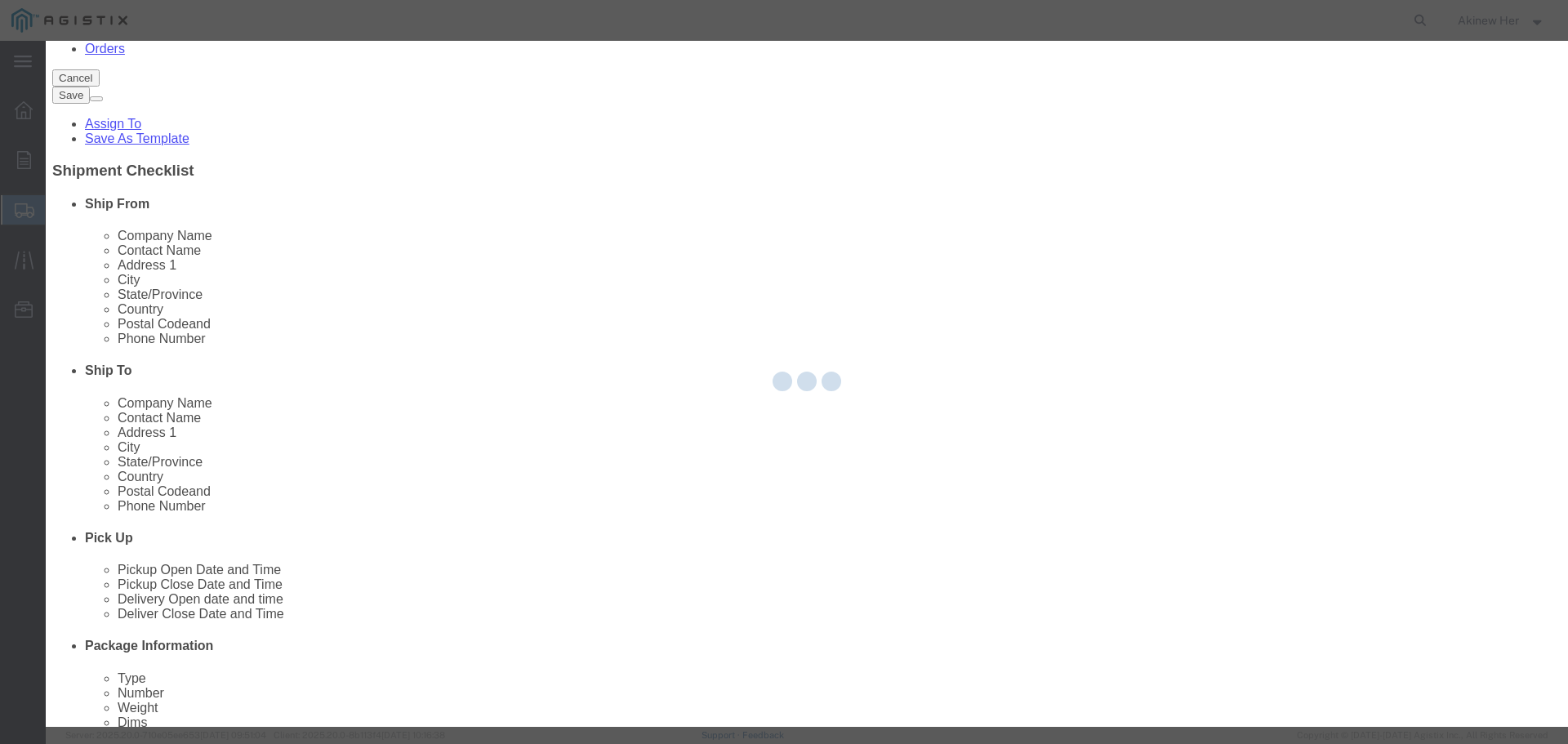
select select "EA"
select select
select select "USD"
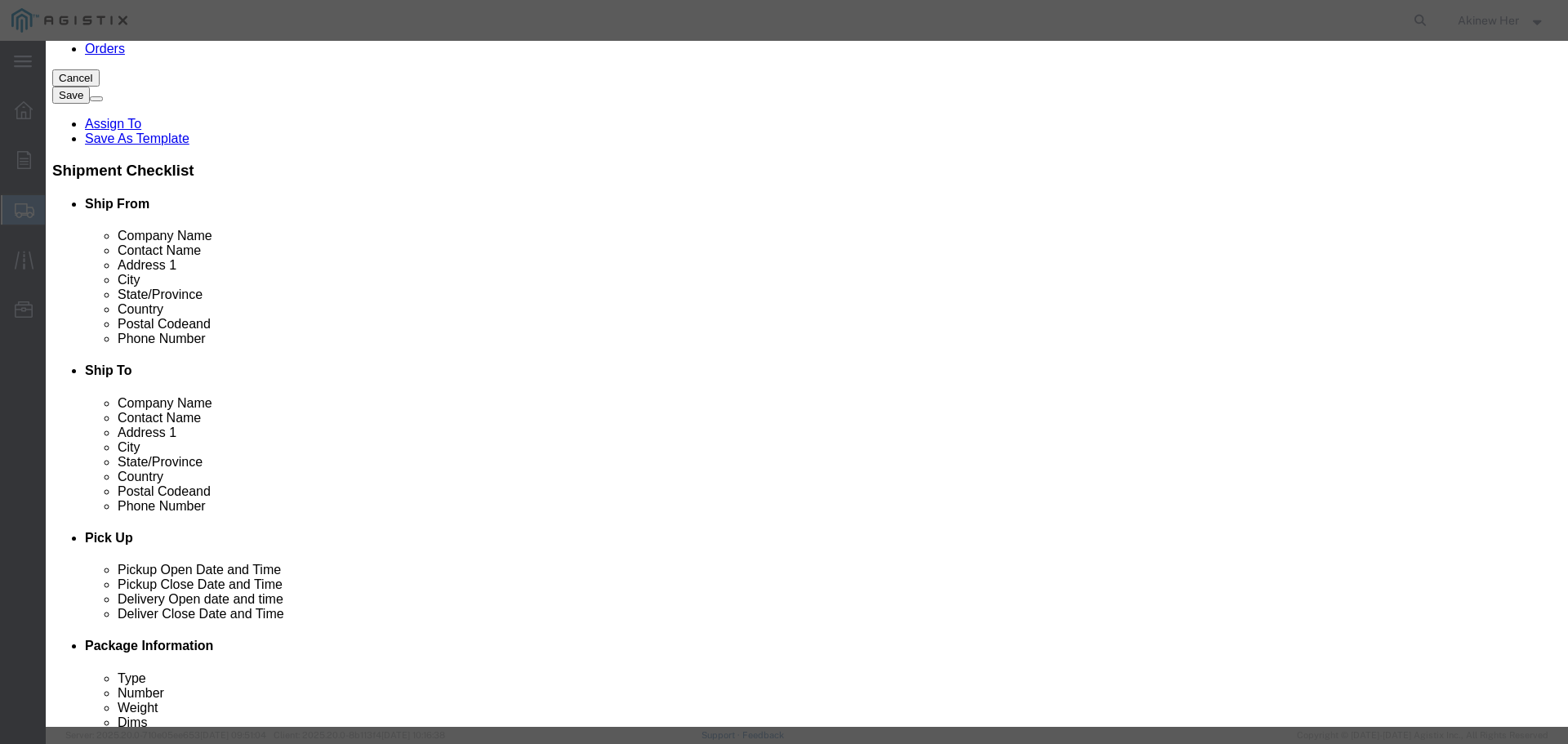
click input "text"
paste input "ANDFSJ4-50B"
type input "ANDFSJ4-50B"
type input "30"
type input "69.6"
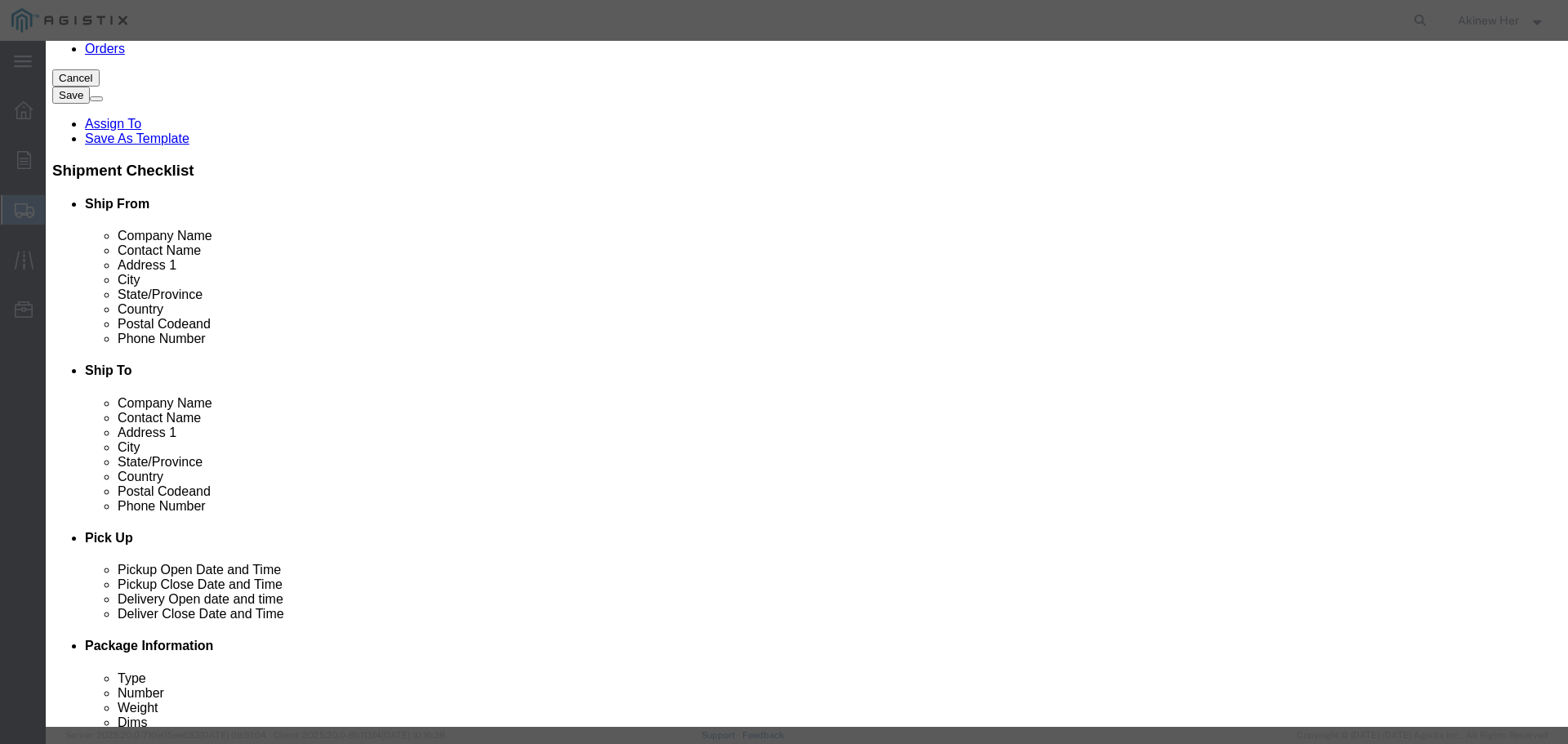
select select "70"
click button "Save & Add Another"
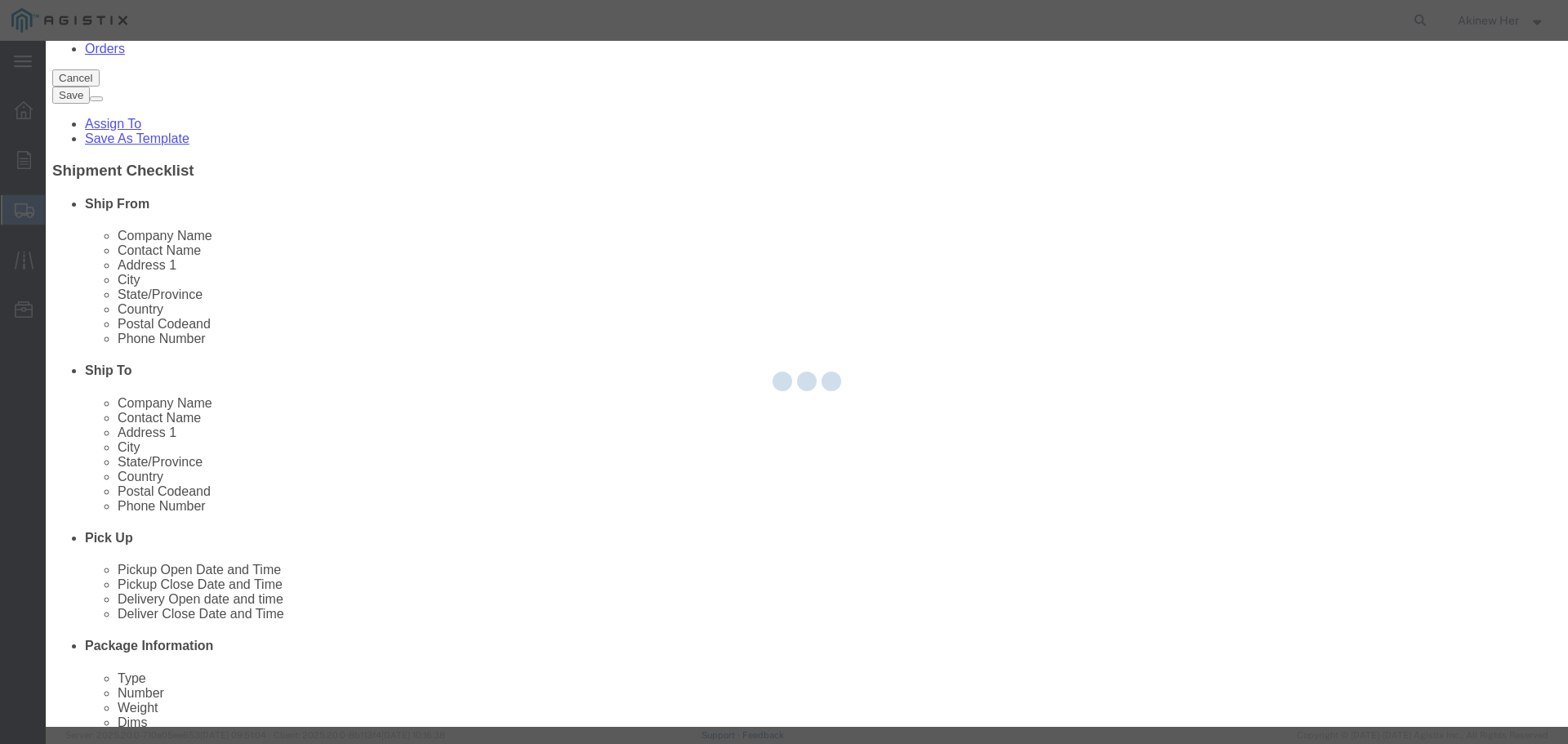
select select "EA"
select select
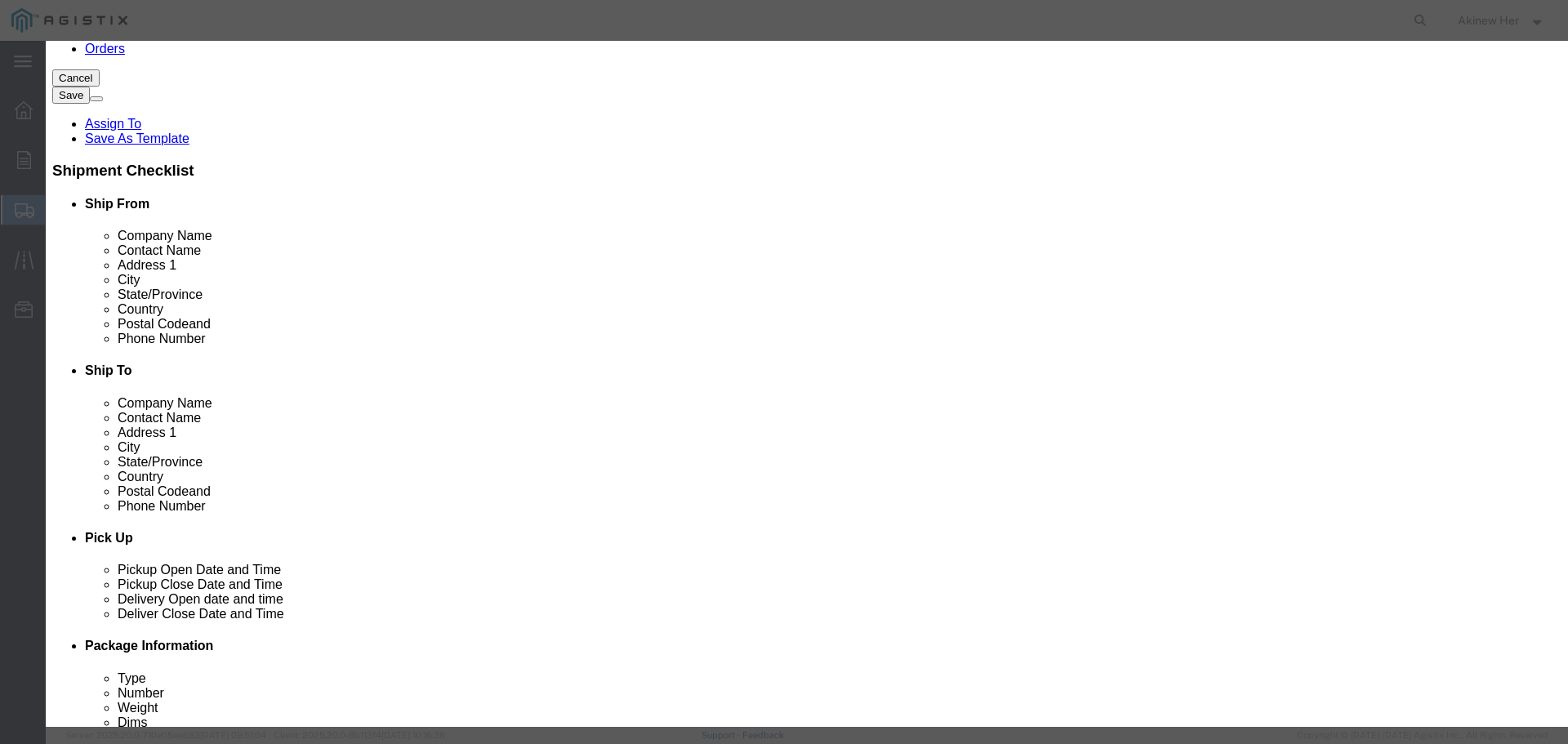
click input "text"
paste input "TELTS150PA1"
type input "TELTS150PA1"
type input "1"
type input "1960.94"
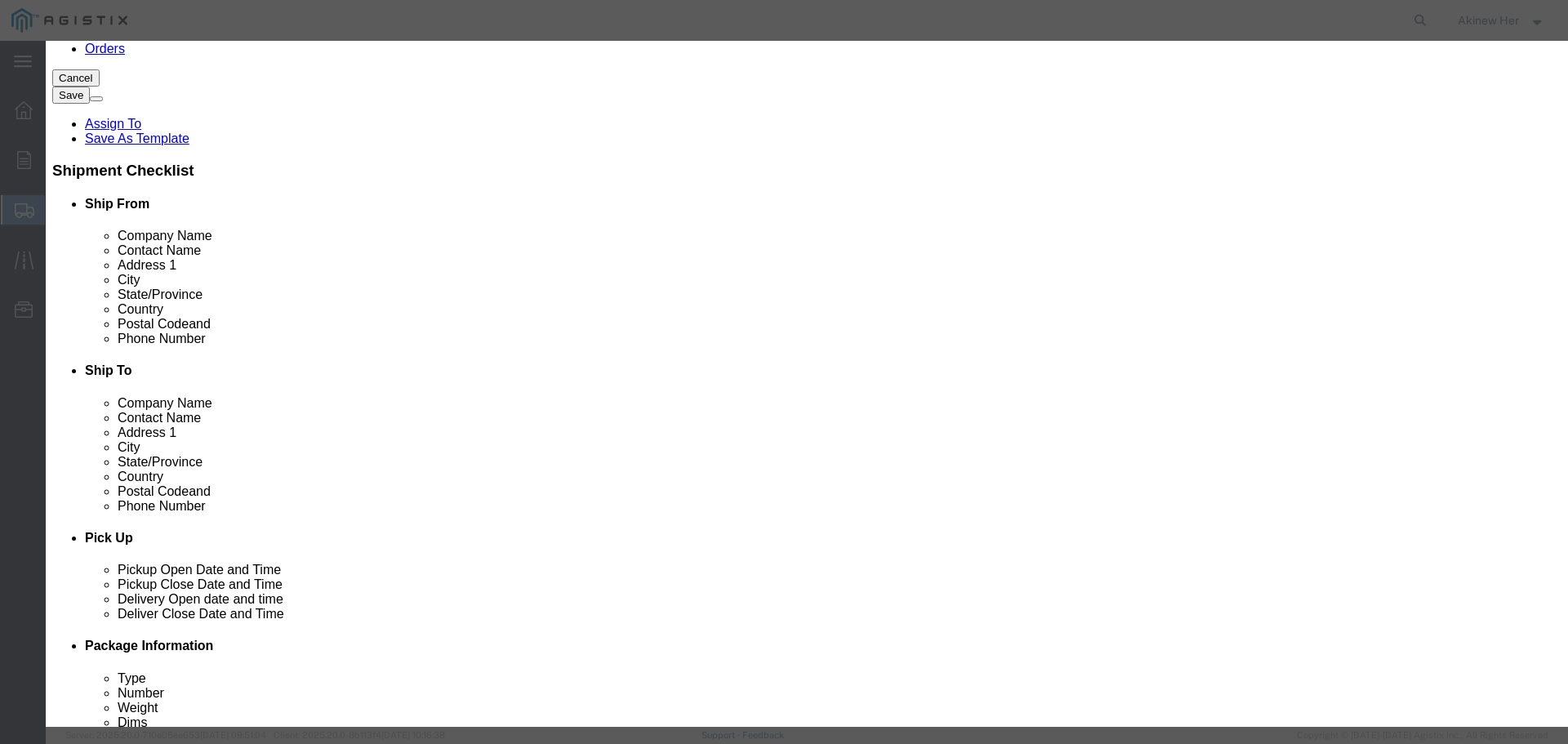
select select "70"
click button "Save & Add Another"
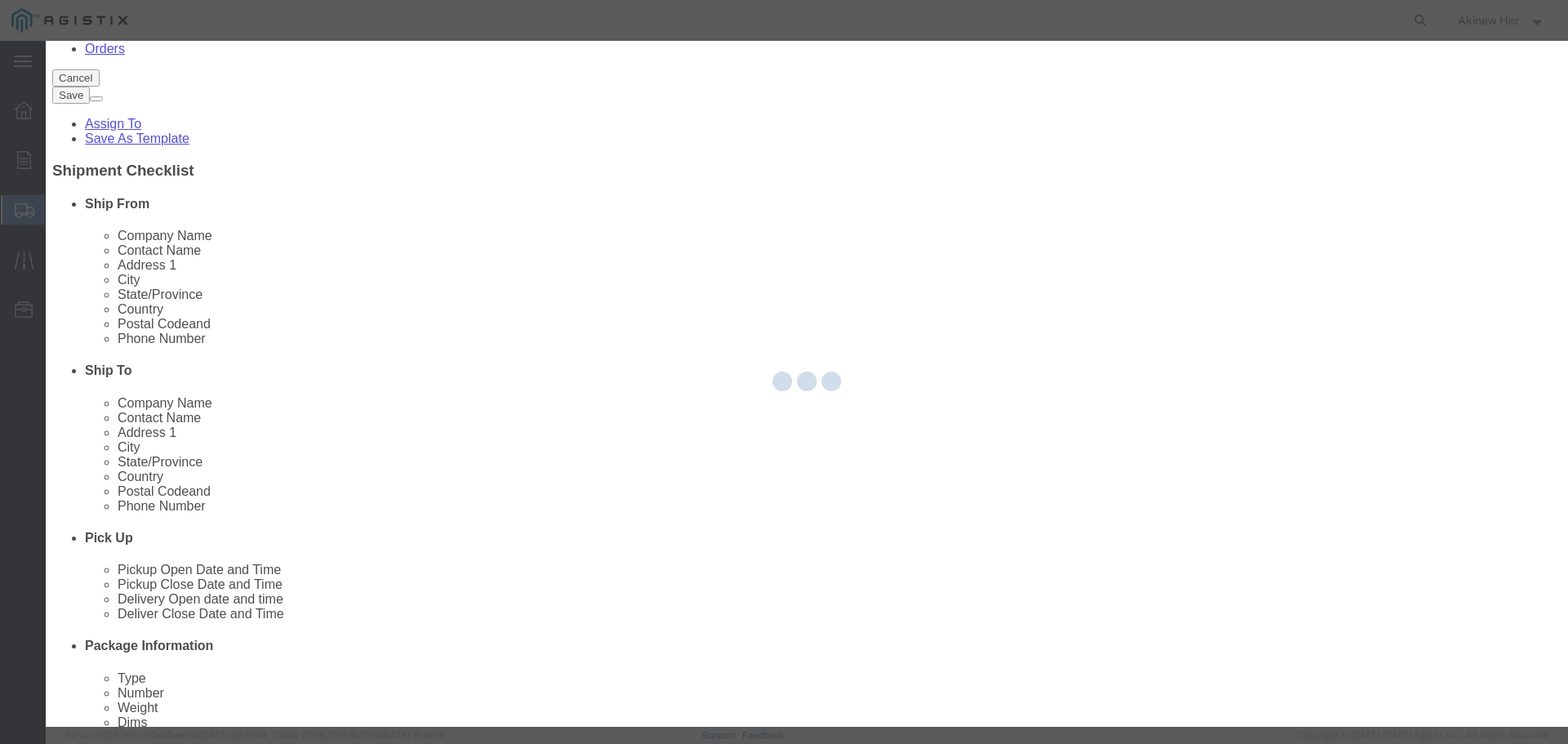
select select "EA"
select select
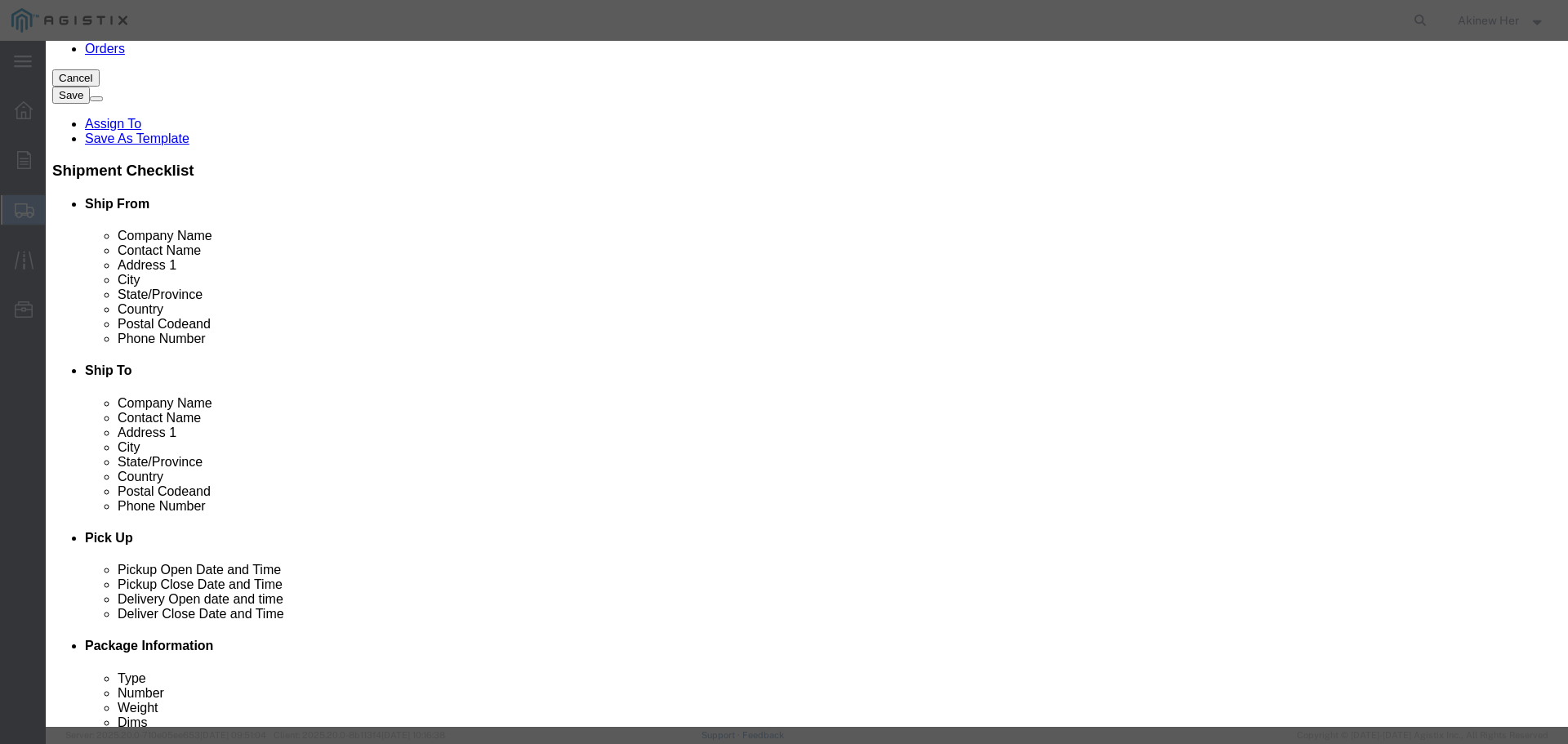
click input "text"
paste input "TELTPRC-1505-2"
type input "TELTPRC-1505-2"
type input "1"
click input "1562.3"
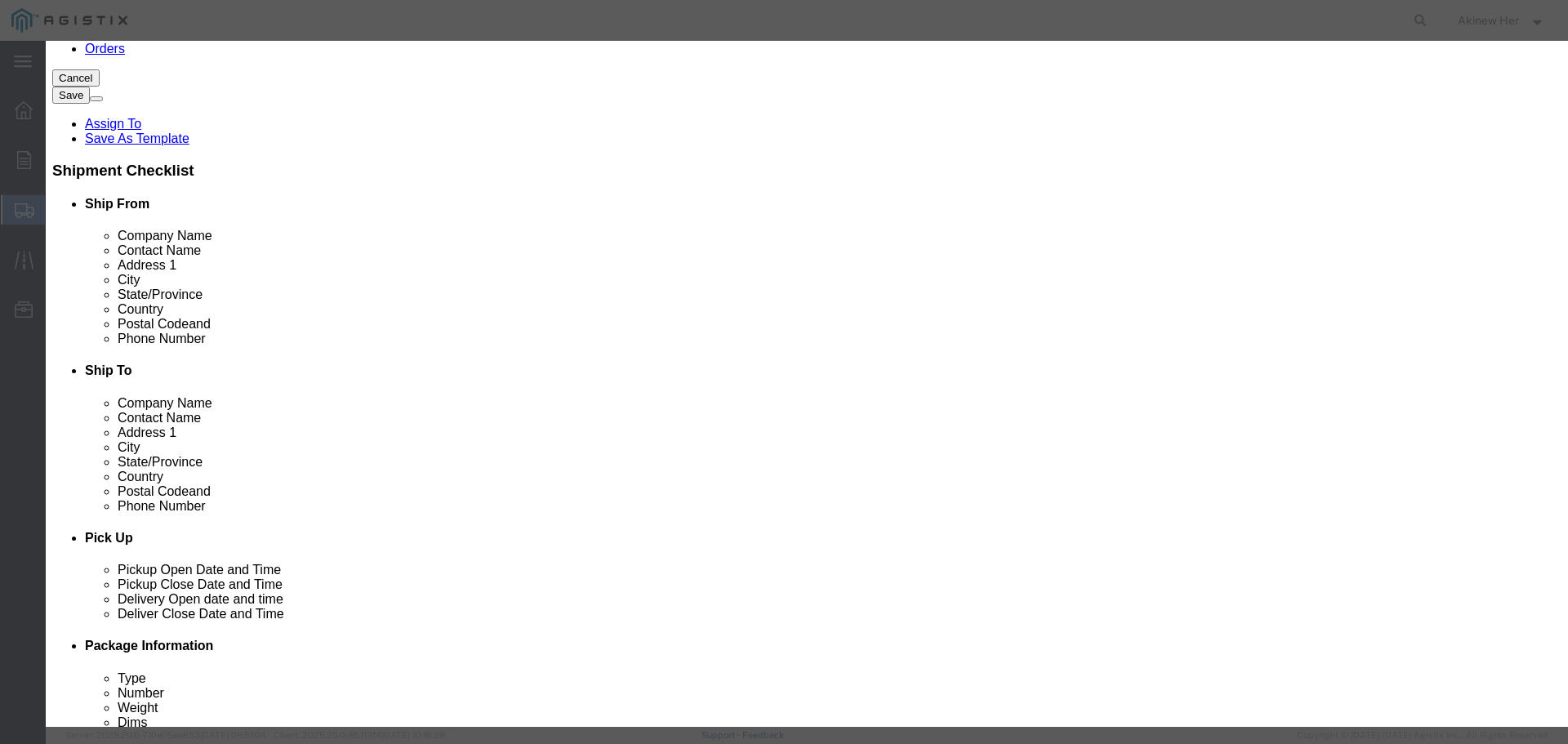
type input "1562.35"
select select "70"
click button "Save & Add Another"
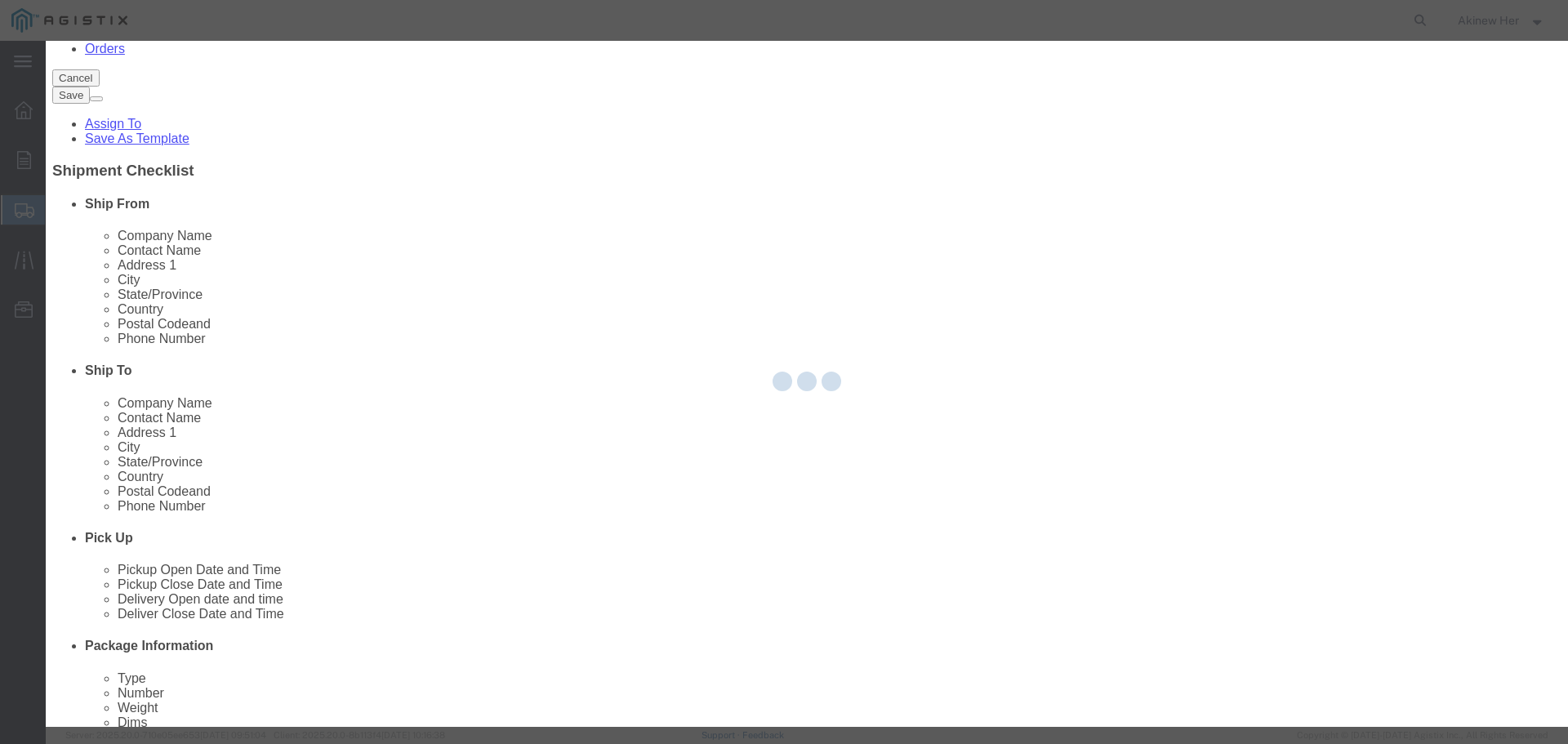
select select "EA"
select select
select select "USD"
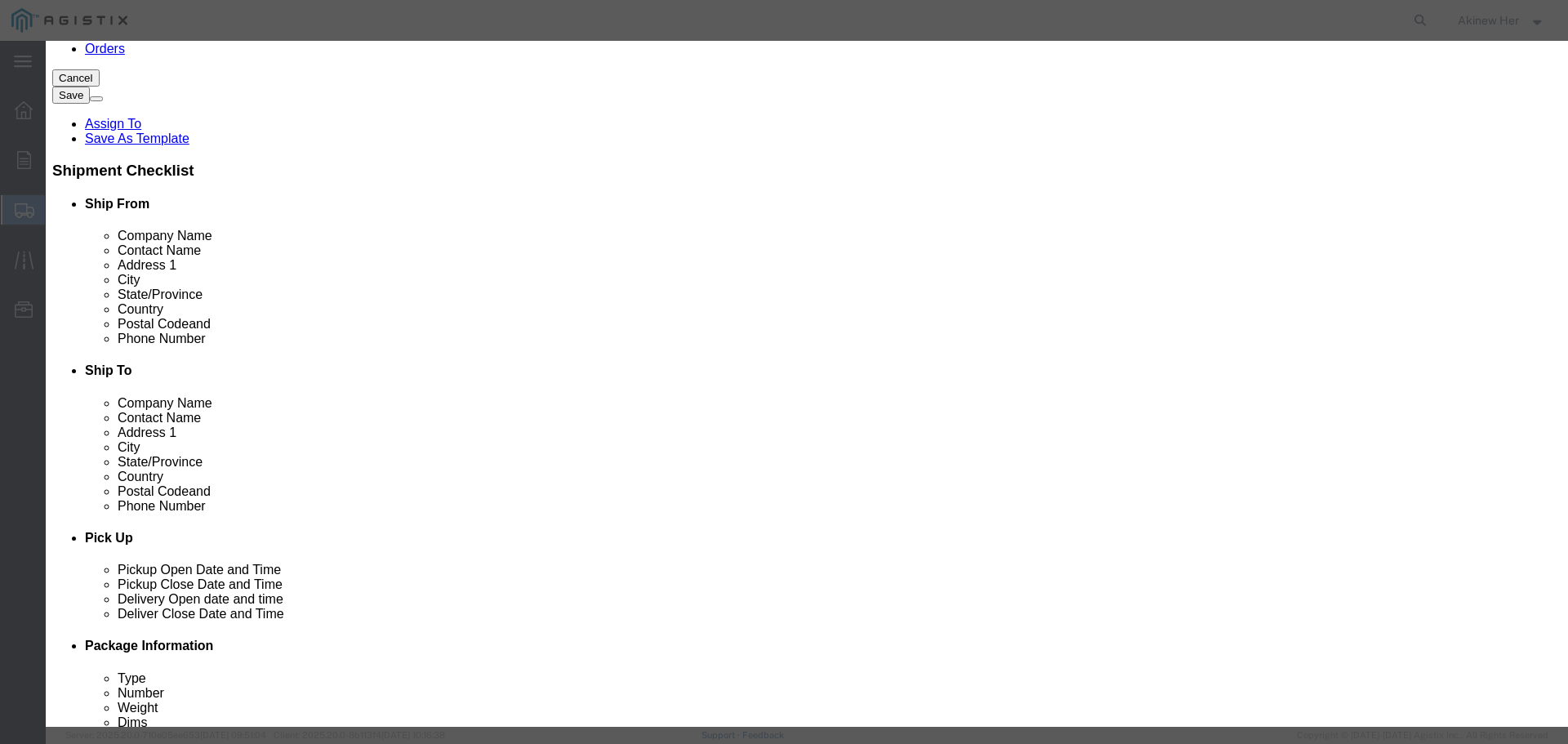
click input "text"
paste input "POLIS-50NX-C0"
type input "POLIS-50NX-C0"
type input "1"
type input "77.15"
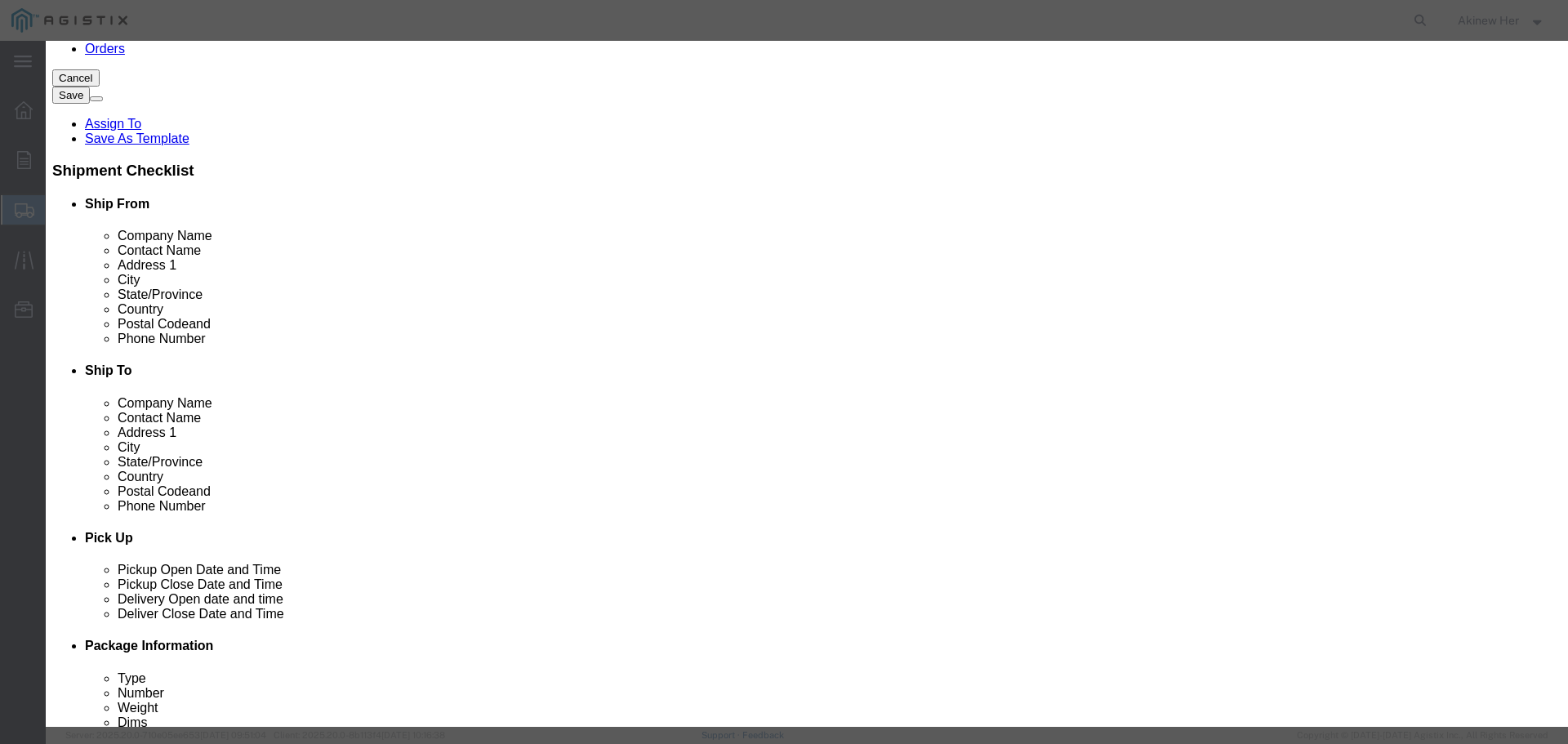
select select "70"
click button "Save & Add Another"
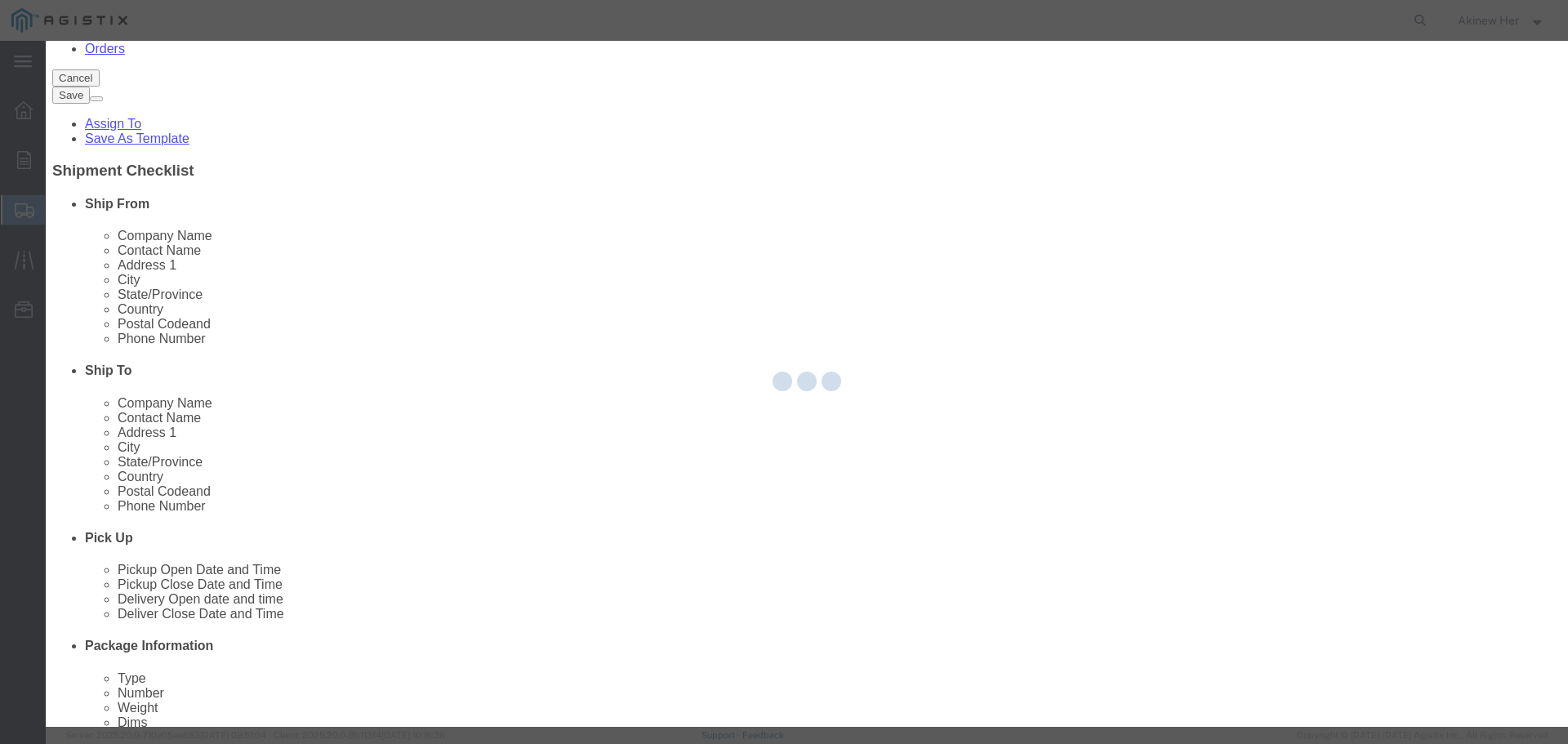
select select "EA"
select select "USD"
select select
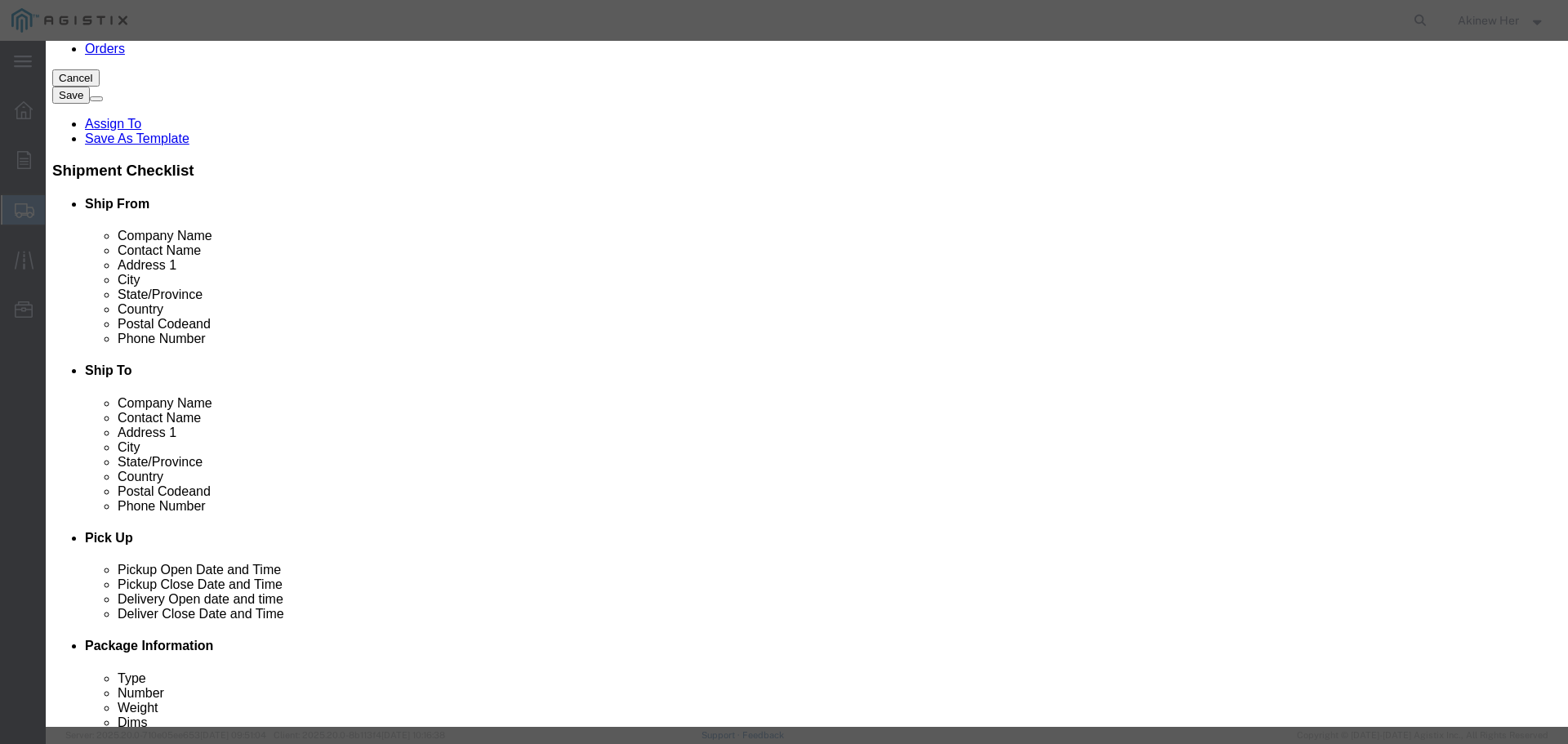
click input "text"
paste input "CXTA42A-3"
type input "CXTA42A-3"
type input "2"
type input "83.94"
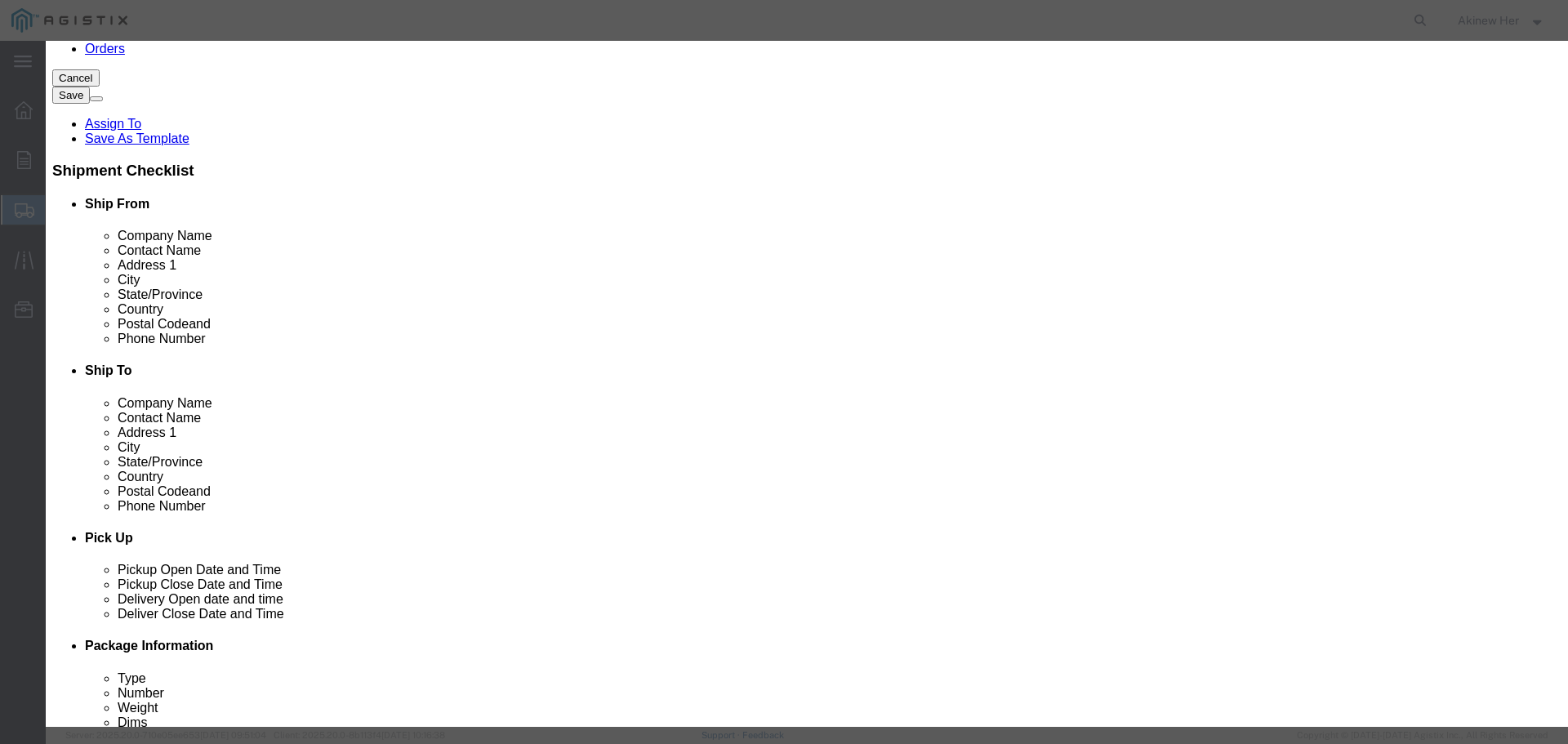
select select "70"
click button "Save & Add Another"
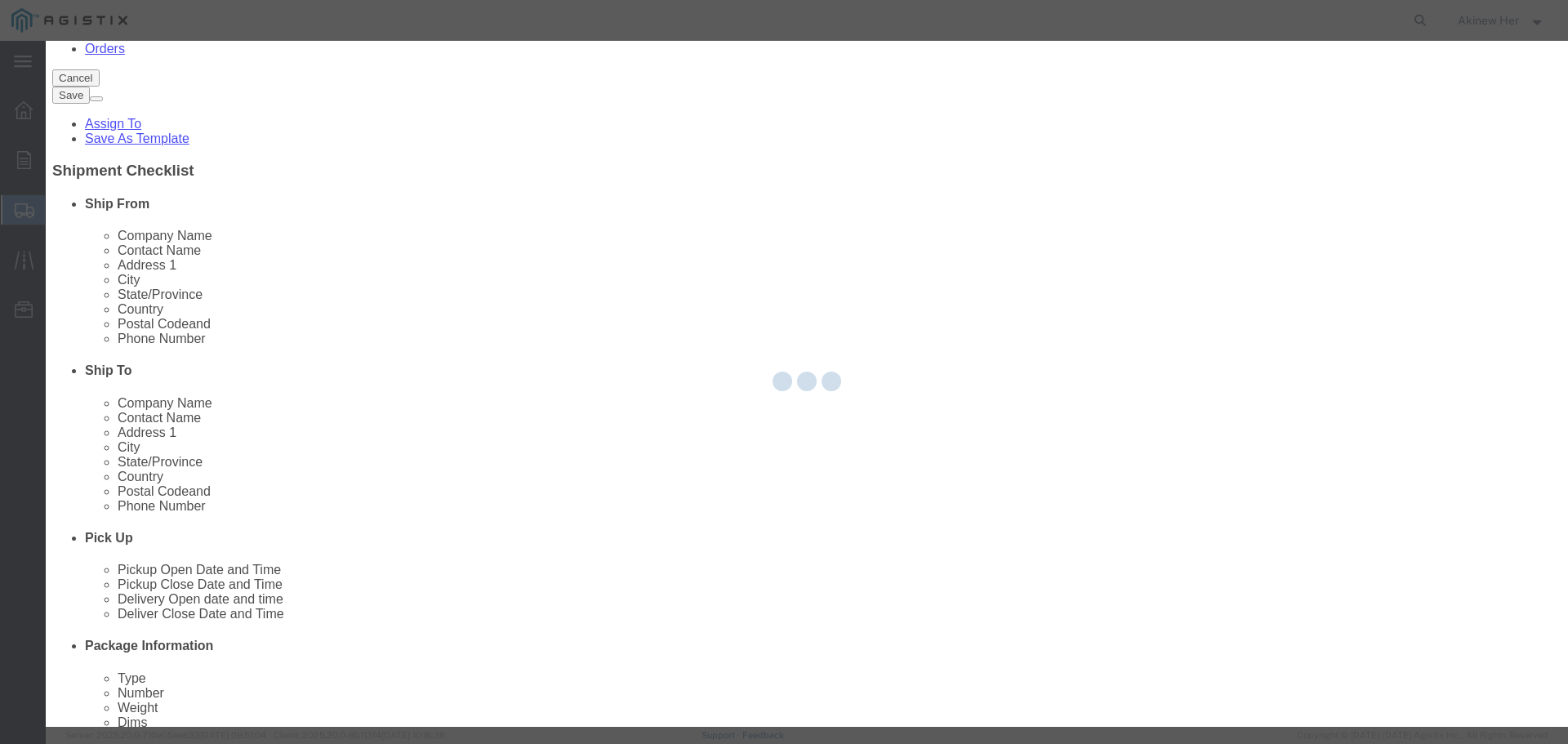
select select "EA"
select select "USD"
select select
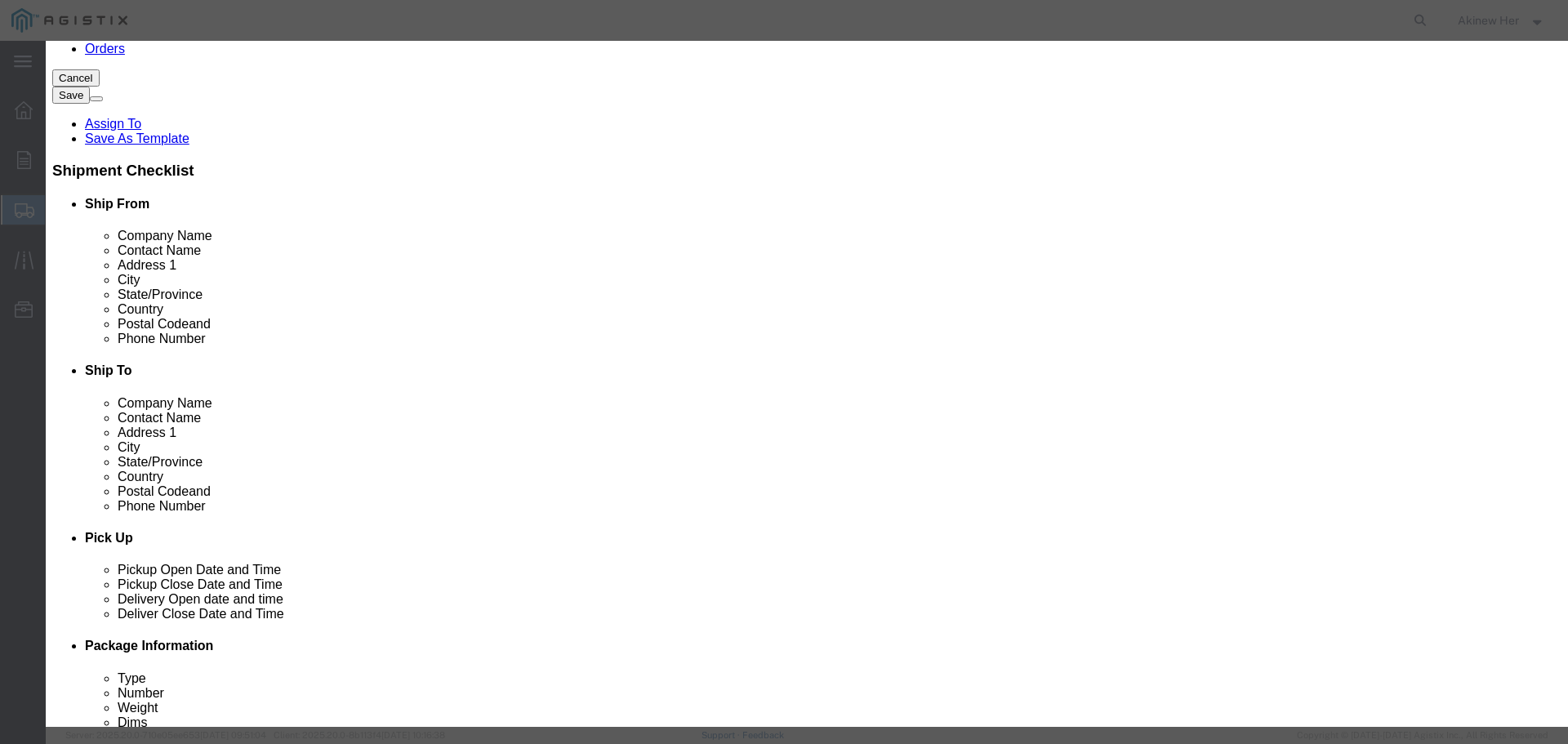
click input "text"
paste input "ANDAVA5P-50-C"
type input "ANDAVA5P-50-C"
type input "70"
type input "380.8"
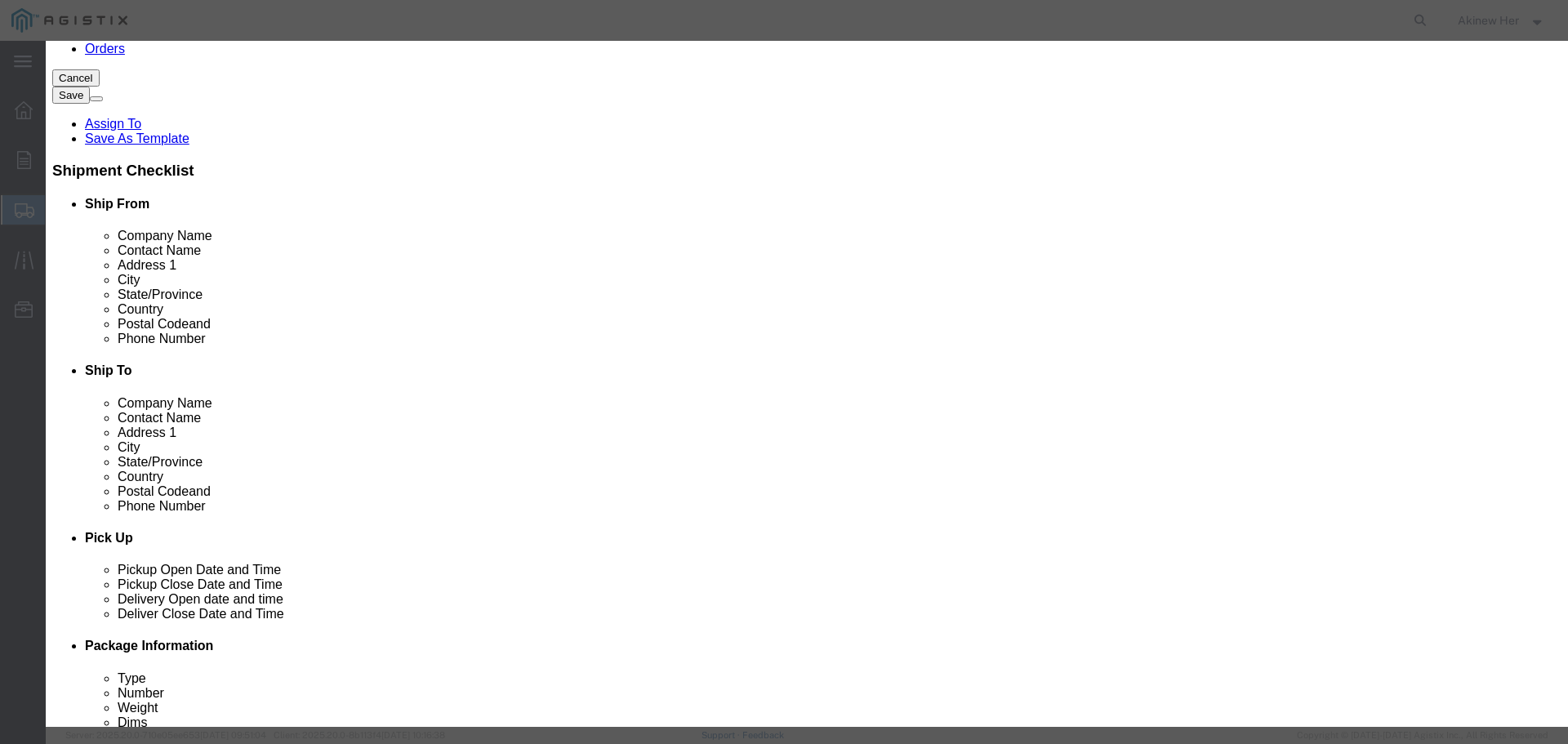
select select "70"
click button "Save & Add Another"
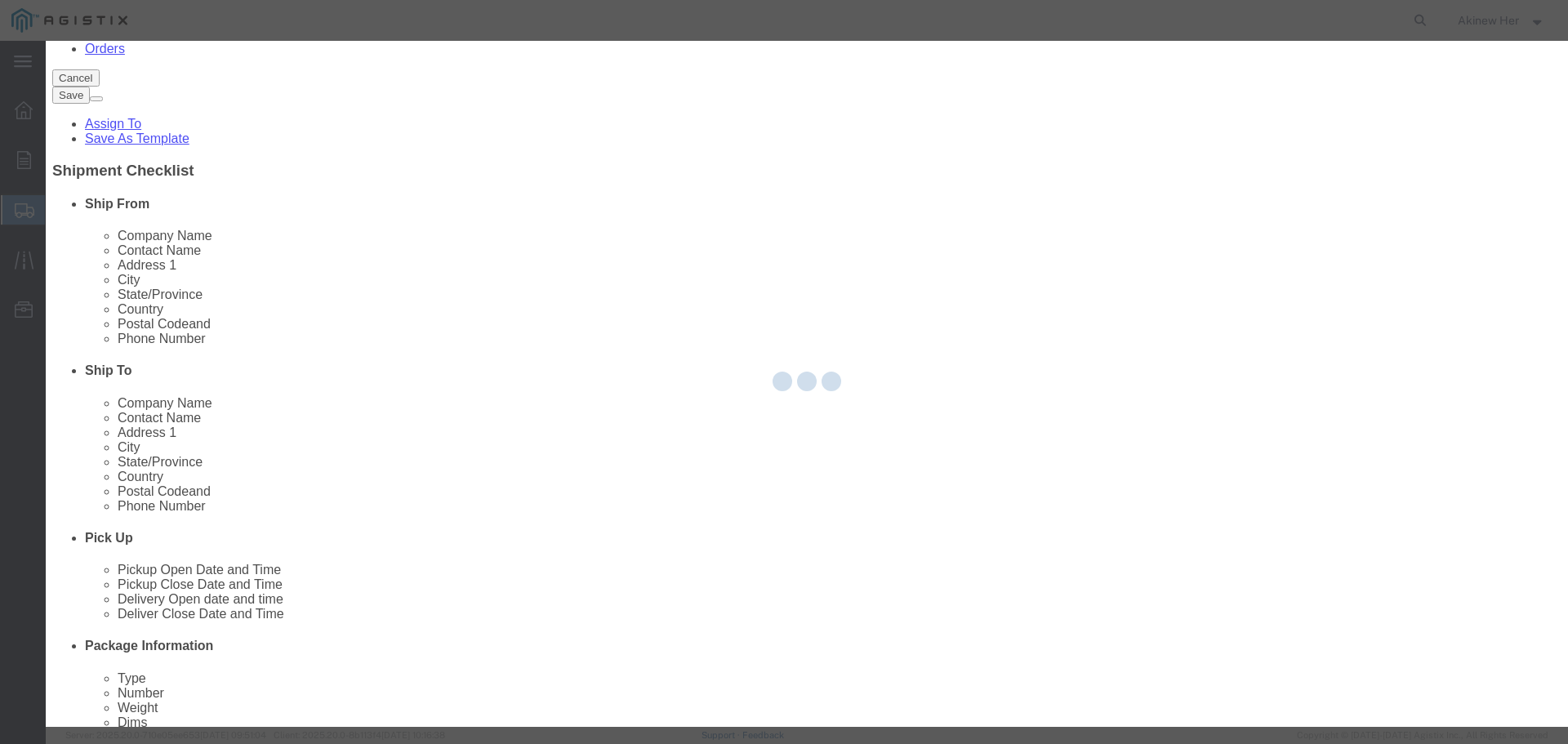
select select "EA"
select select
select select "USD"
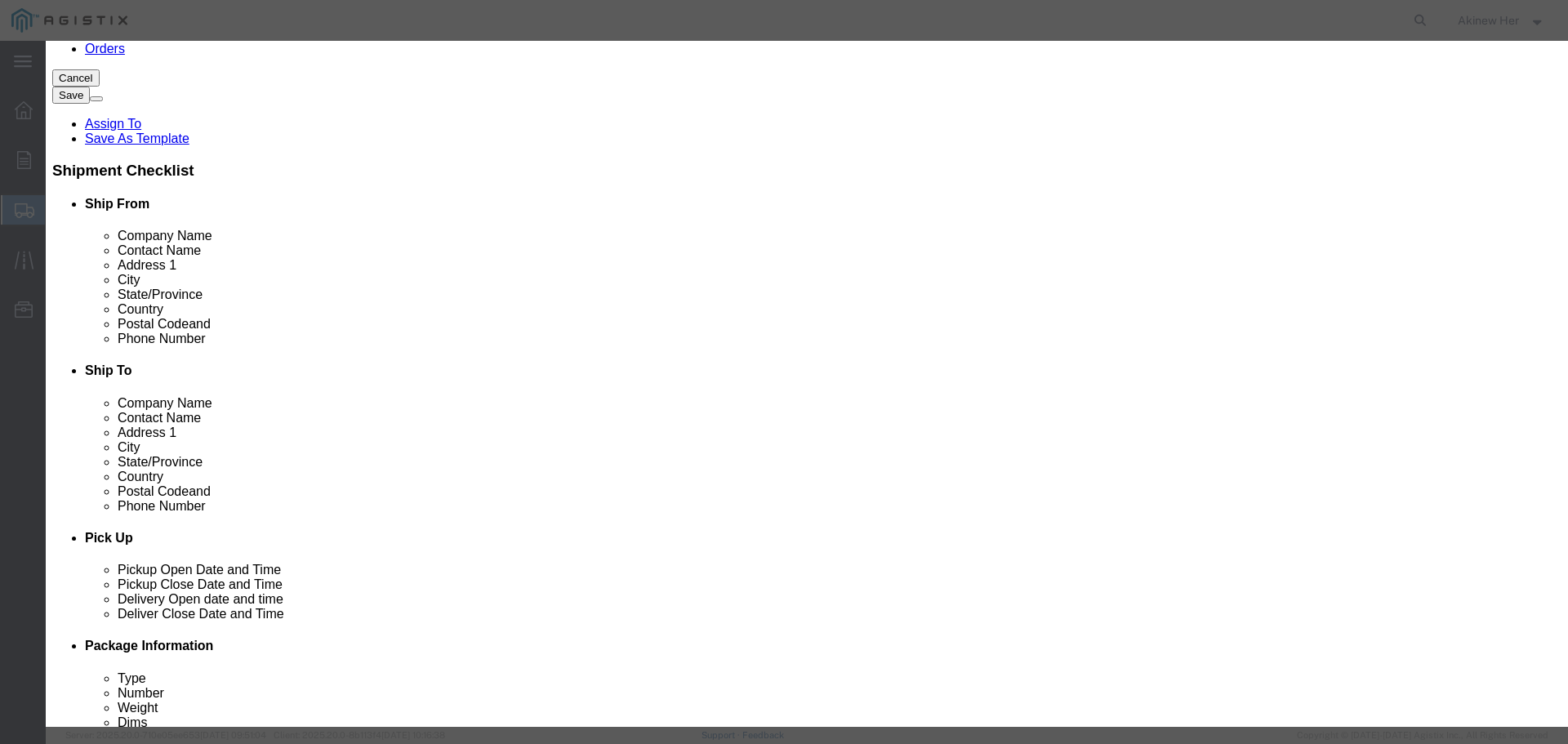
click input "text"
paste input "ANDSG78-12B2U"
type input "ANDSG78-12B2U"
type input "4"
type input "98.48"
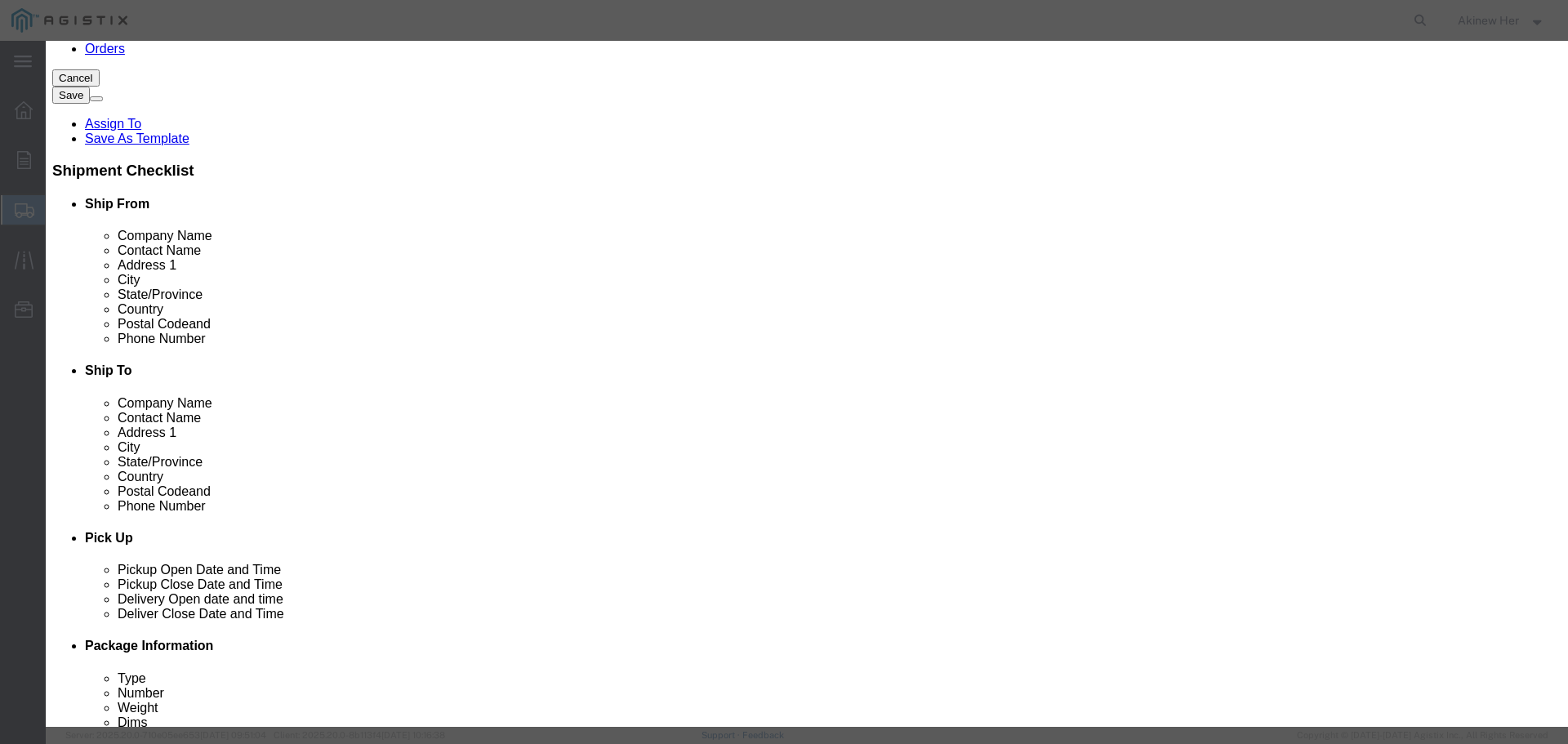
select select "70"
click button "Save & Add Another"
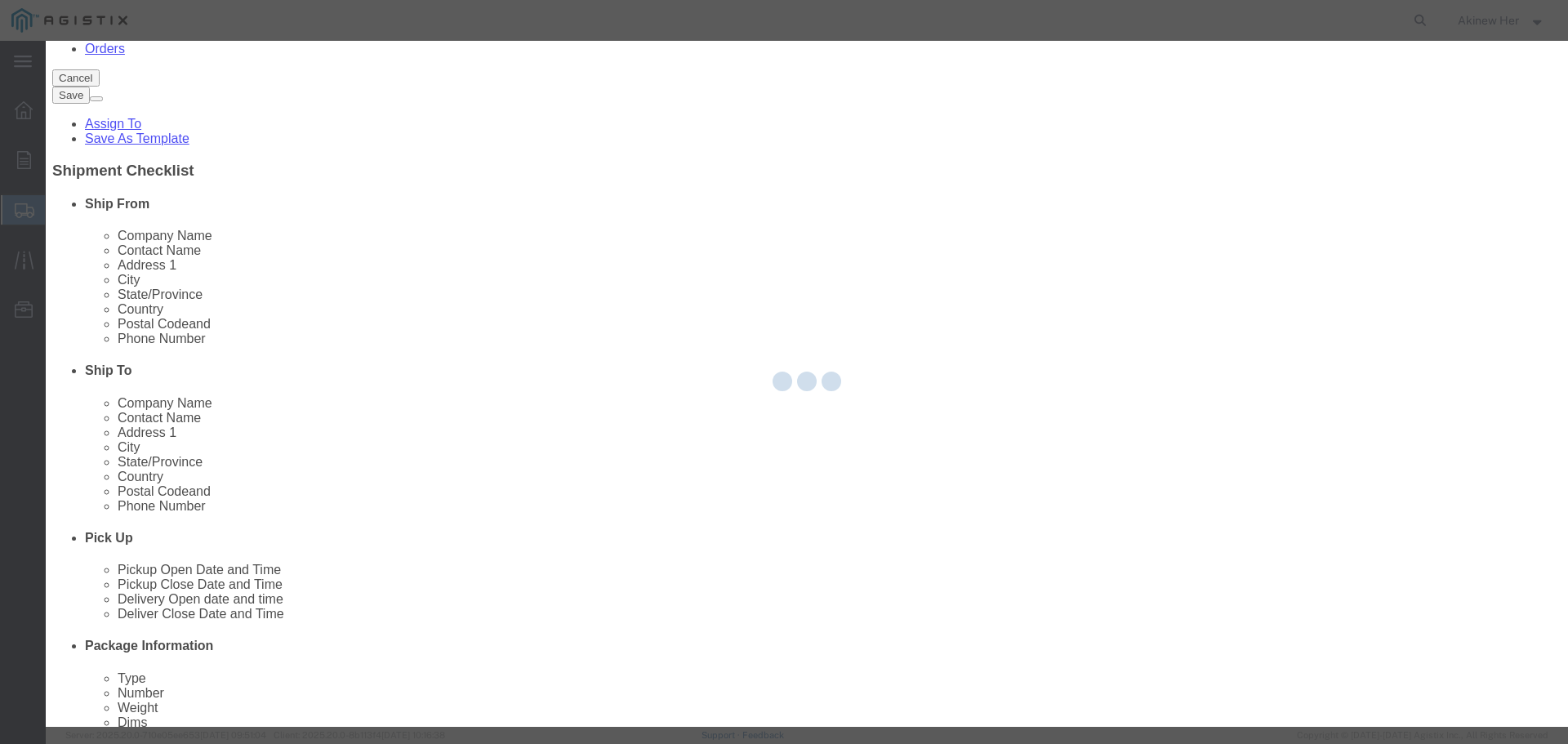
select select "EA"
select select
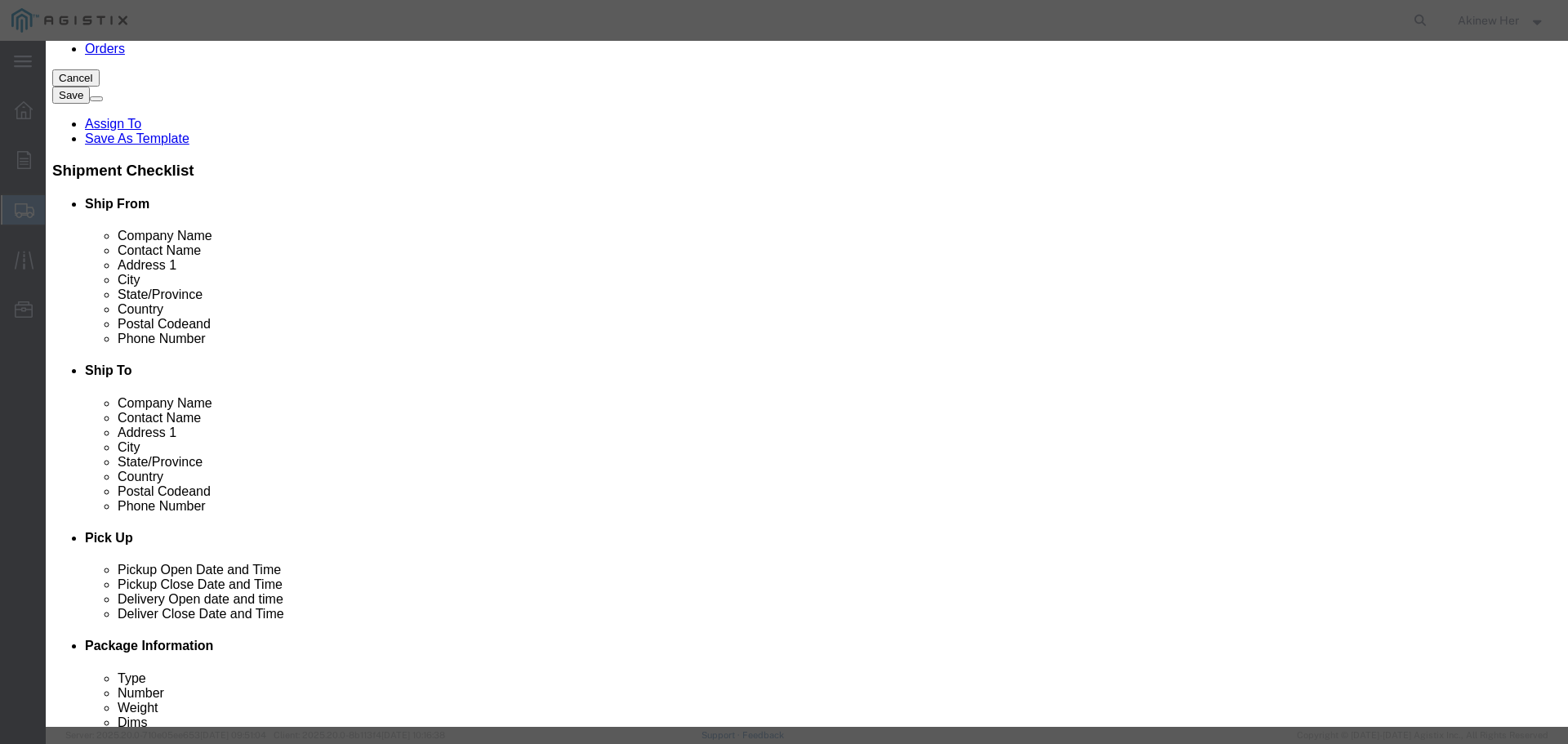
click div "Commodity library"
click input "text"
paste input "AND78EZNM"
type input "AND78EZNM"
type input "2"
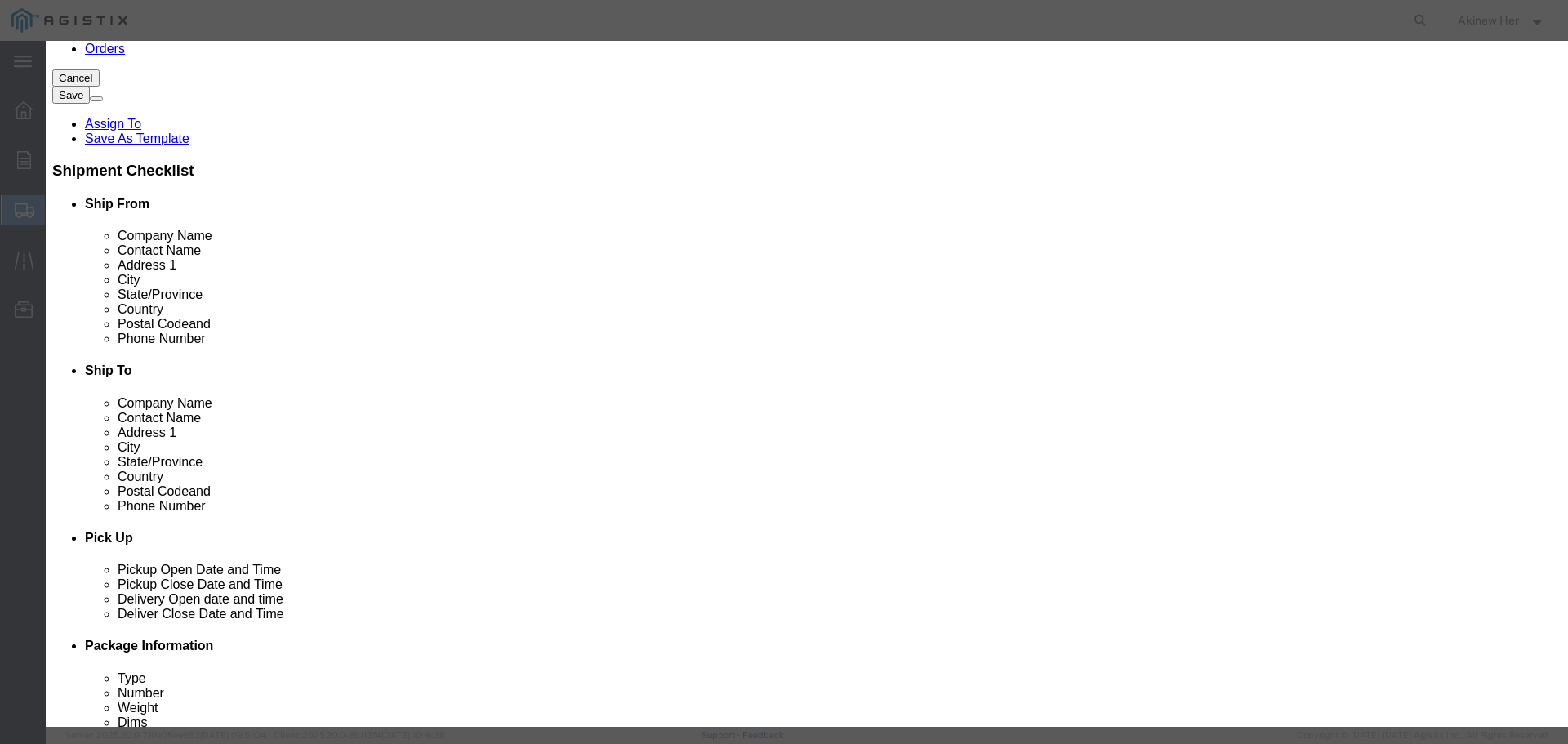
type input "43.36"
click input "43.36"
select select "70"
click button "Save & Add Another"
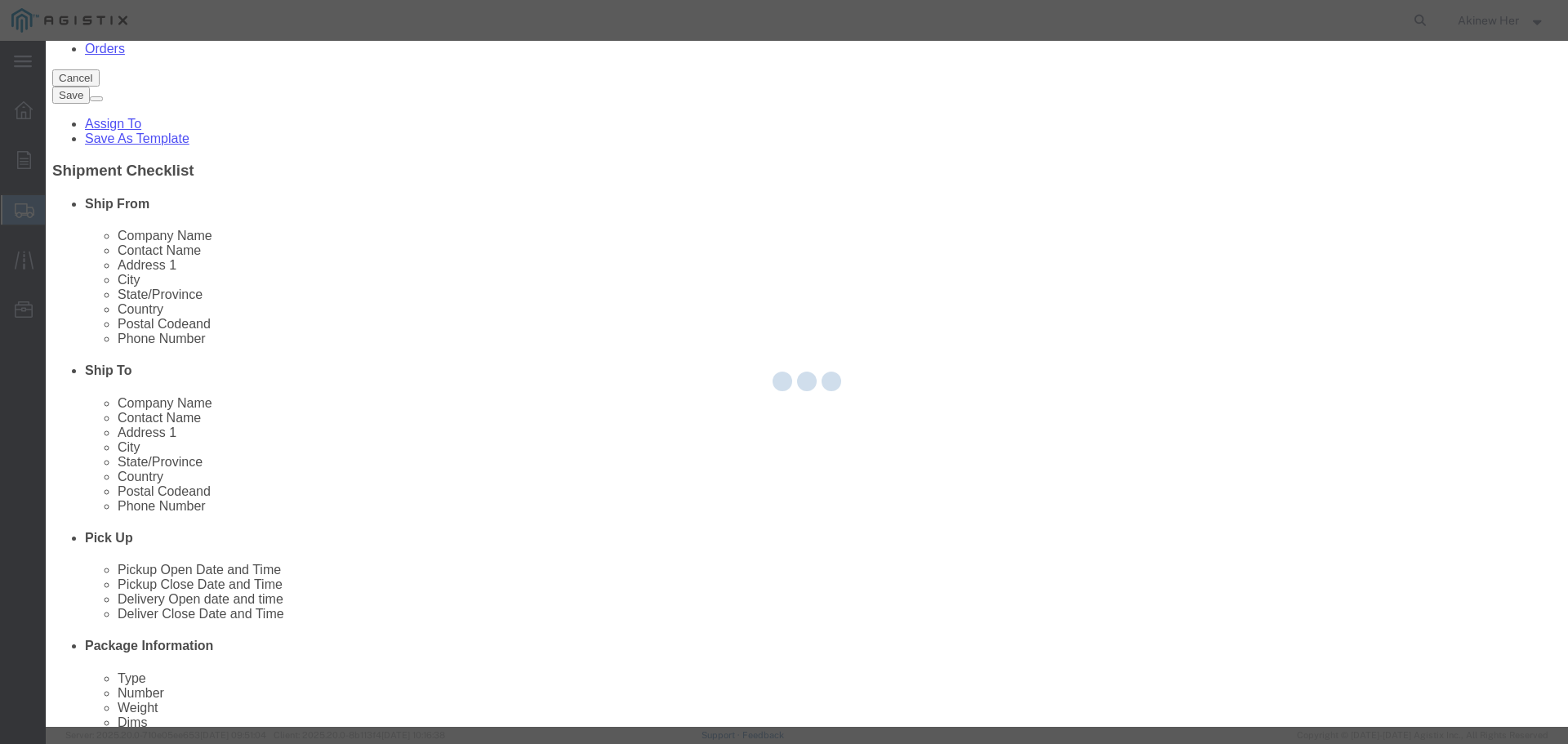
select select "EA"
select select
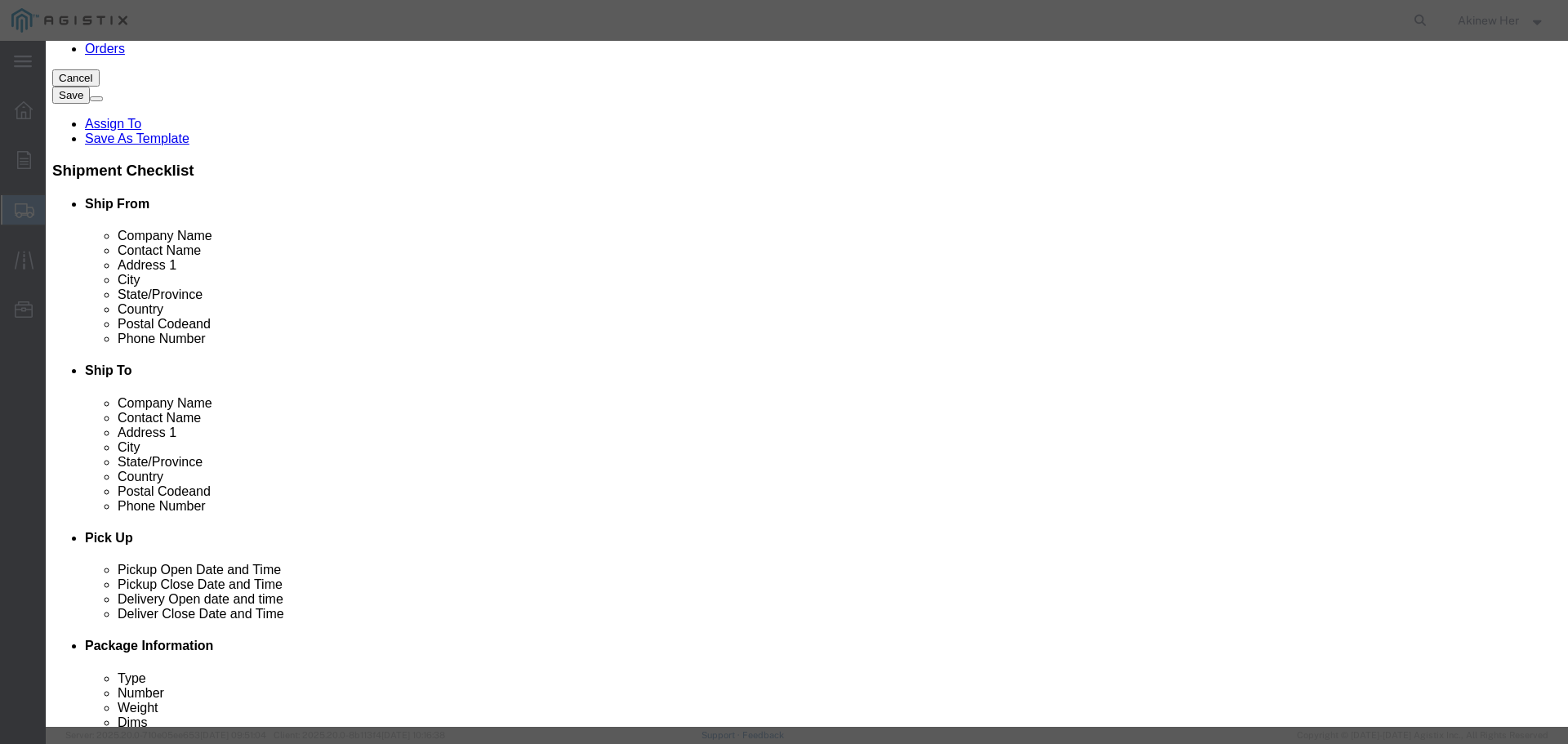
click input "text"
paste input "AND78EZNF"
type input "AND78EZNF"
type input "2"
click button "Save & Add Another"
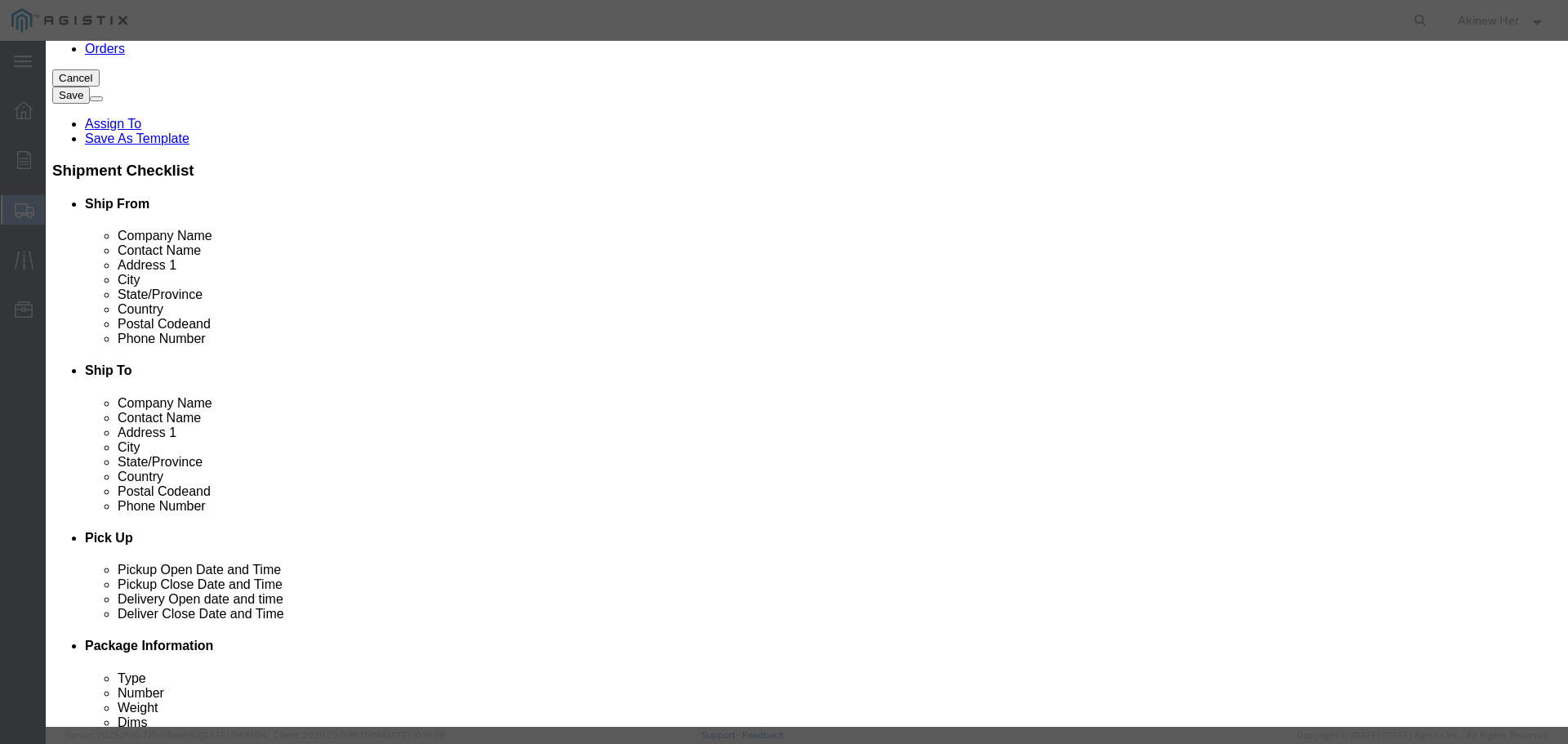
click input "text"
paste input "ANDL4TNM-PSA"
click button "Save & Add Another"
click input "text"
paste input "NDLDF4-50A"
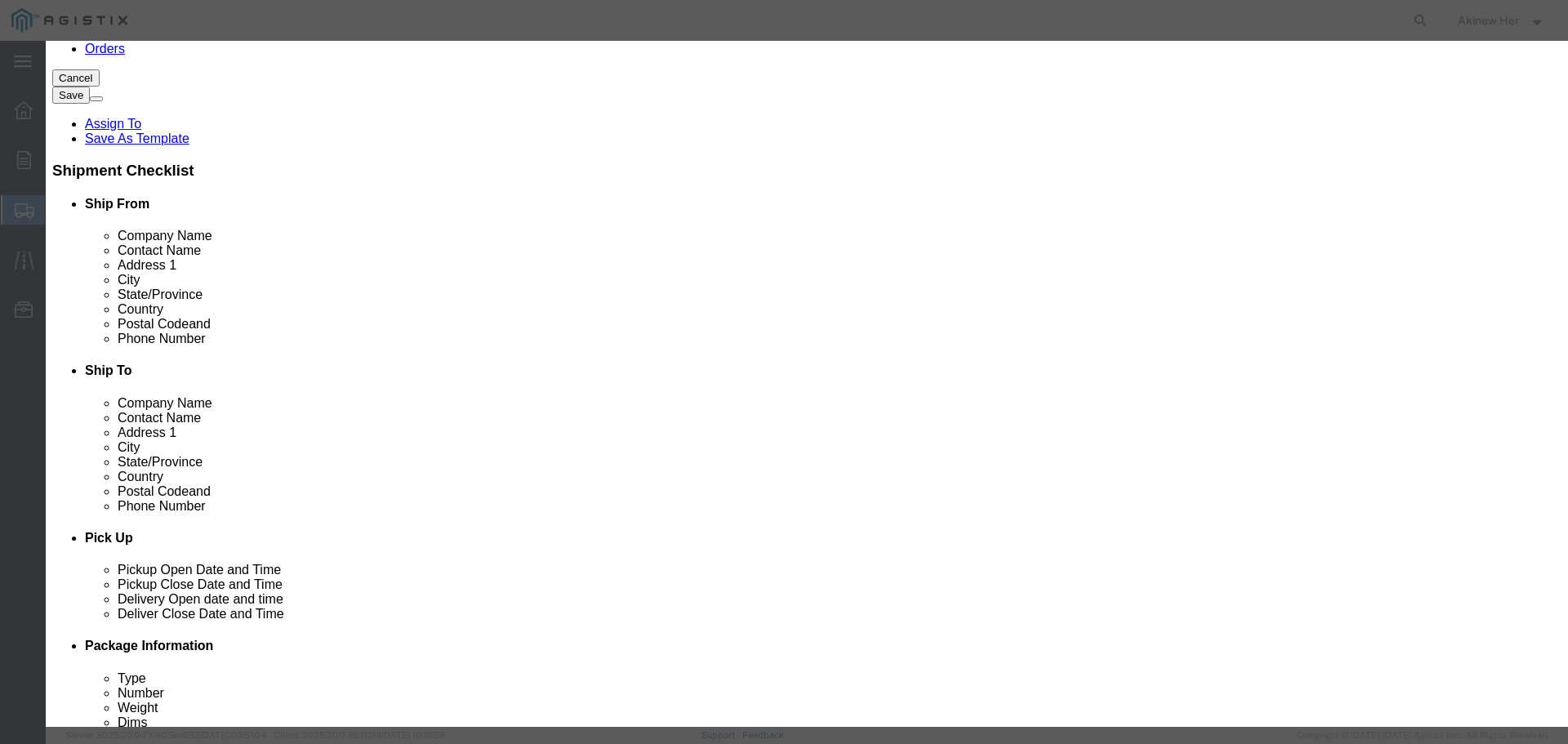
click button "Save & Add Another"
click input "text"
paste input "TELANT150D6-9"
click button "Save & Add Another"
drag, startPoint x: 624, startPoint y: 169, endPoint x: 577, endPoint y: 129, distance: 61.7
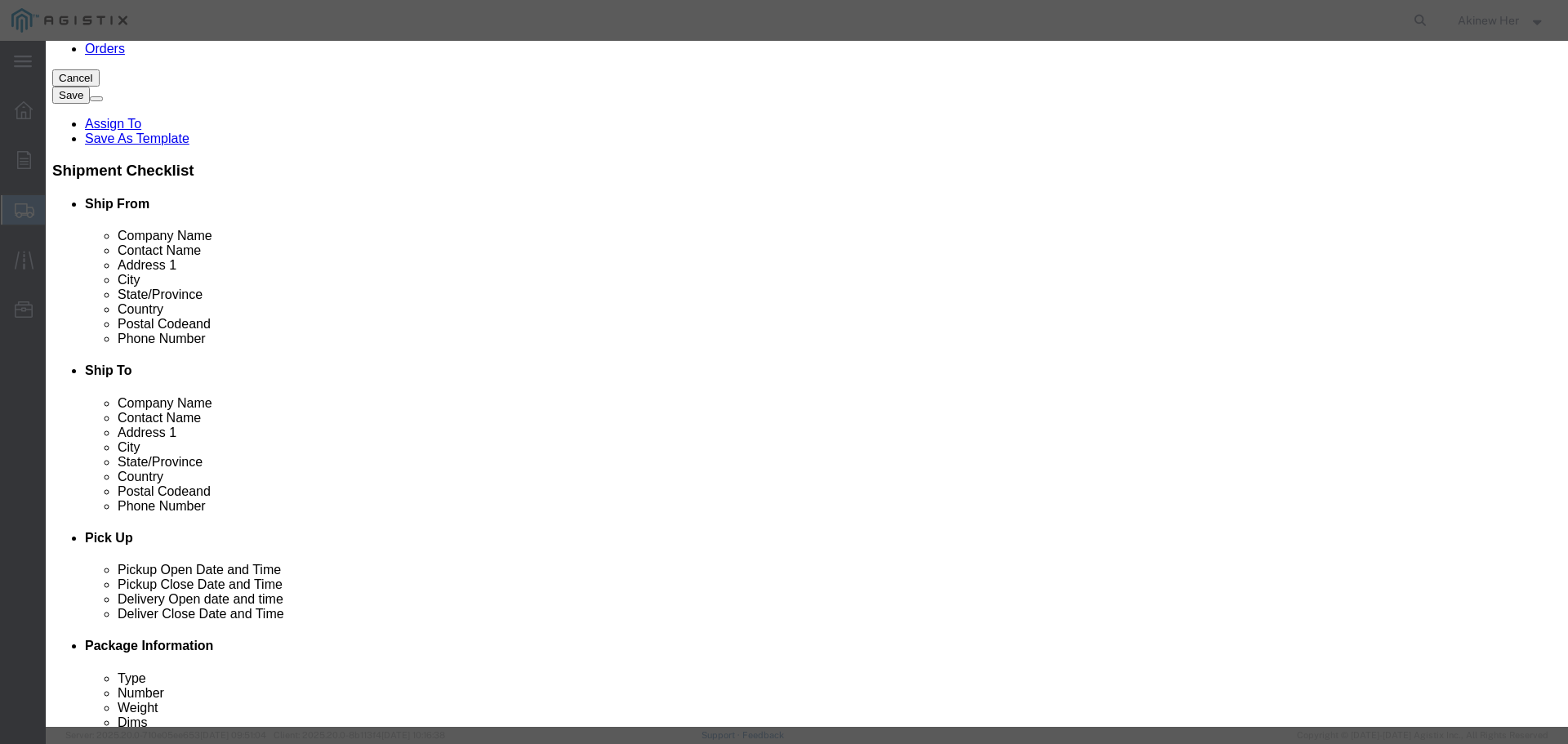
click input "text"
paste input "P2252-80"
click input "P2252-80"
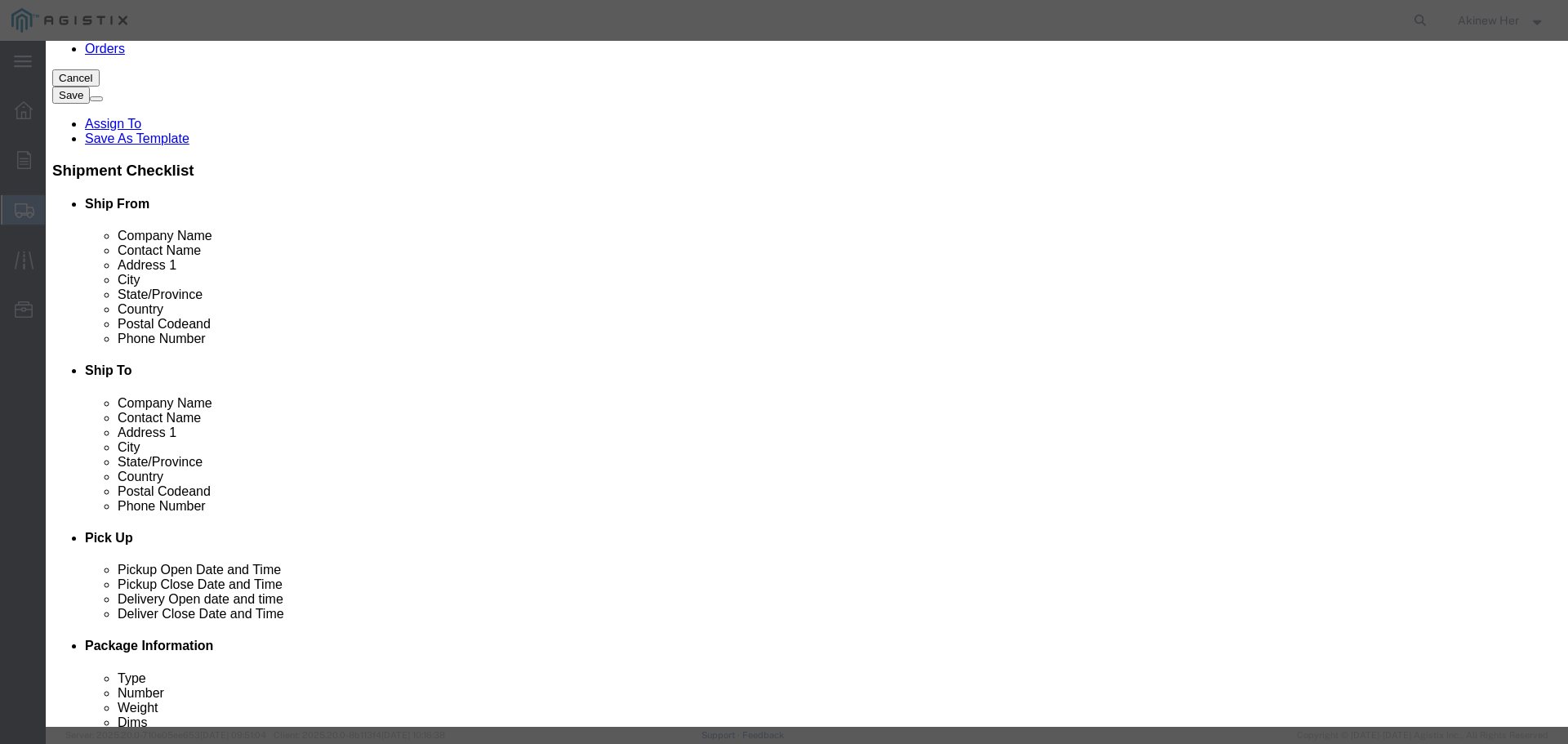
paste input "AND19256B"
click button "Save & Add Another"
click input "text"
paste input "AND31768A"
click button "Save & Add Another"
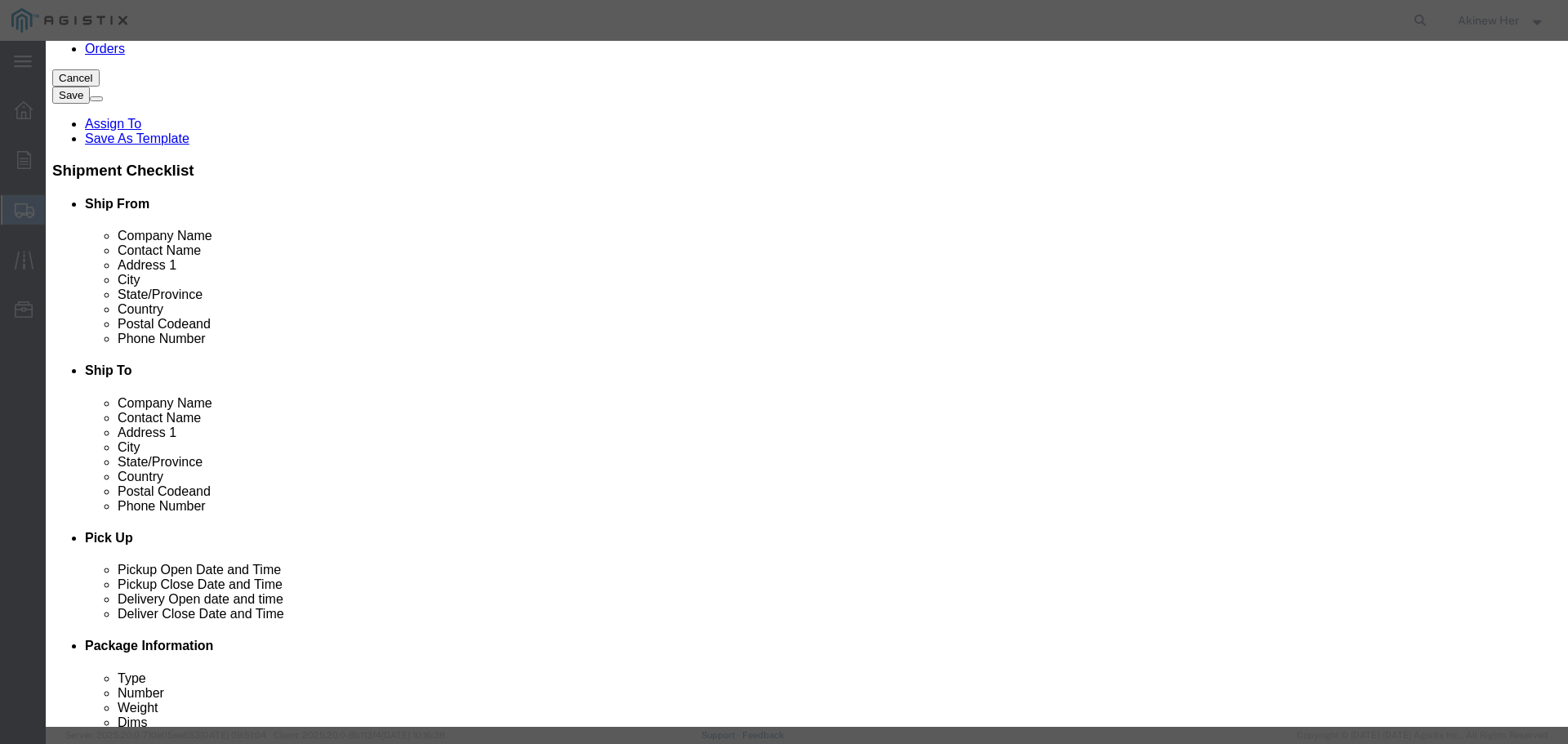
click input "text"
paste input "AND31769-1"
click input "27.02"
click button "Save & Close"
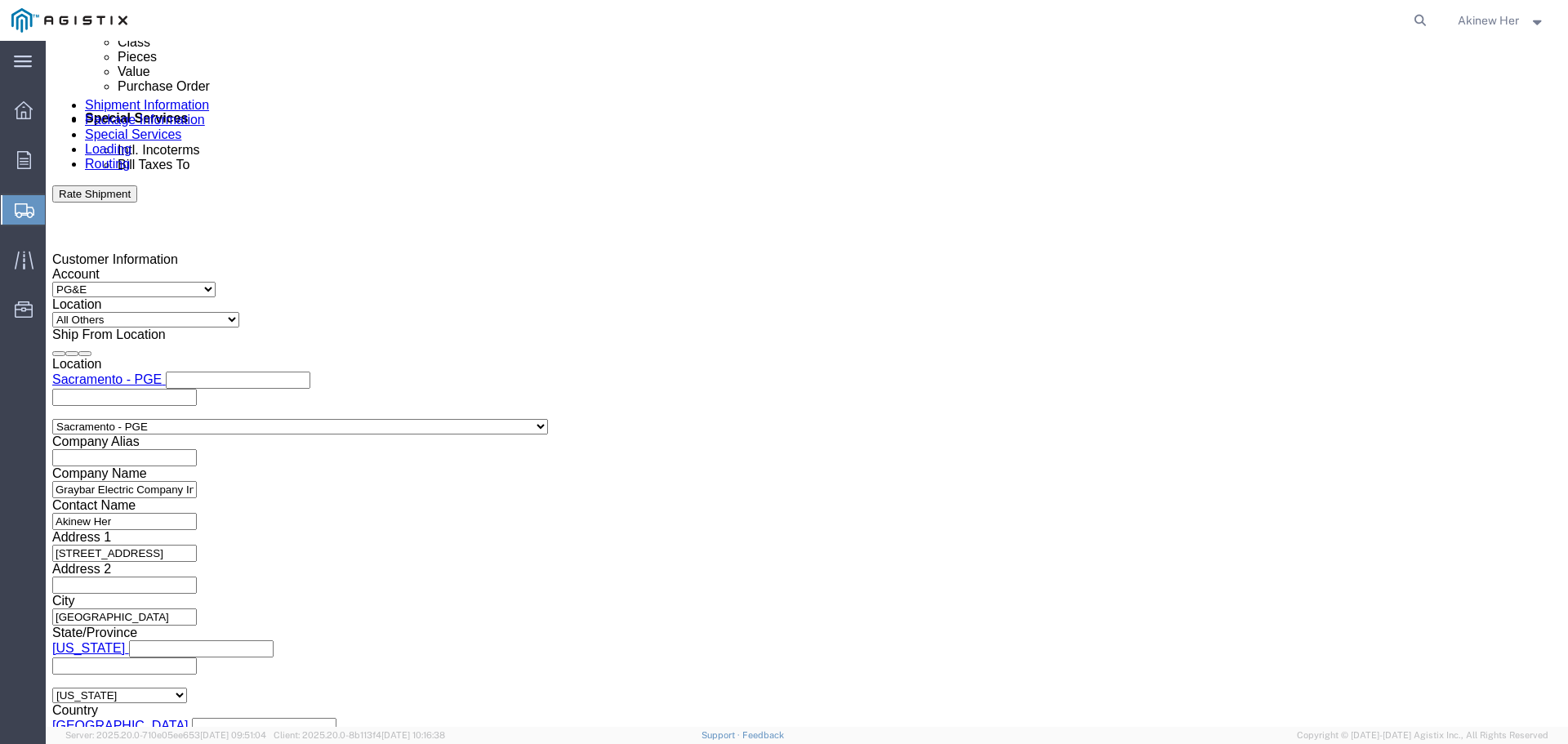
scroll to position [1144, 0]
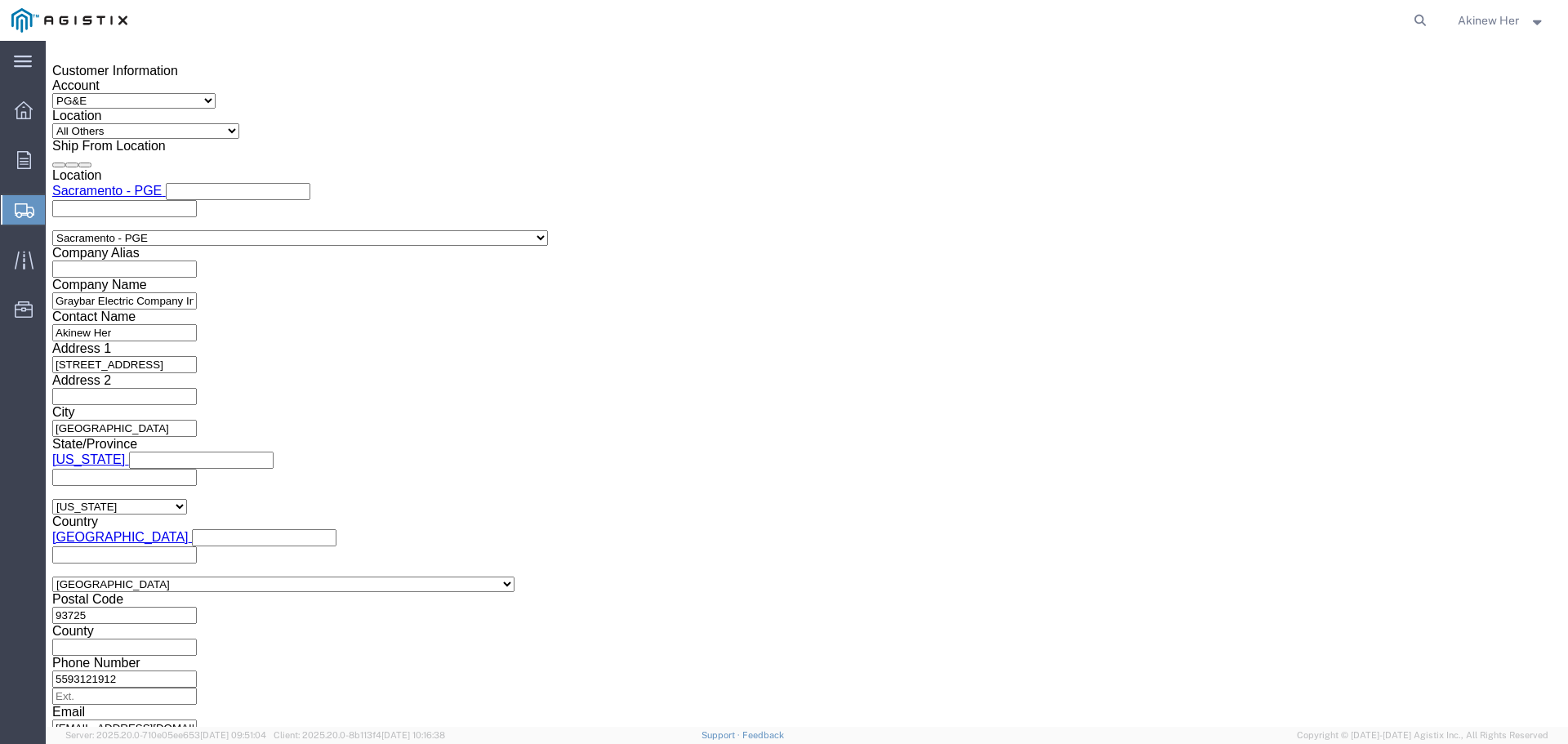
click button "Rate Shipment"
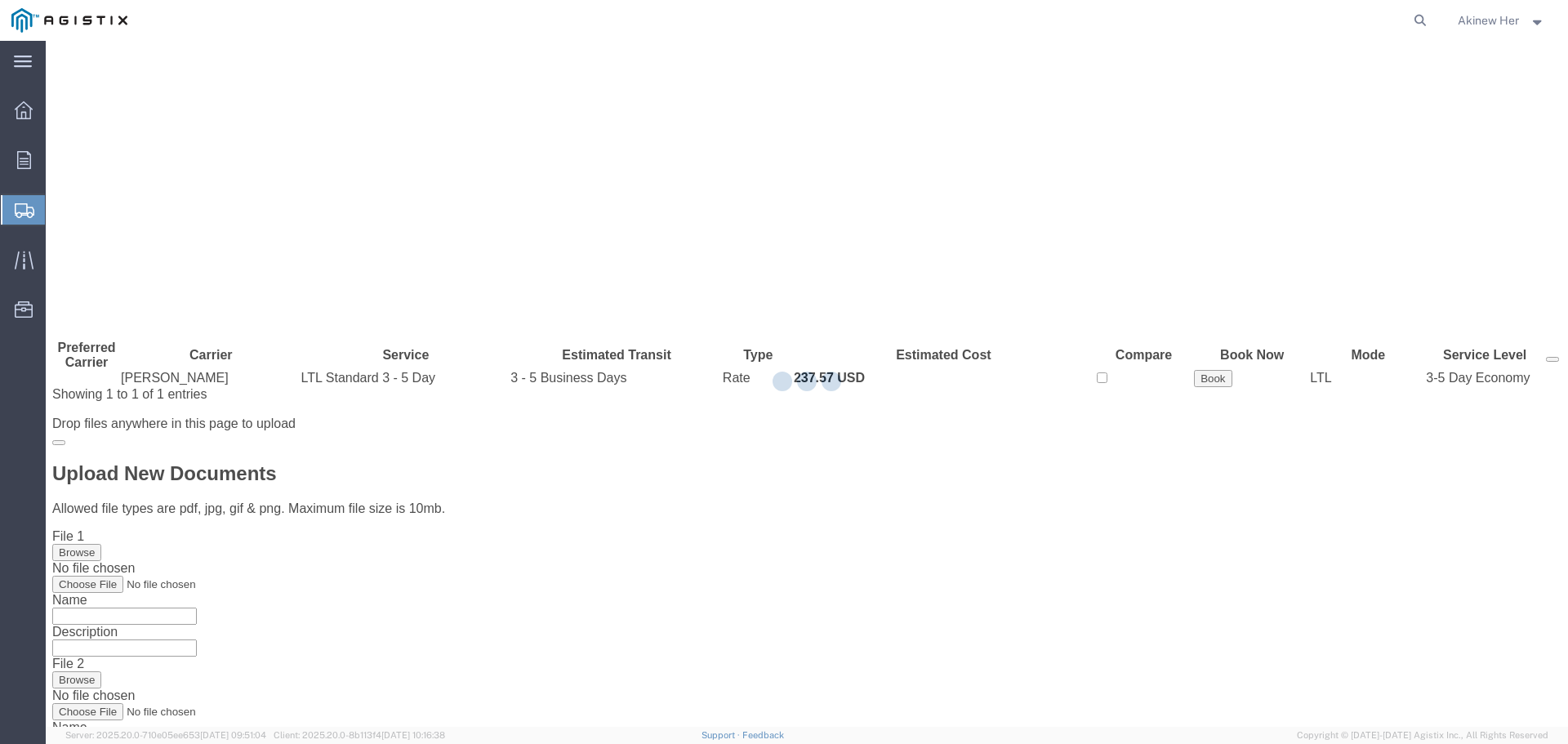
scroll to position [0, 0]
